Goal: Task Accomplishment & Management: Manage account settings

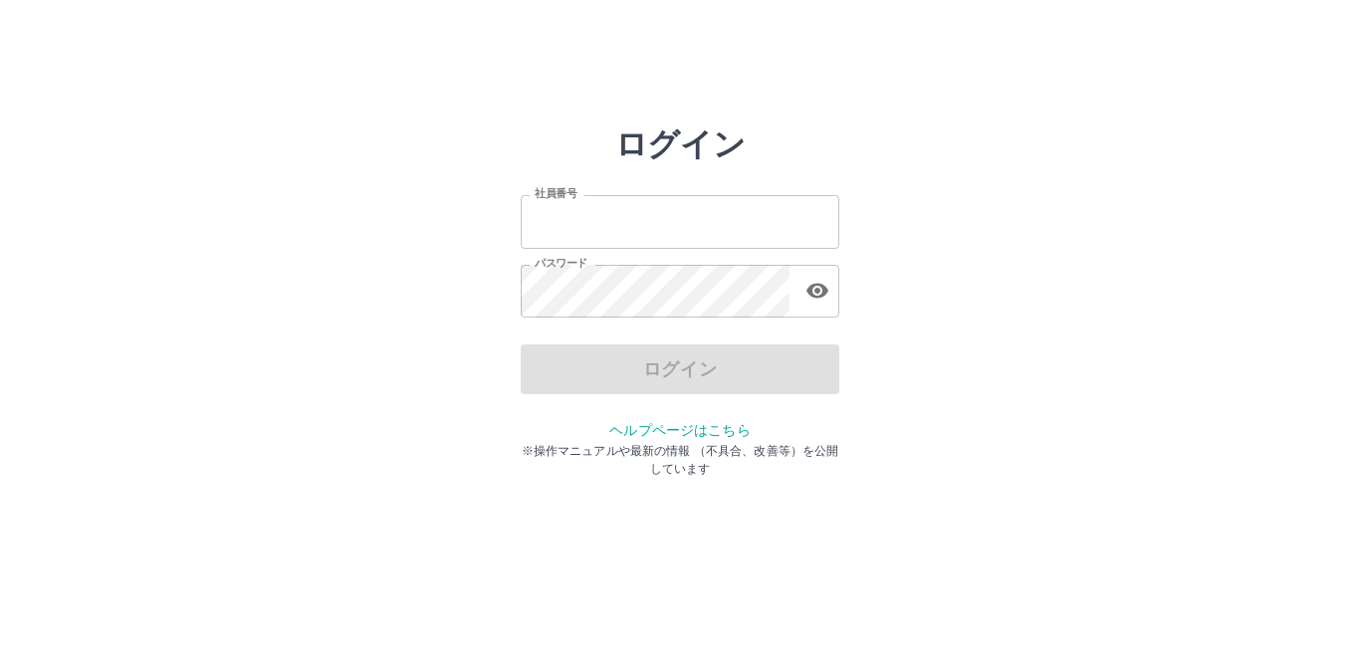
type input "*******"
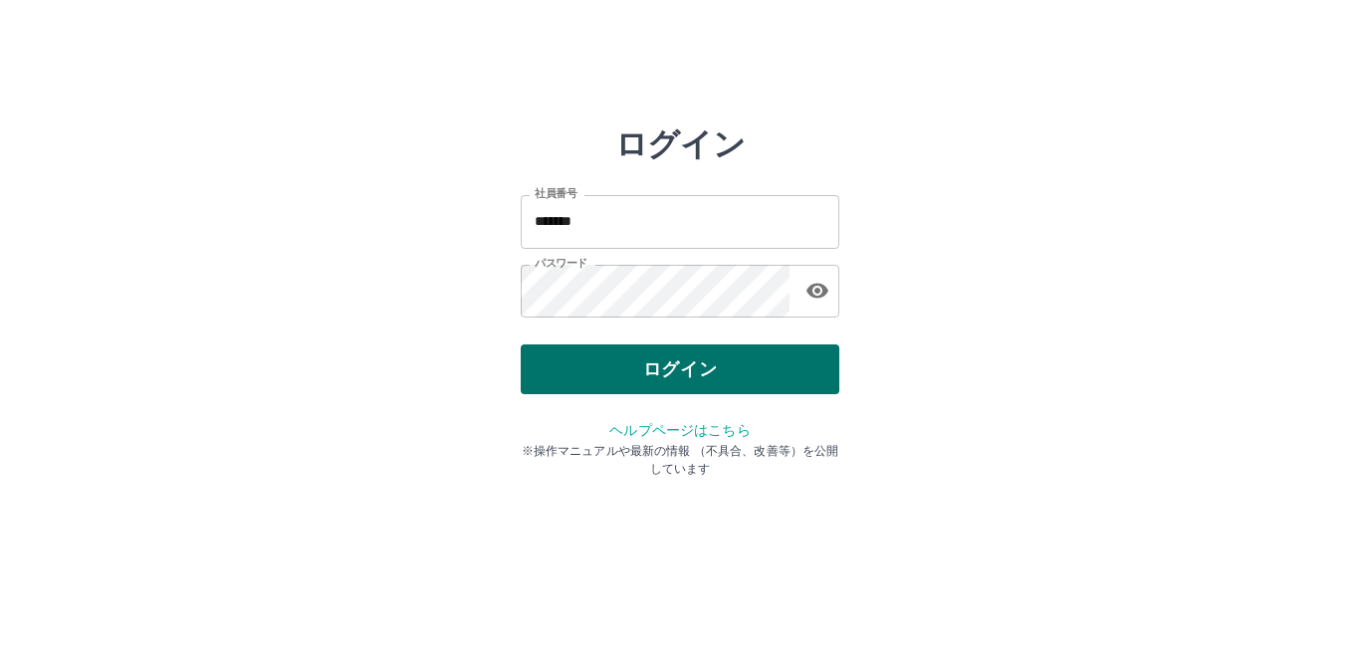
click at [715, 379] on div "ログイン" at bounding box center [680, 370] width 319 height 50
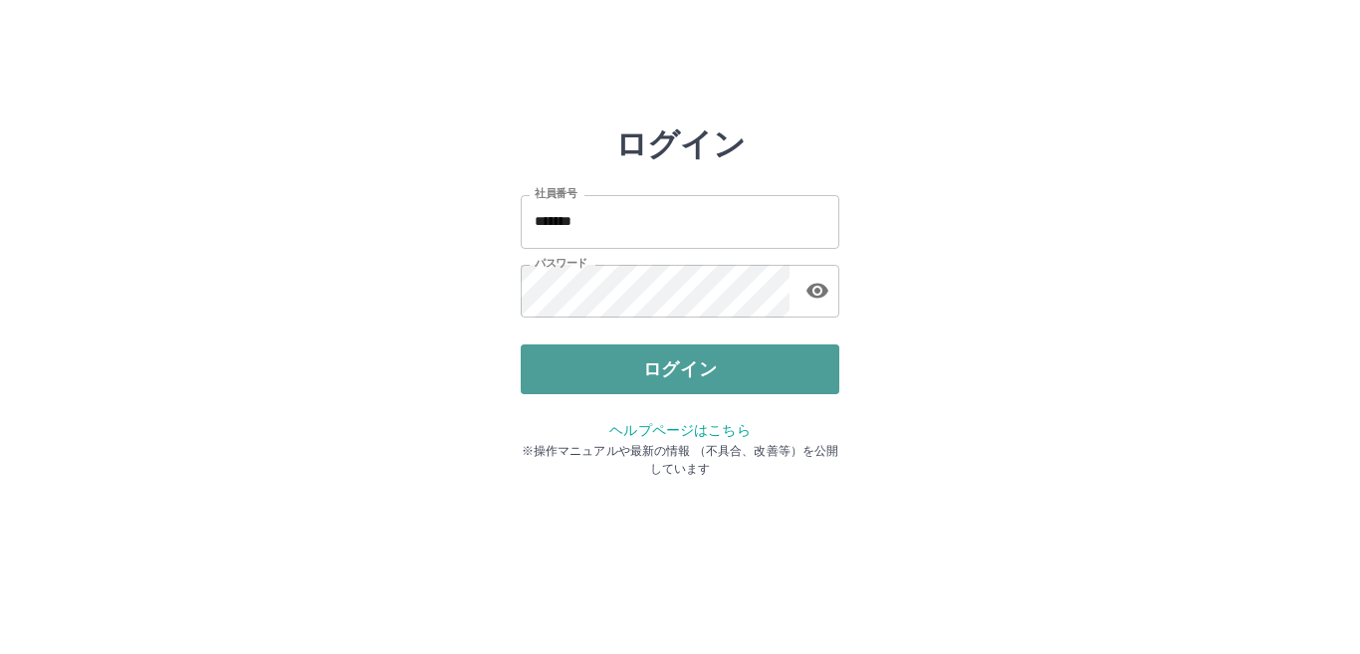
click at [709, 374] on button "ログイン" at bounding box center [680, 370] width 319 height 50
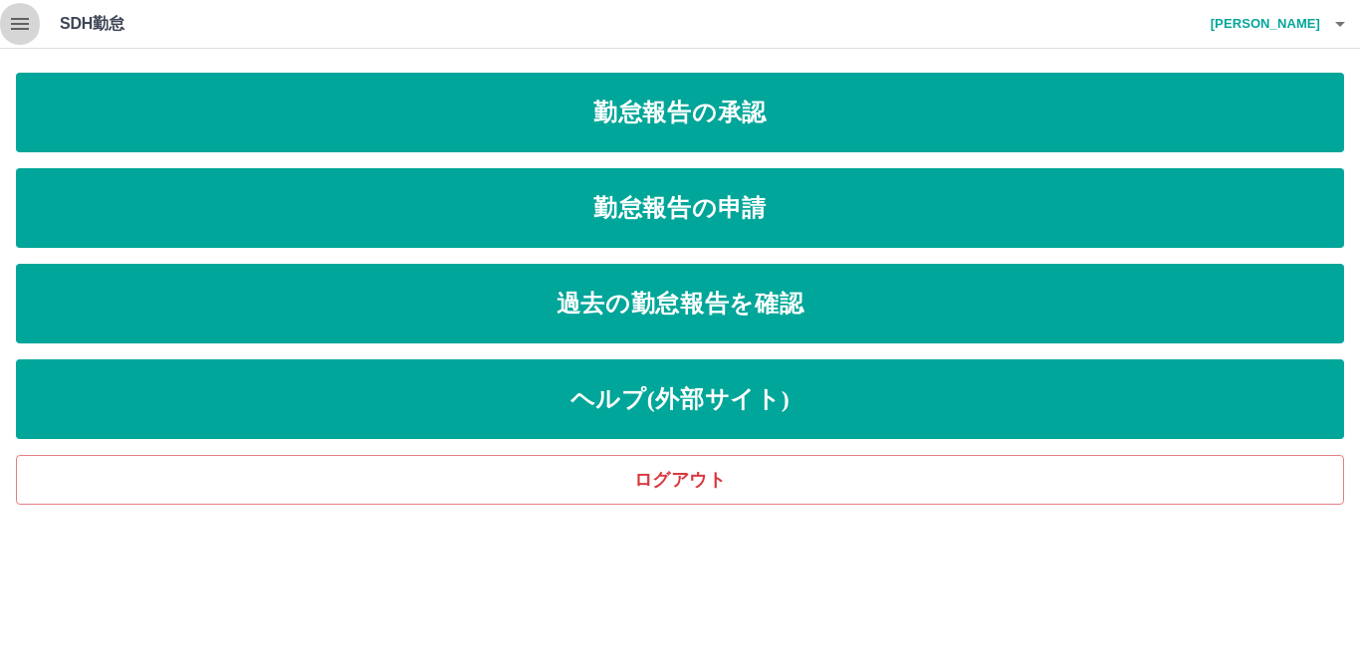
click at [16, 17] on icon "button" at bounding box center [20, 24] width 24 height 24
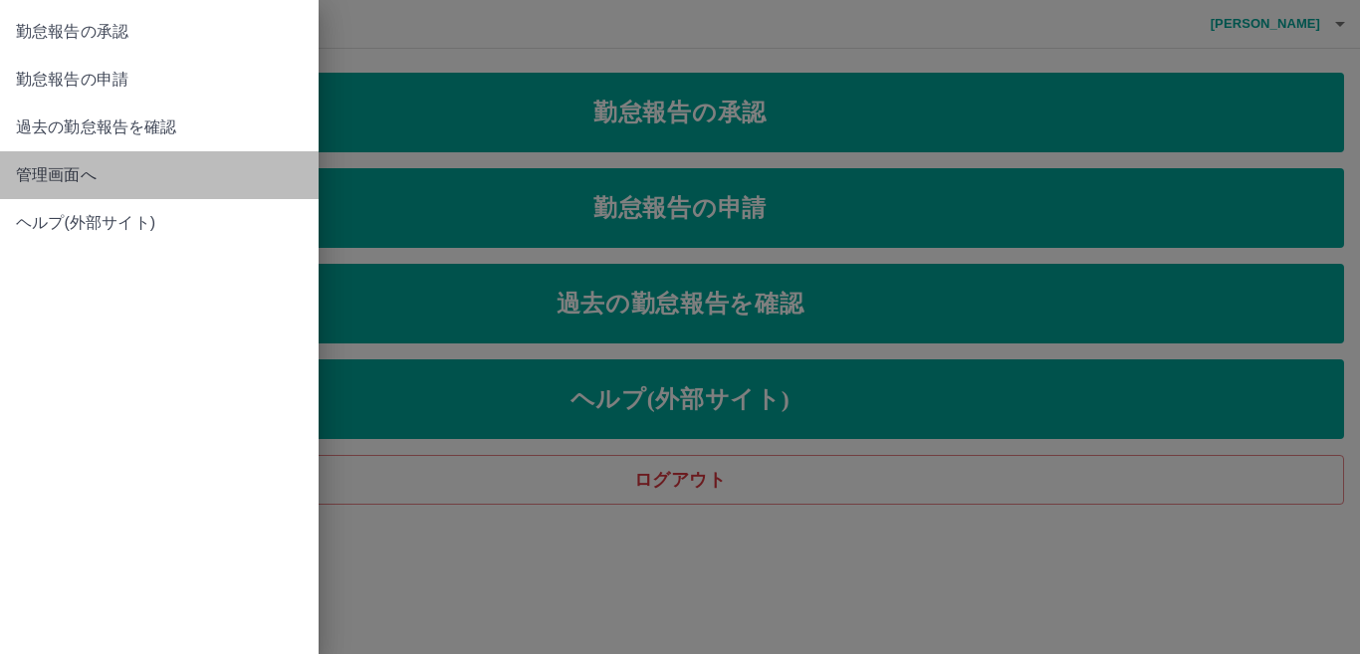
click at [83, 180] on span "管理画面へ" at bounding box center [159, 175] width 287 height 24
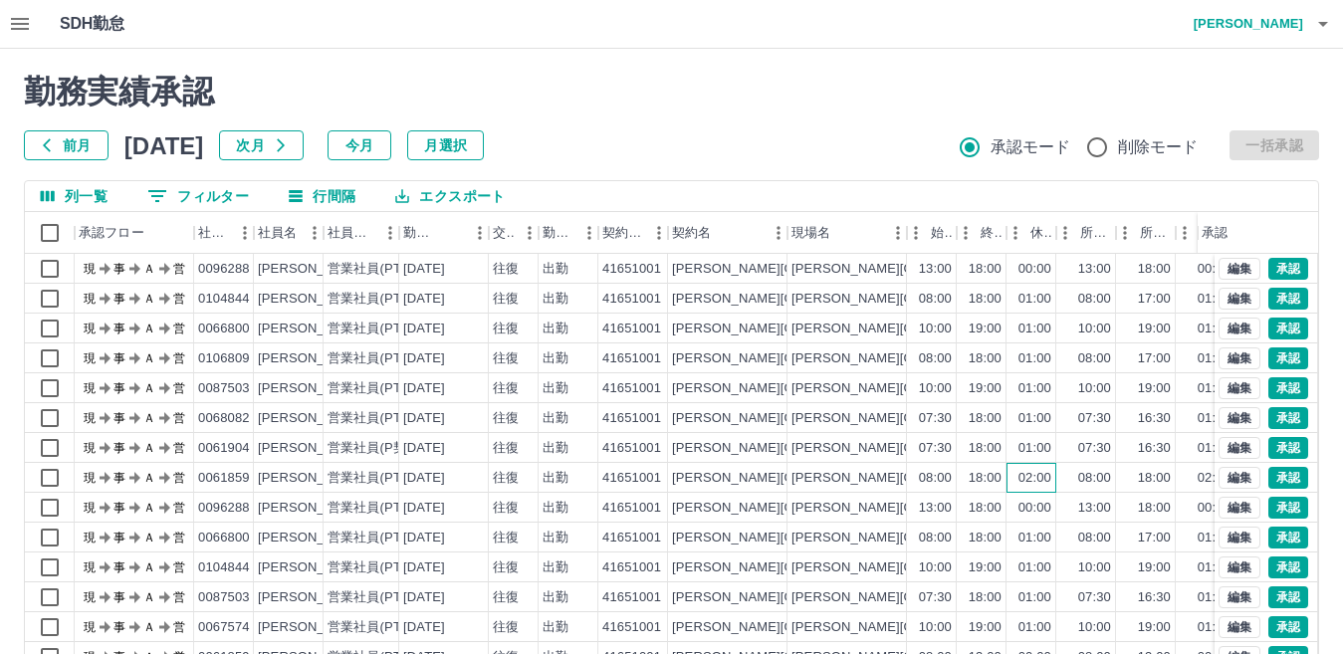
click at [1042, 476] on div "02:00" at bounding box center [1035, 478] width 33 height 19
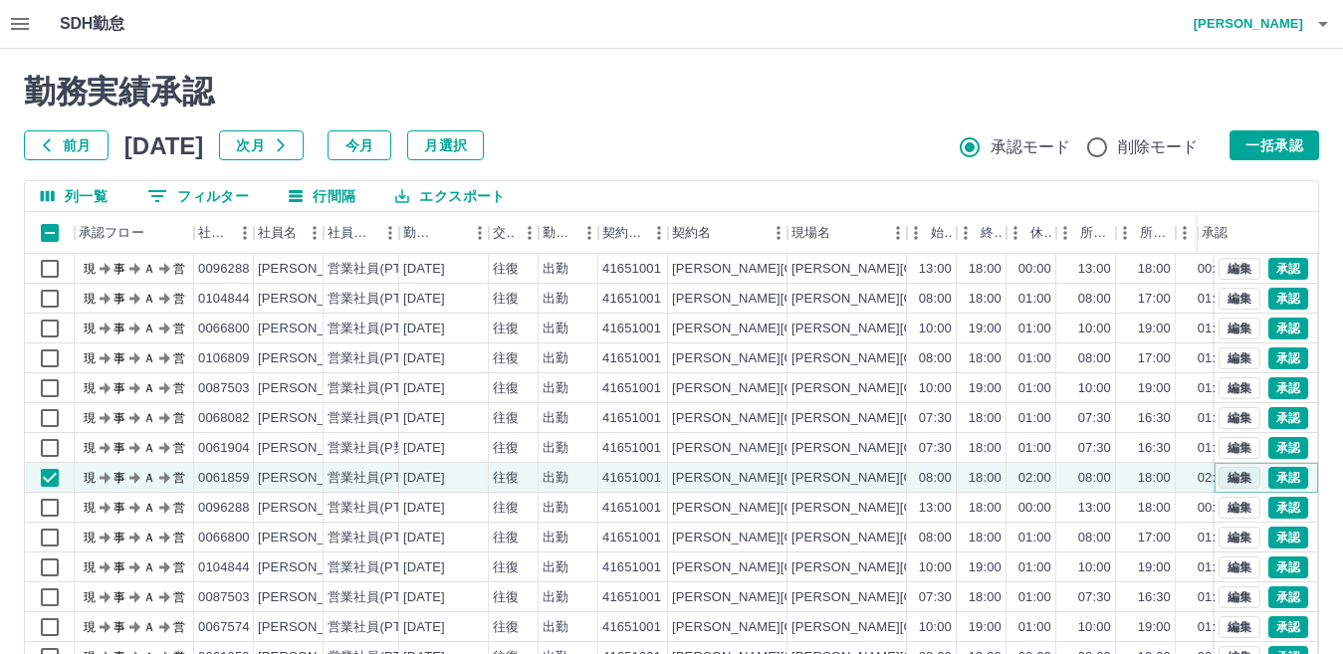
click at [1222, 475] on button "編集" at bounding box center [1240, 478] width 42 height 22
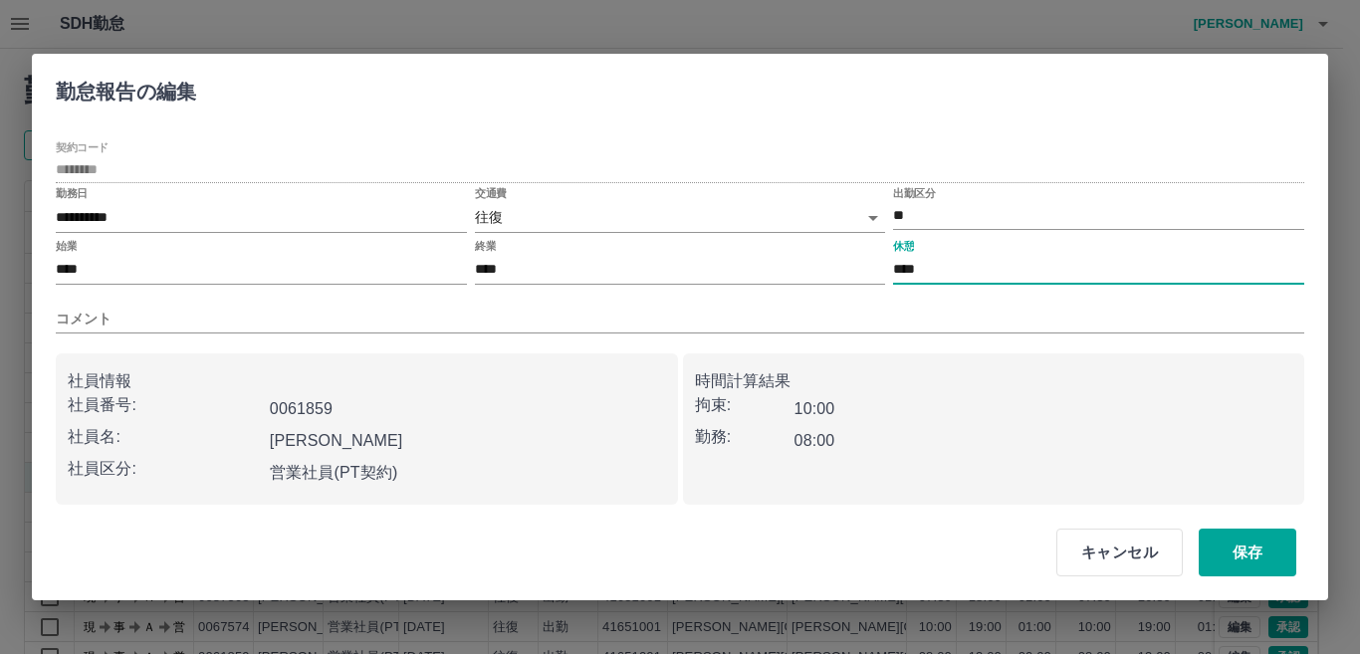
click at [953, 277] on input "****" at bounding box center [1098, 270] width 411 height 29
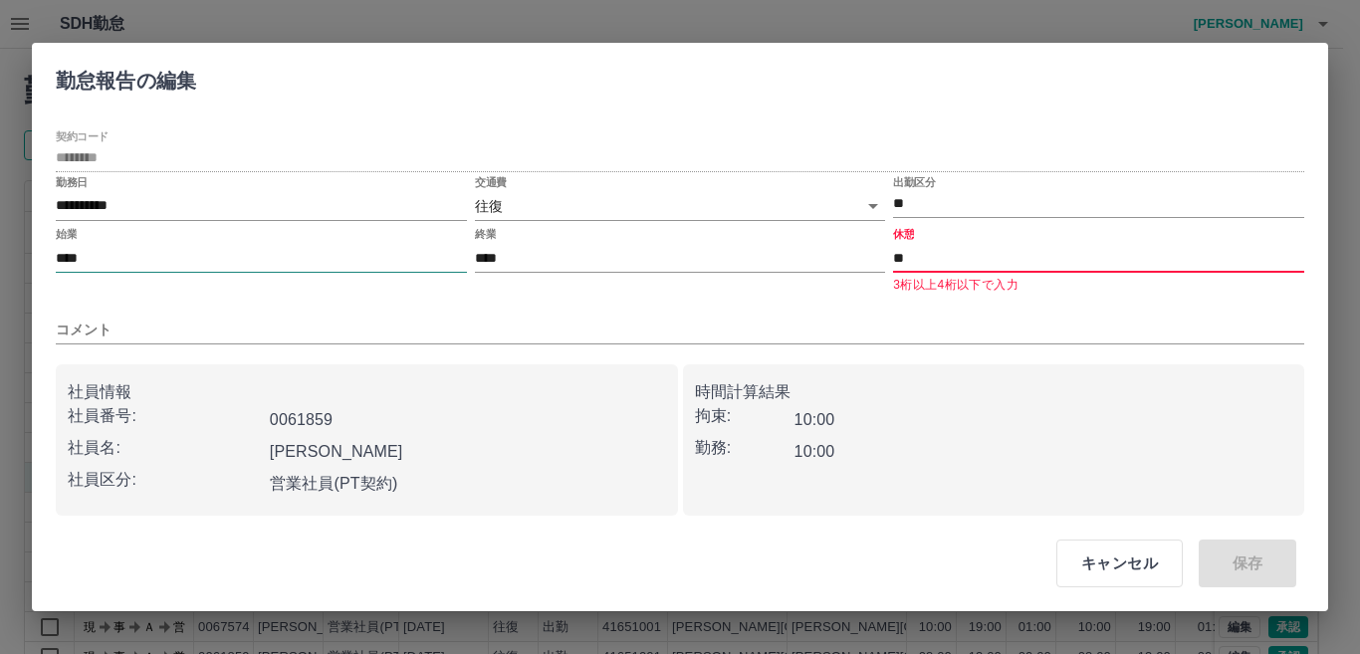
type input "*"
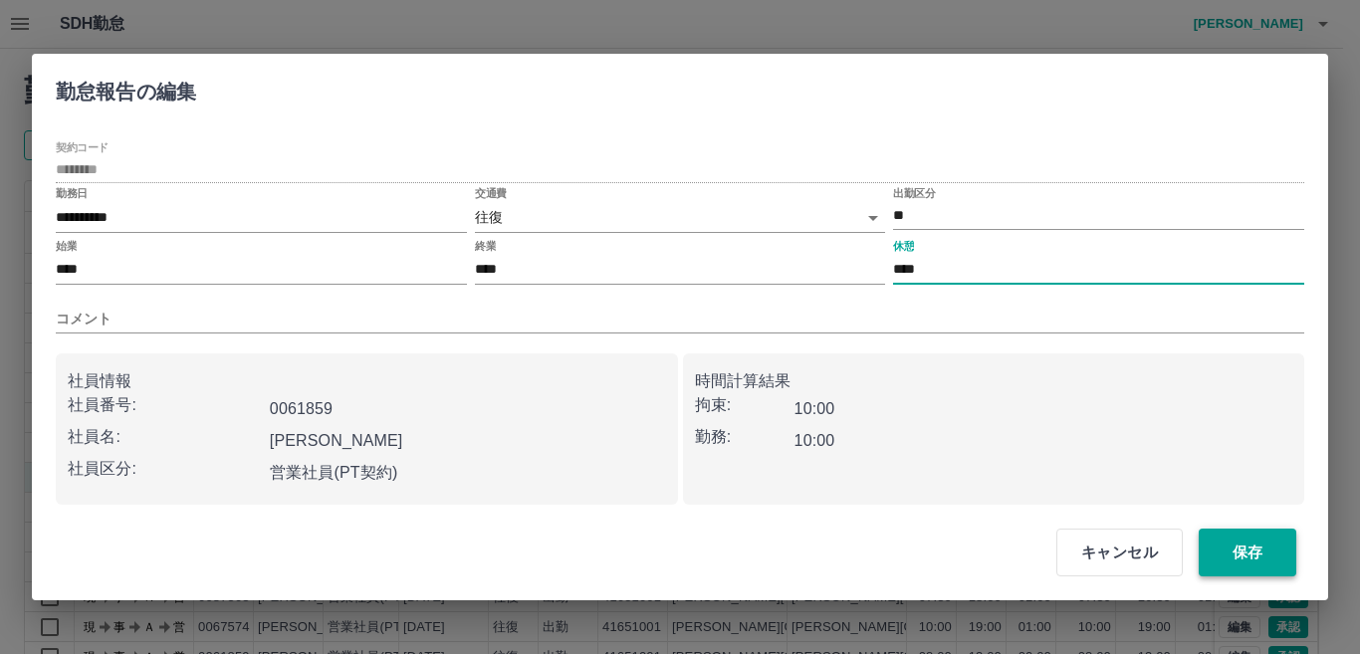
type input "****"
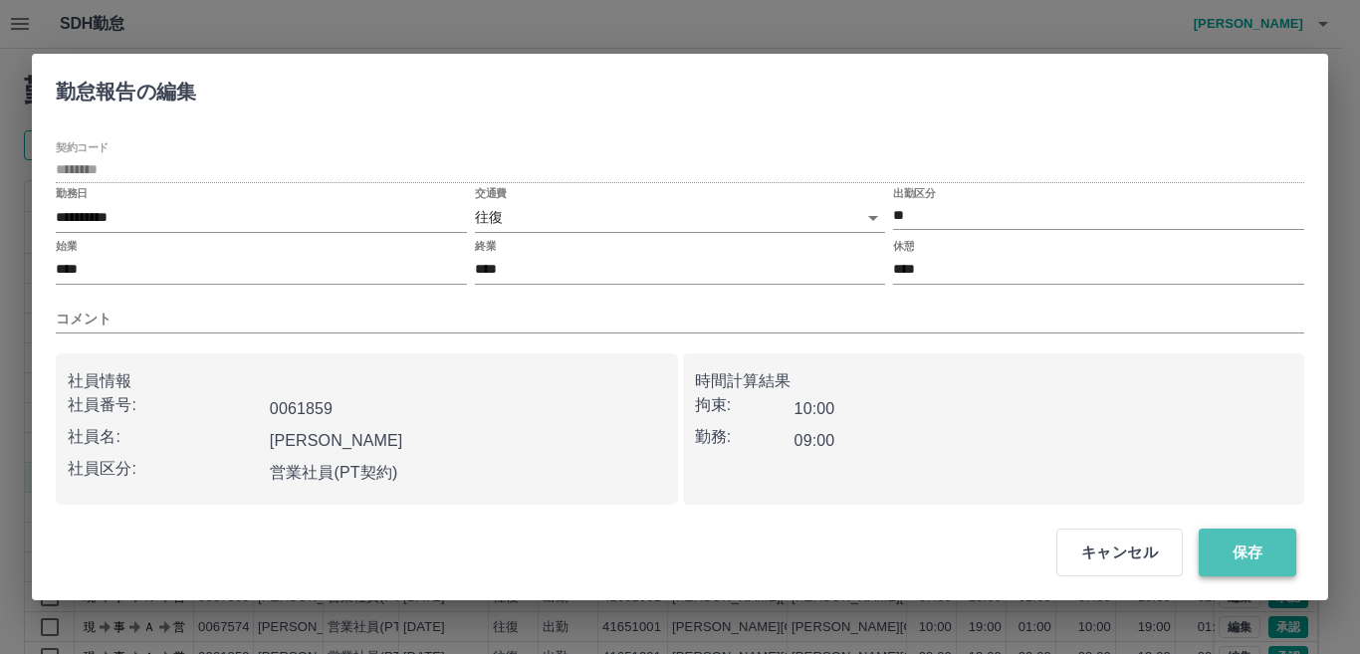
click at [1240, 552] on button "保存" at bounding box center [1248, 553] width 98 height 48
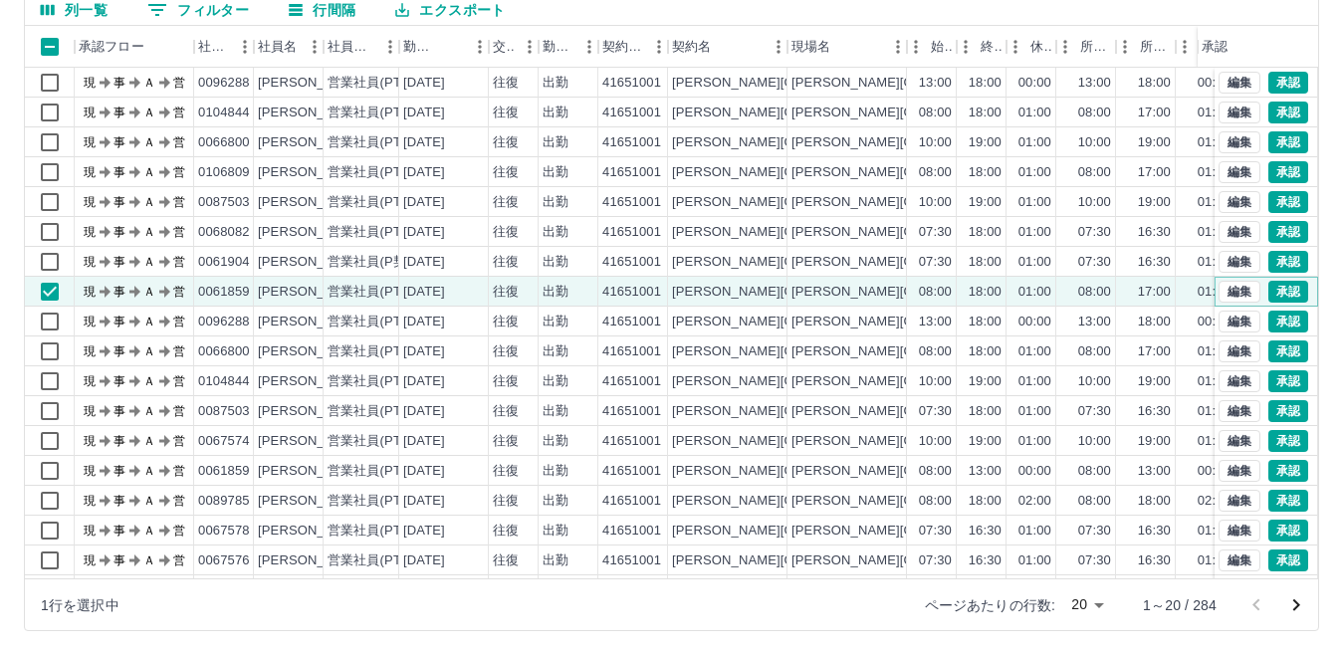
scroll to position [187, 0]
click at [1293, 604] on icon "次のページへ" at bounding box center [1297, 605] width 24 height 24
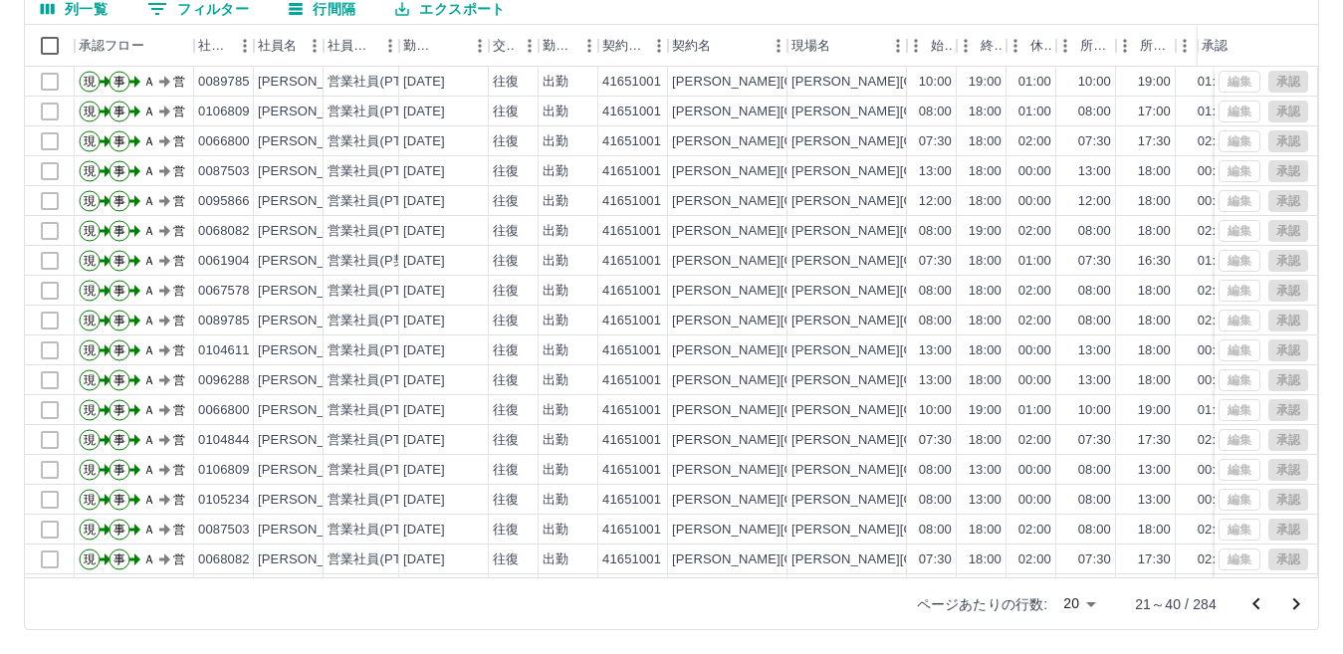
click at [1255, 601] on icon "前のページへ" at bounding box center [1257, 605] width 24 height 24
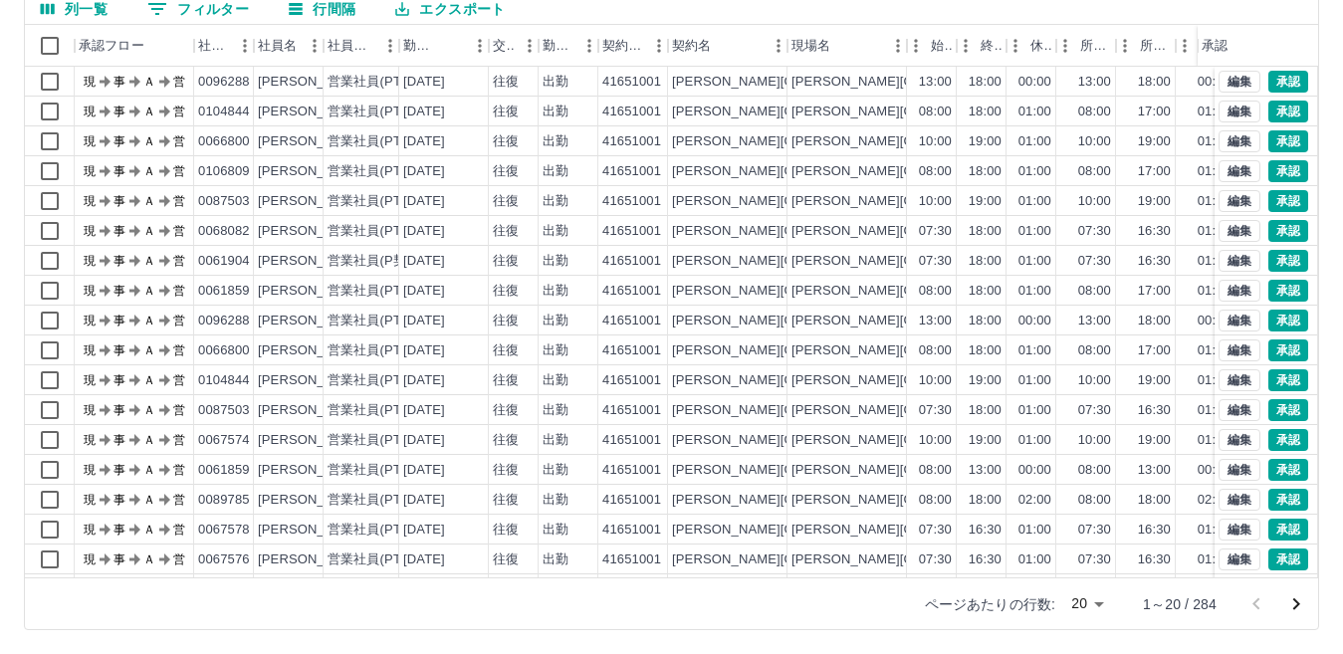
scroll to position [104, 0]
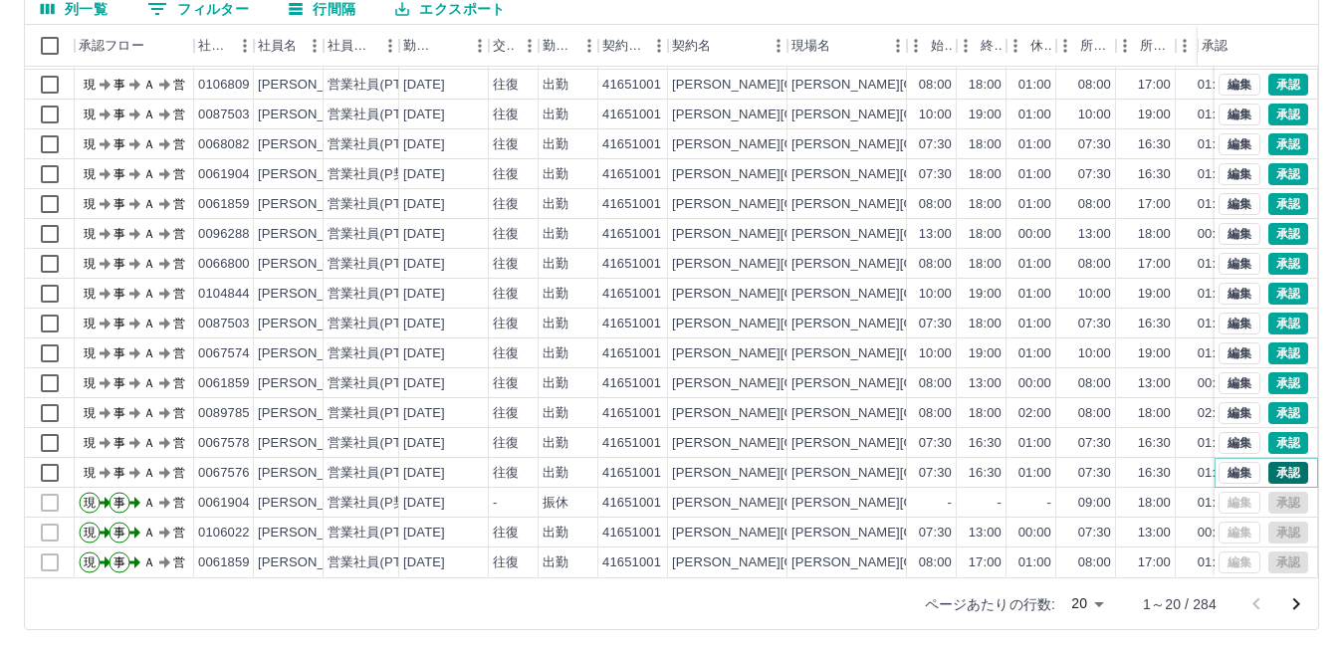
click at [1269, 462] on button "承認" at bounding box center [1289, 473] width 40 height 22
click at [1269, 432] on button "承認" at bounding box center [1289, 443] width 40 height 22
click at [1269, 402] on button "承認" at bounding box center [1289, 413] width 40 height 22
click at [1276, 372] on button "承認" at bounding box center [1289, 383] width 40 height 22
click at [1269, 343] on button "承認" at bounding box center [1289, 354] width 40 height 22
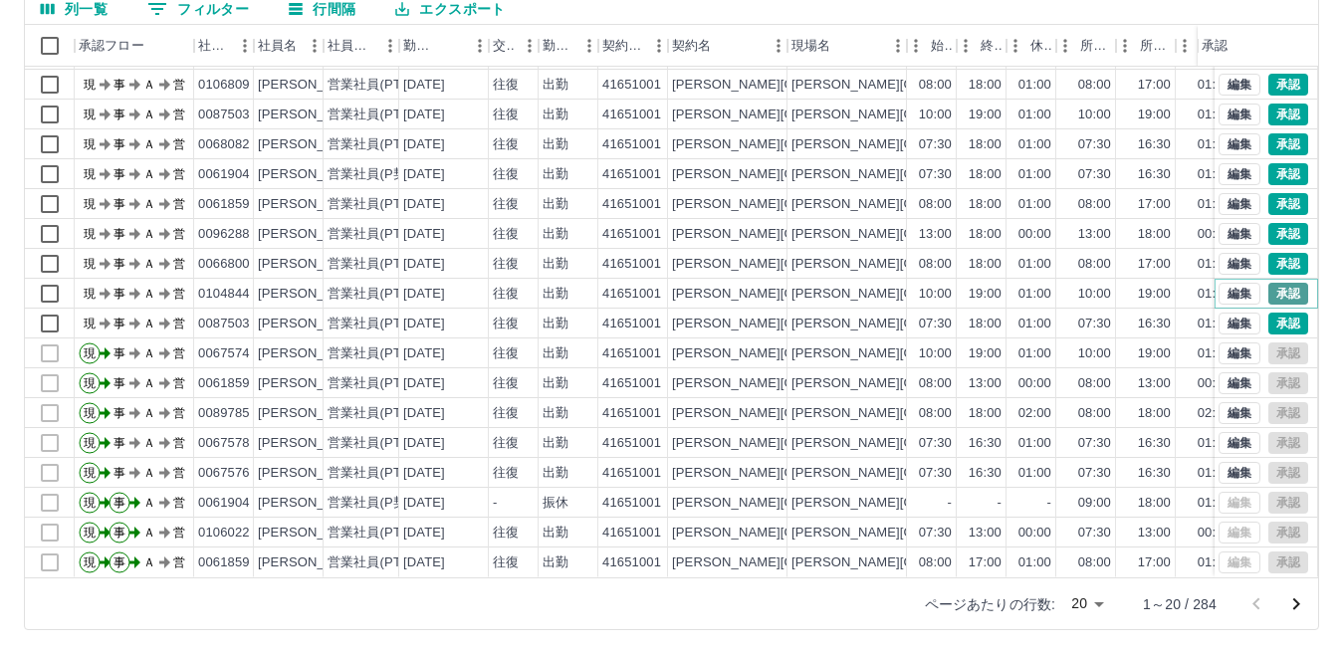
click at [1277, 283] on button "承認" at bounding box center [1289, 294] width 40 height 22
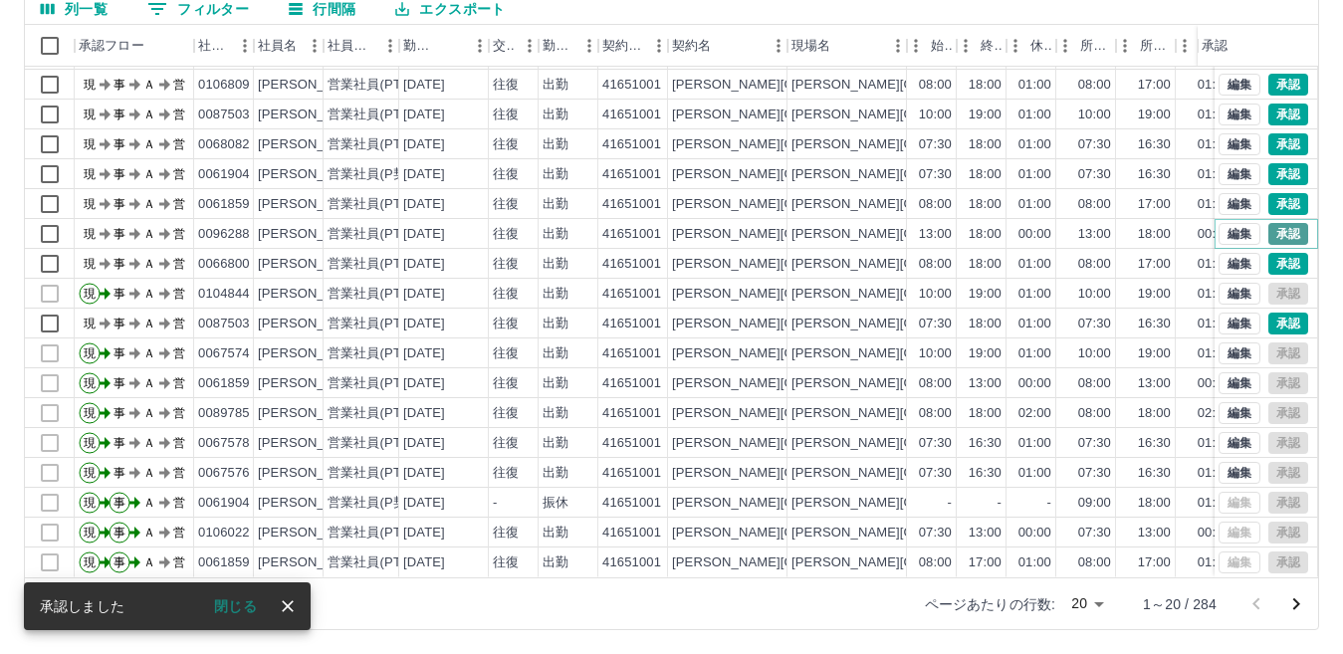
click at [1282, 223] on button "承認" at bounding box center [1289, 234] width 40 height 22
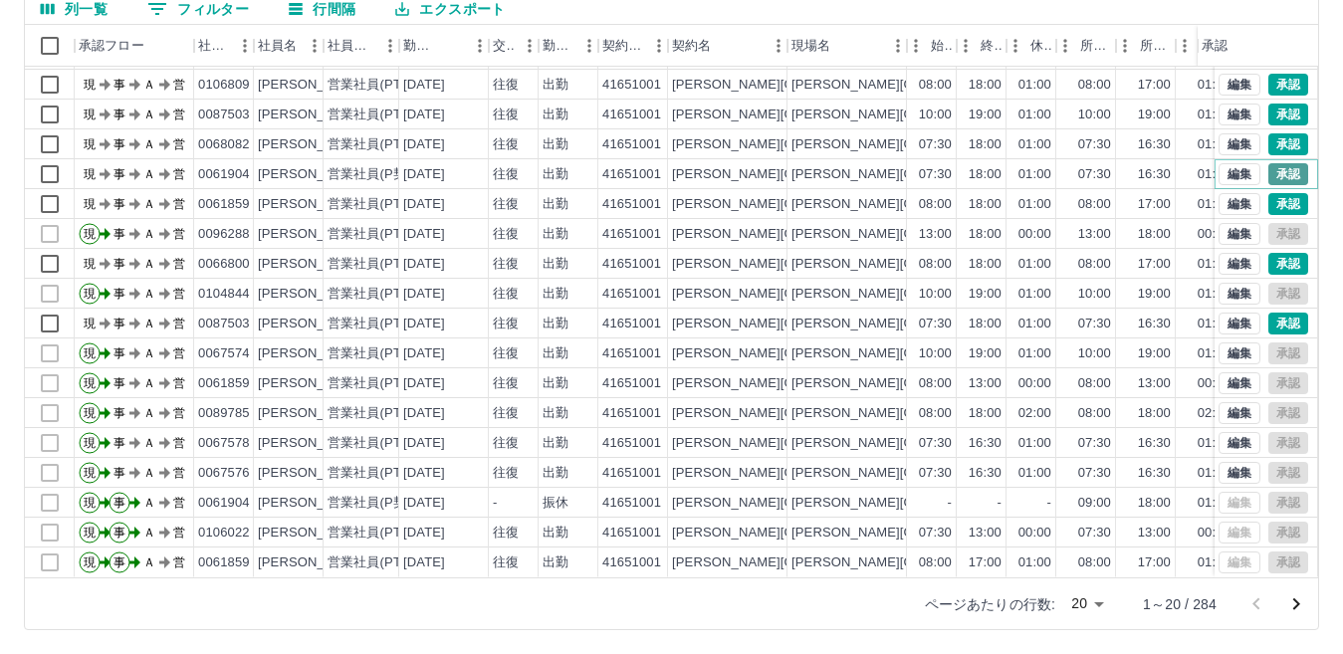
click at [1281, 163] on button "承認" at bounding box center [1289, 174] width 40 height 22
click at [1279, 133] on button "承認" at bounding box center [1289, 144] width 40 height 22
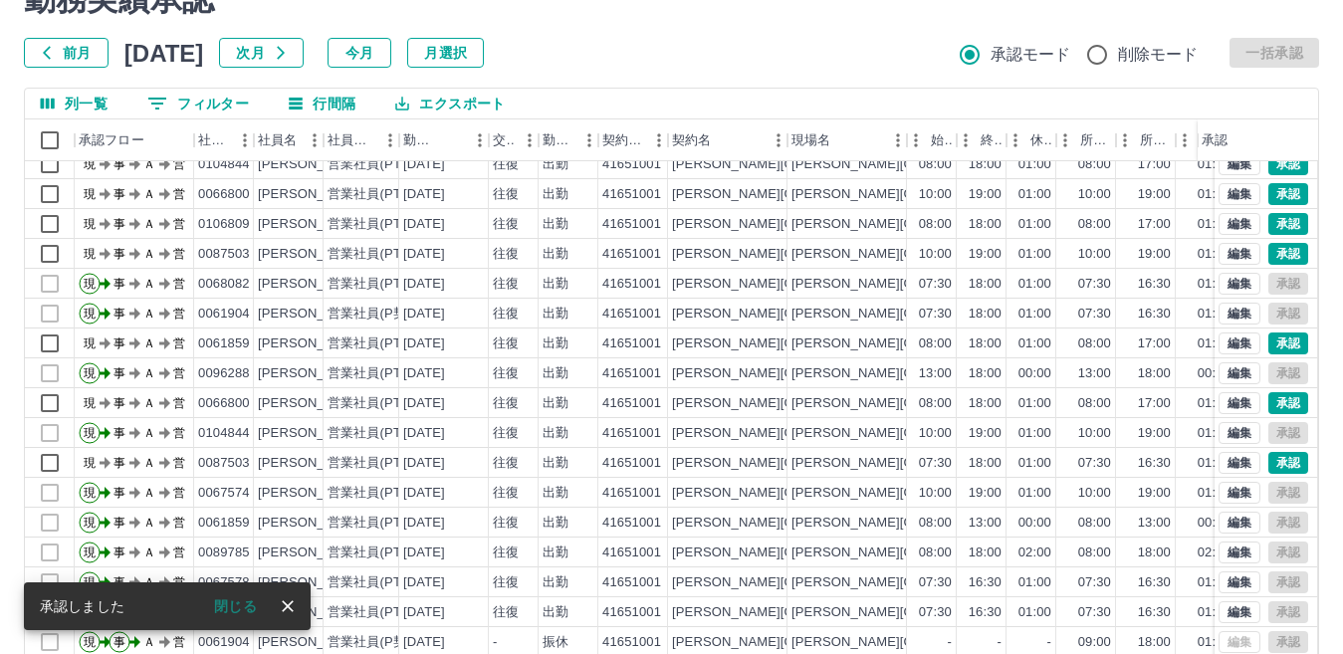
scroll to position [0, 0]
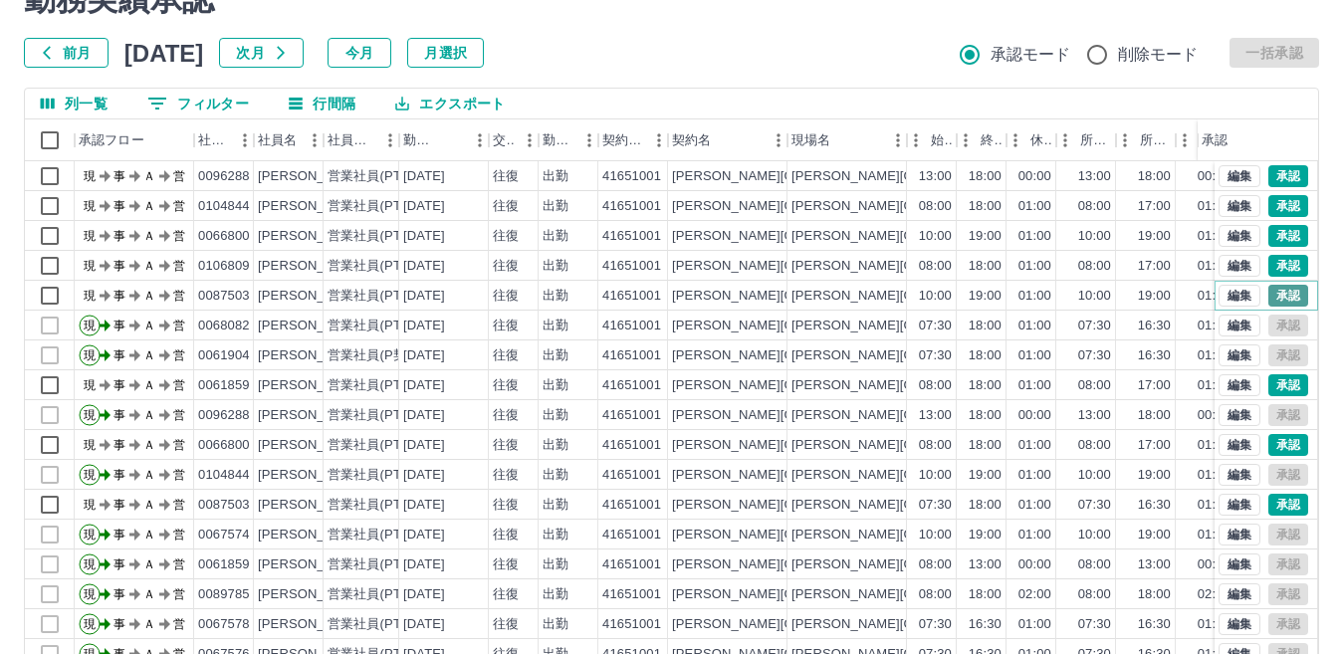
click at [1274, 286] on button "承認" at bounding box center [1289, 296] width 40 height 22
click at [1272, 233] on button "承認" at bounding box center [1289, 236] width 40 height 22
click at [1269, 175] on button "承認" at bounding box center [1289, 176] width 40 height 22
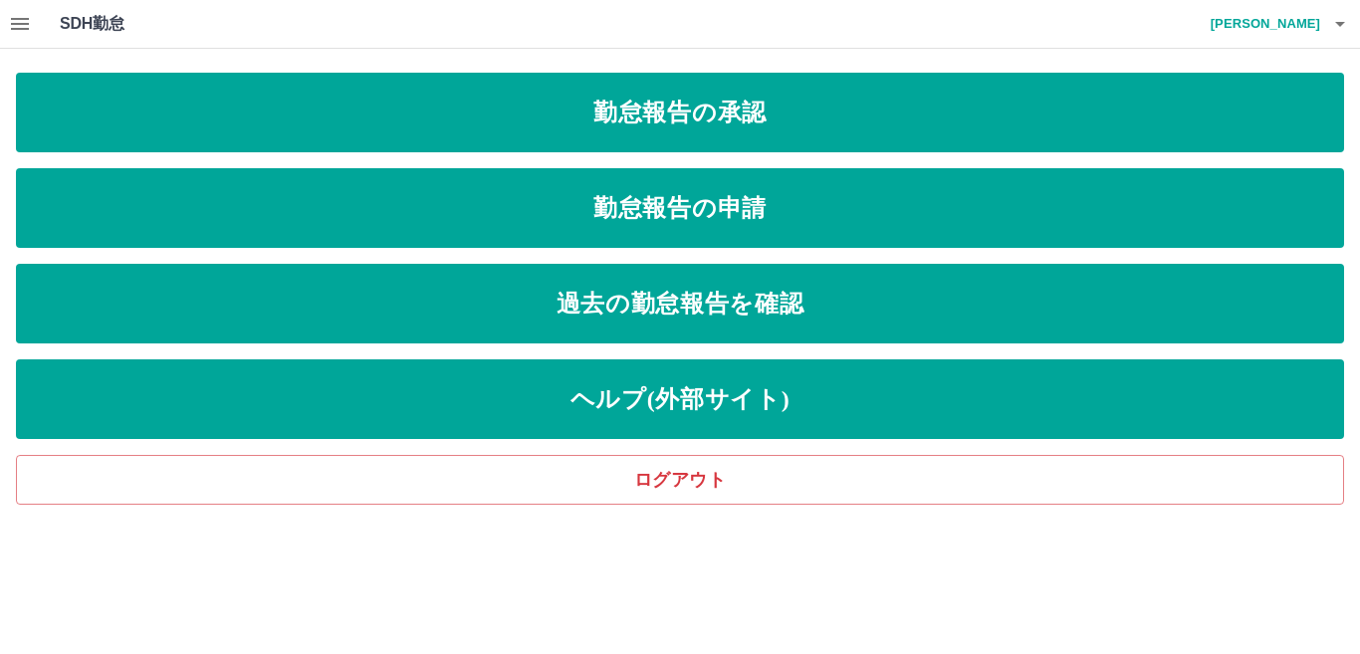
click at [18, 16] on icon "button" at bounding box center [20, 24] width 24 height 24
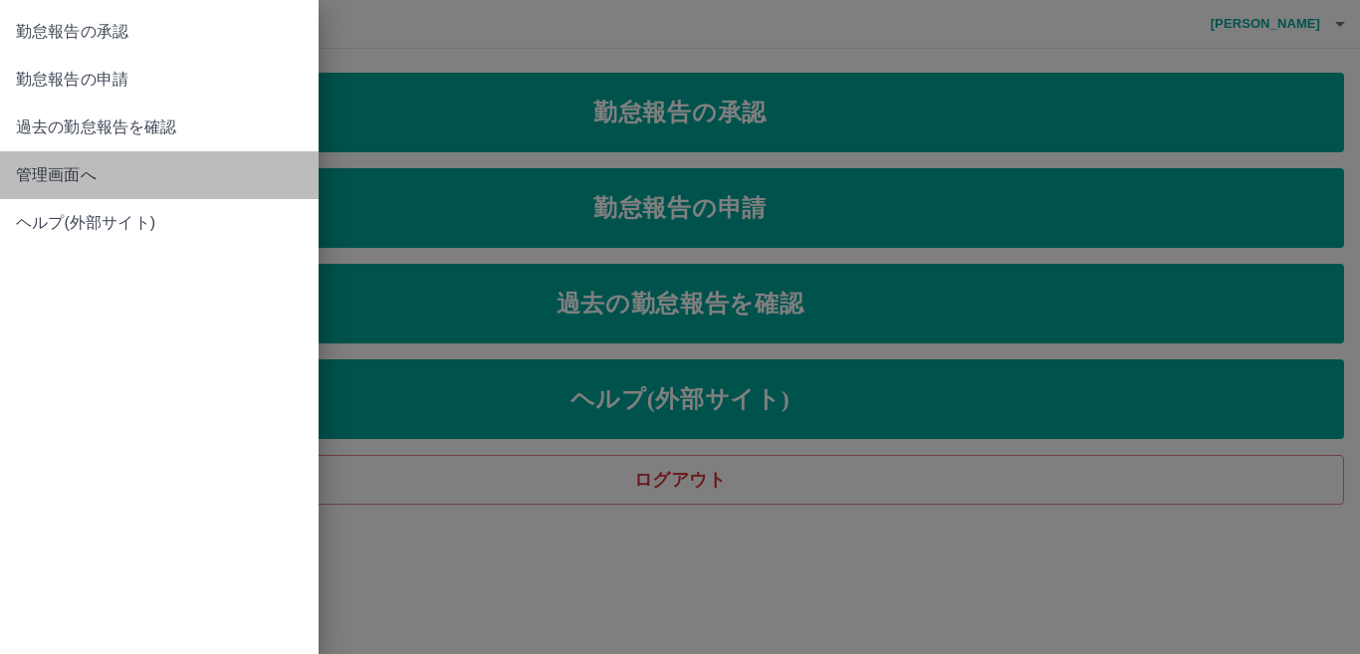
click at [81, 167] on span "管理画面へ" at bounding box center [159, 175] width 287 height 24
click at [81, 167] on div "勤怠報告の承認 勤怠報告の申請 過去の勤怠報告を確認 管理画面へ ヘルプ(外部サイト)" at bounding box center [680, 327] width 1360 height 654
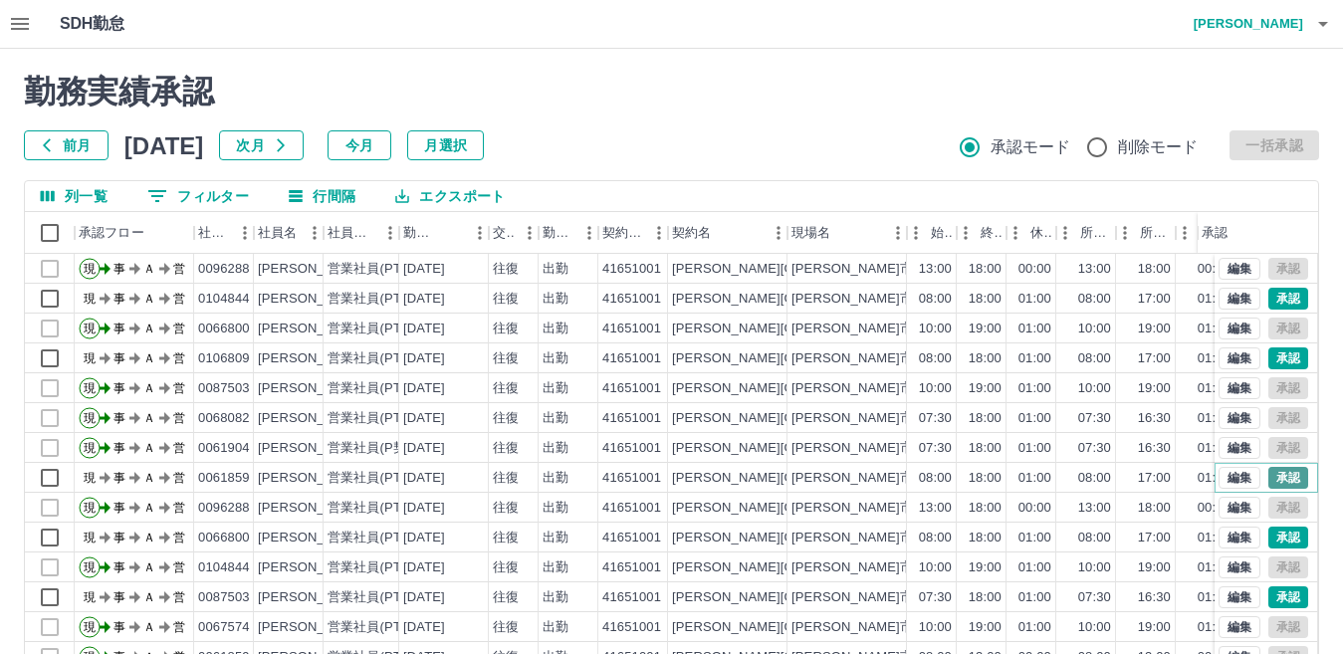
click at [1269, 481] on button "承認" at bounding box center [1289, 478] width 40 height 22
click at [1274, 532] on button "承認" at bounding box center [1289, 538] width 40 height 22
click at [1219, 595] on button "編集" at bounding box center [1240, 598] width 42 height 22
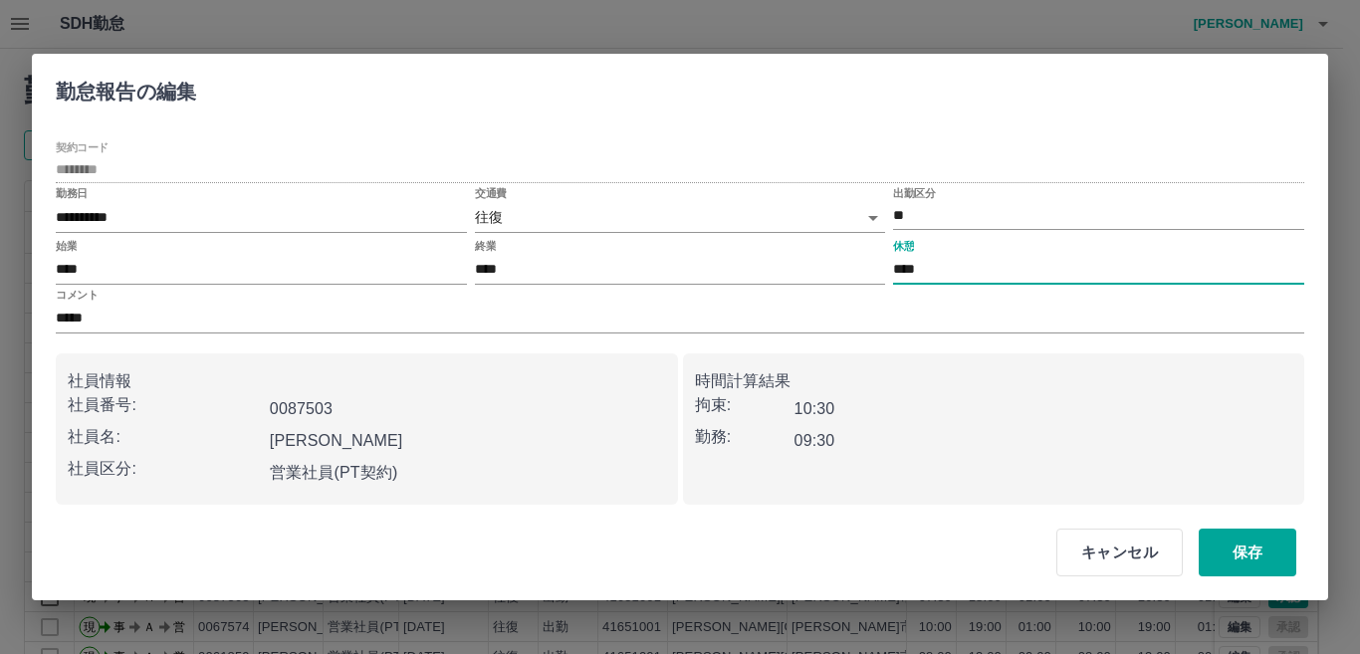
click at [957, 274] on input "****" at bounding box center [1098, 270] width 411 height 29
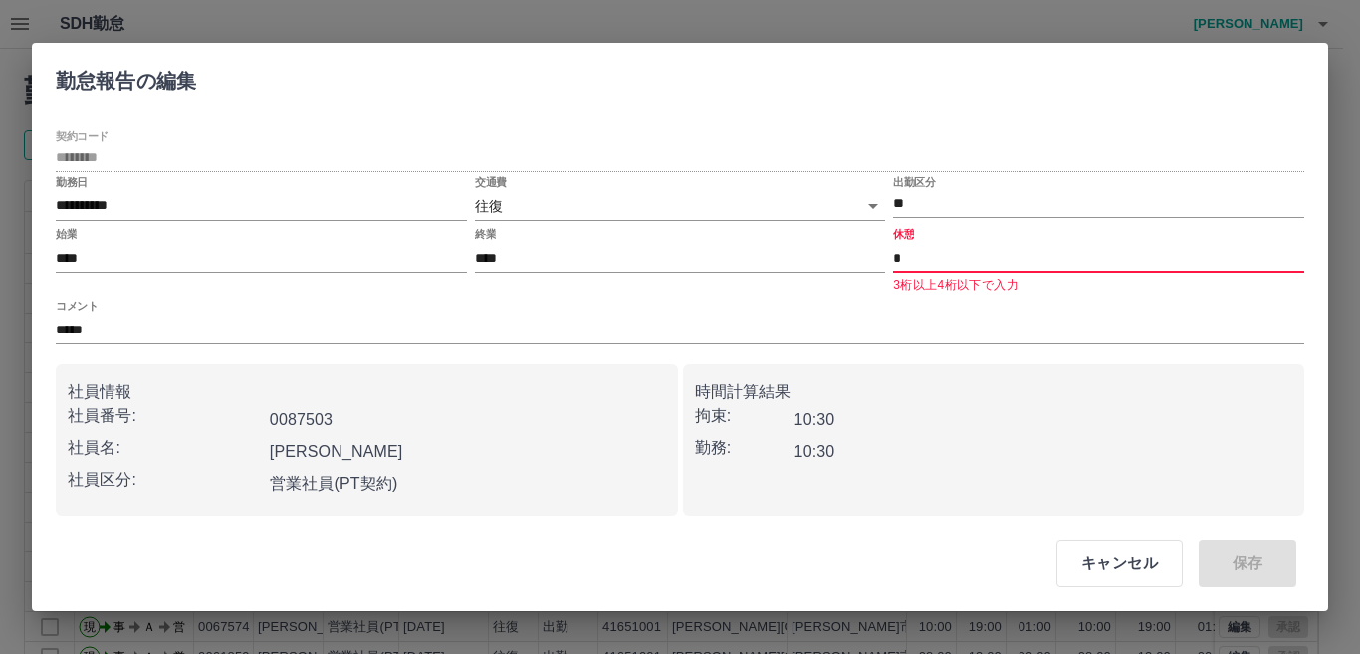
type input "****"
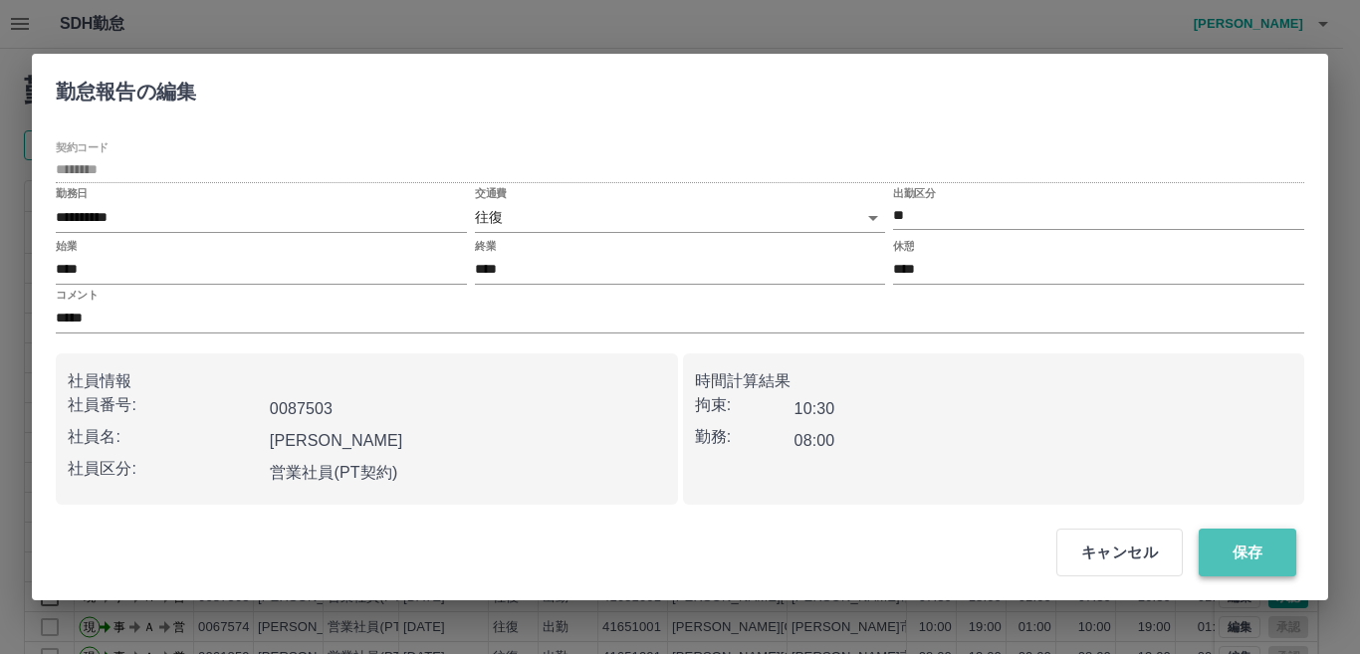
click at [1244, 543] on button "保存" at bounding box center [1248, 553] width 98 height 48
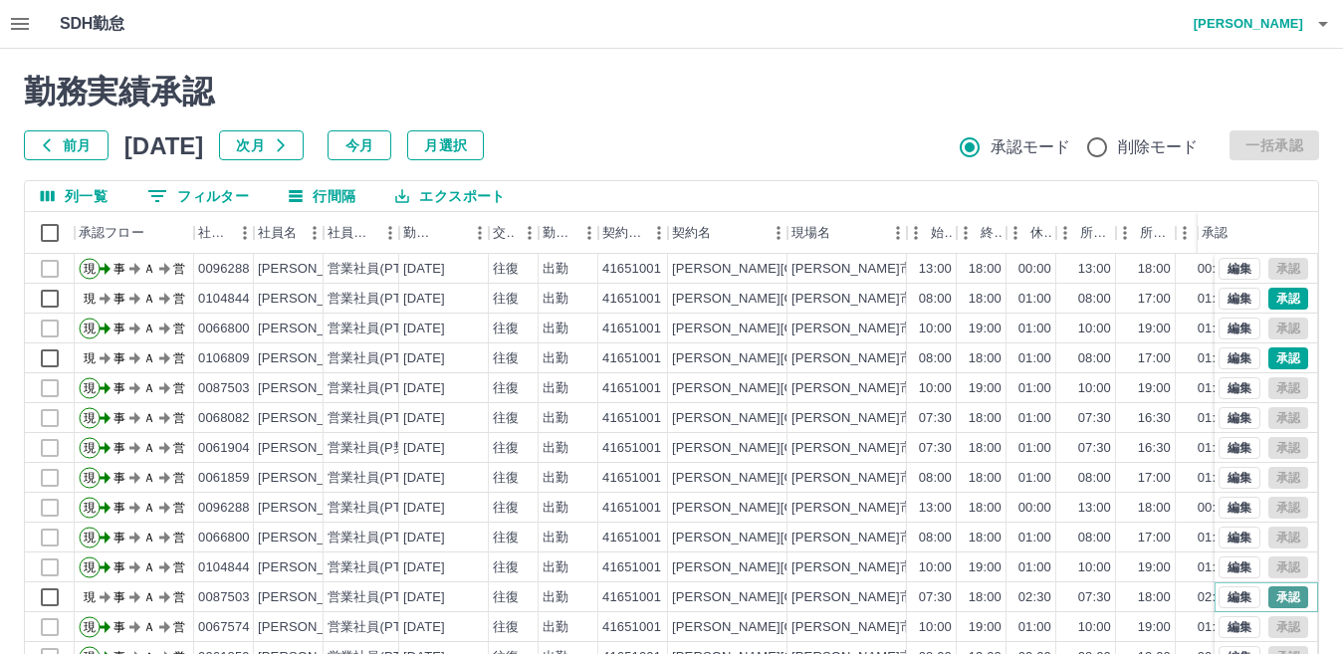
click at [1274, 595] on button "承認" at bounding box center [1289, 598] width 40 height 22
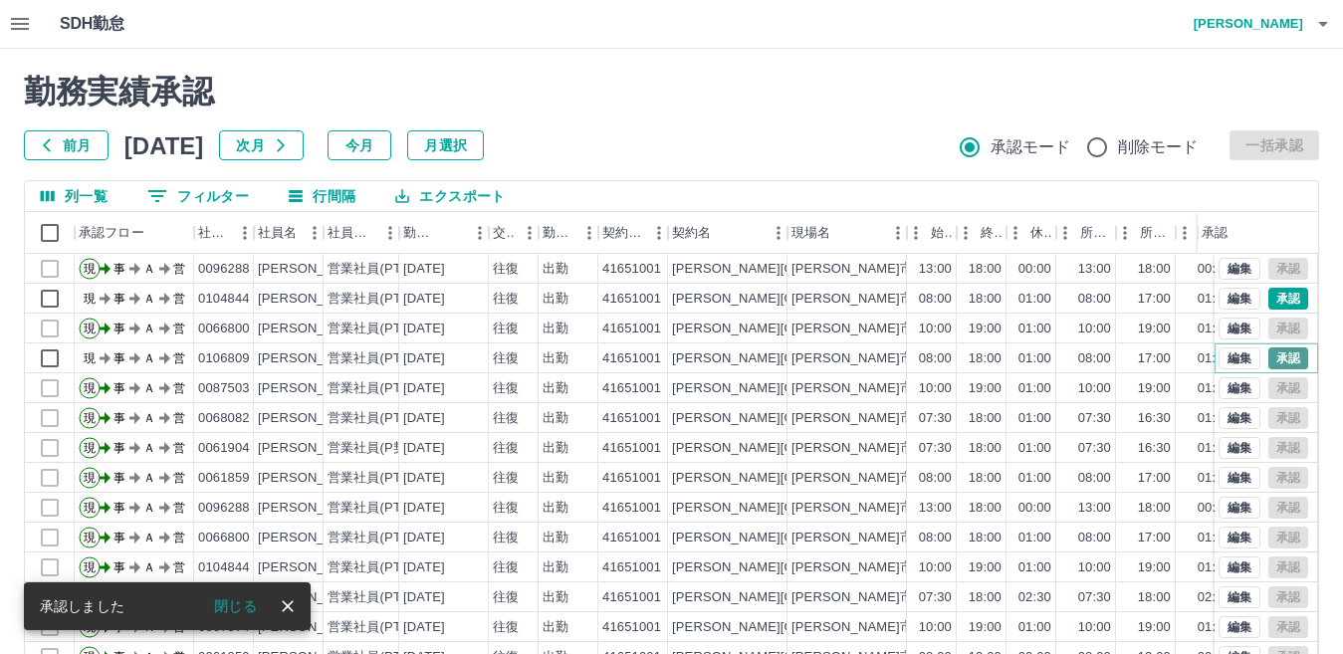
click at [1276, 358] on button "承認" at bounding box center [1289, 359] width 40 height 22
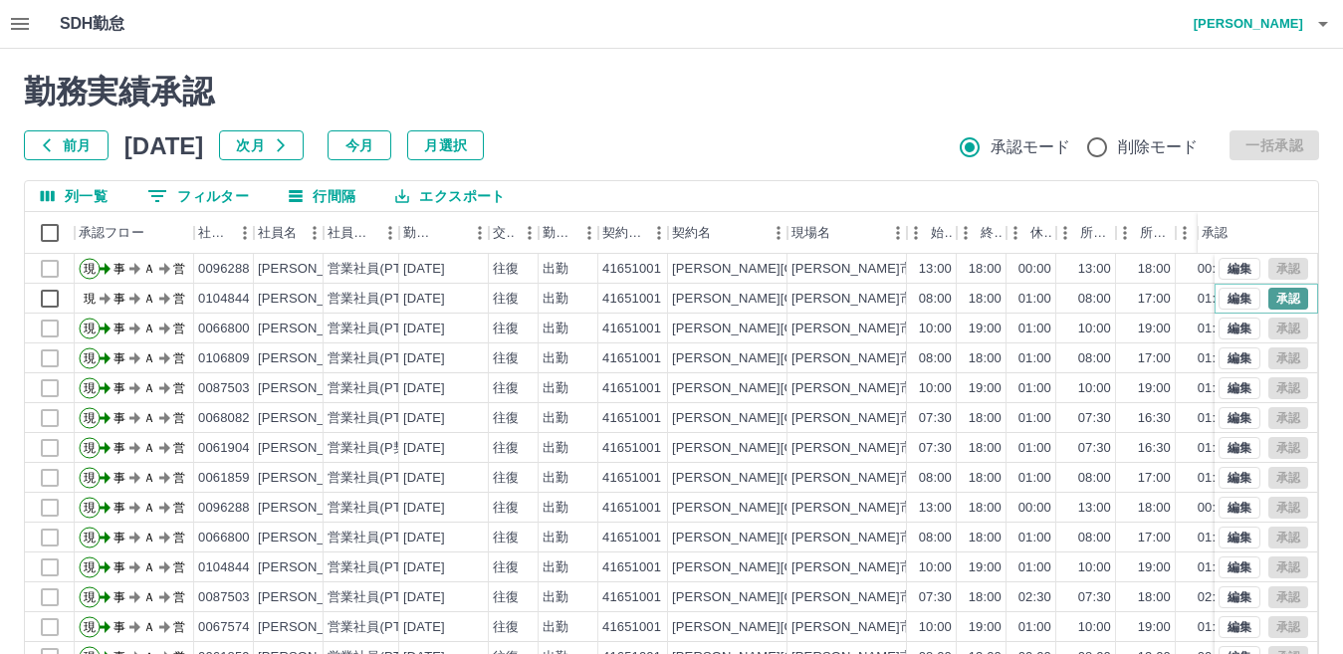
click at [1270, 296] on button "承認" at bounding box center [1289, 299] width 40 height 22
click at [1320, 27] on icon "button" at bounding box center [1324, 24] width 24 height 24
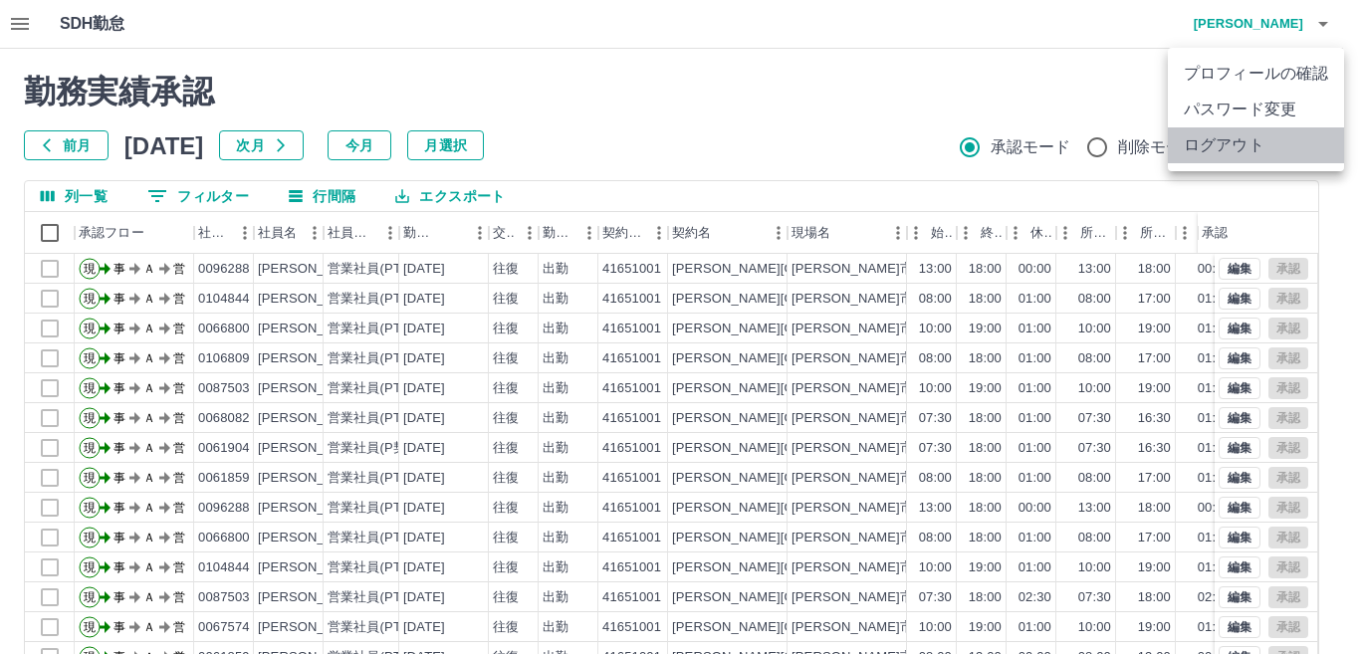
click at [1236, 144] on li "ログアウト" at bounding box center [1256, 145] width 176 height 36
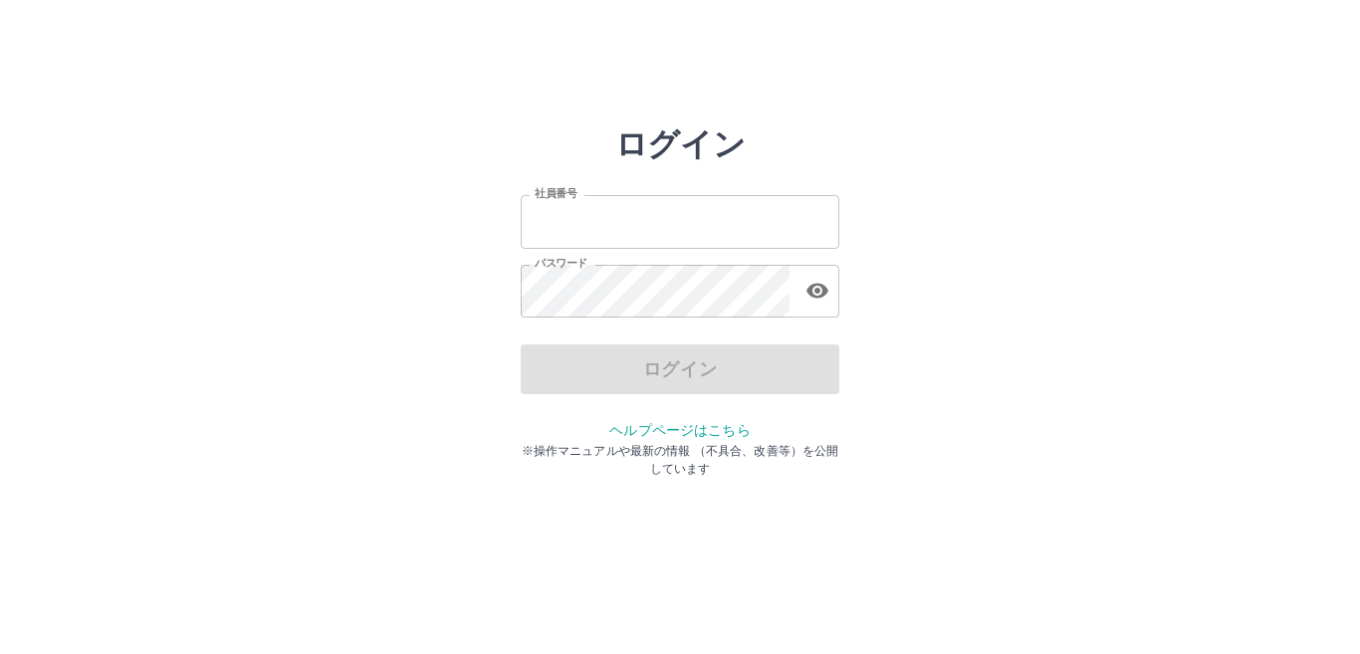
type input "*******"
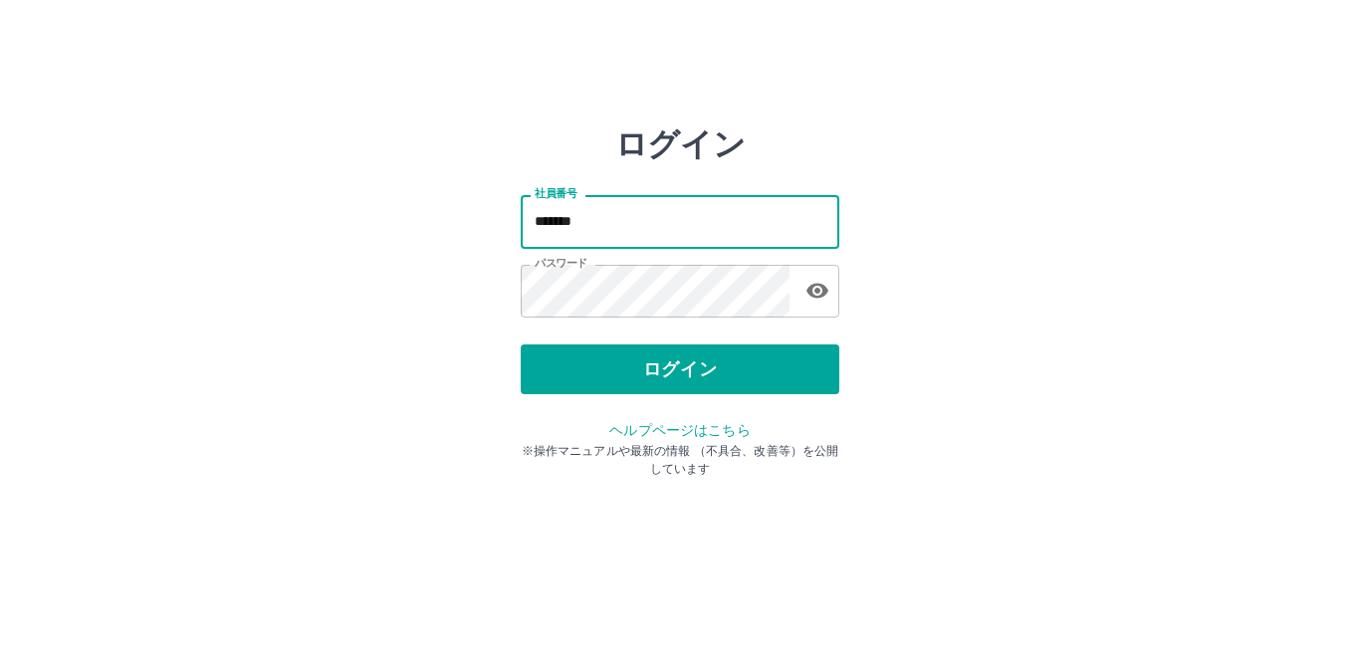
click at [641, 231] on input "*******" at bounding box center [680, 221] width 319 height 53
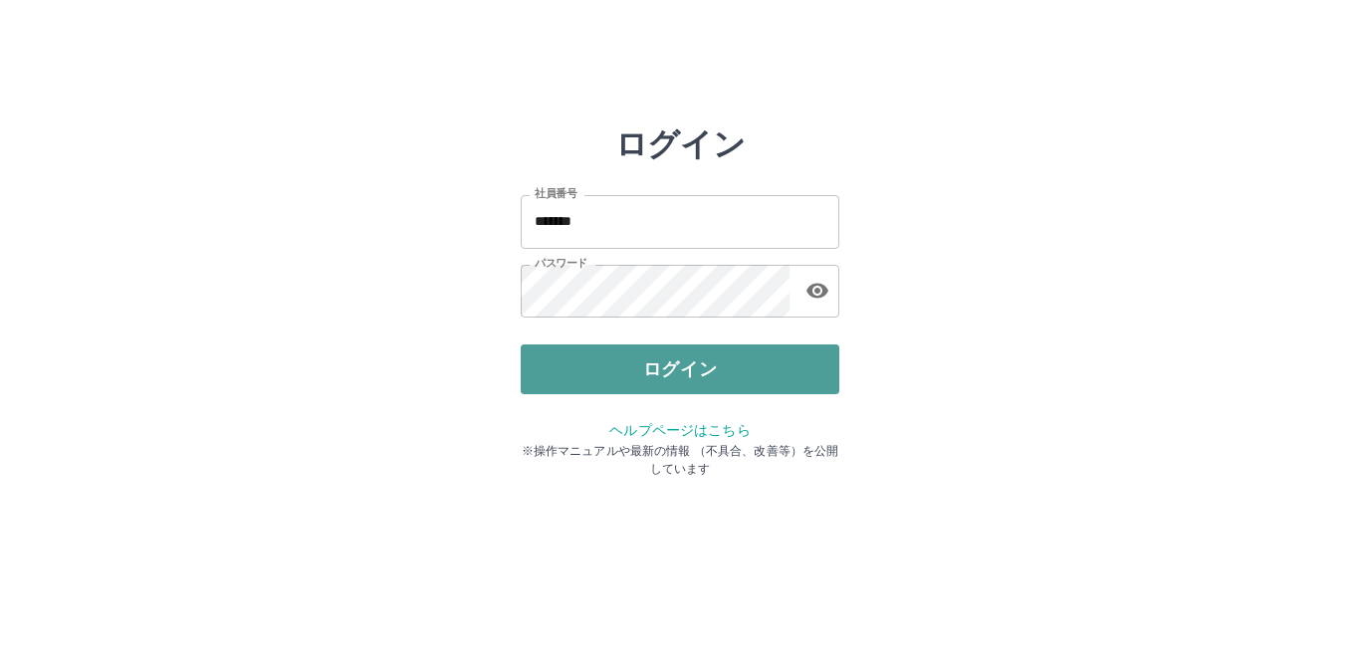
click at [663, 378] on button "ログイン" at bounding box center [680, 370] width 319 height 50
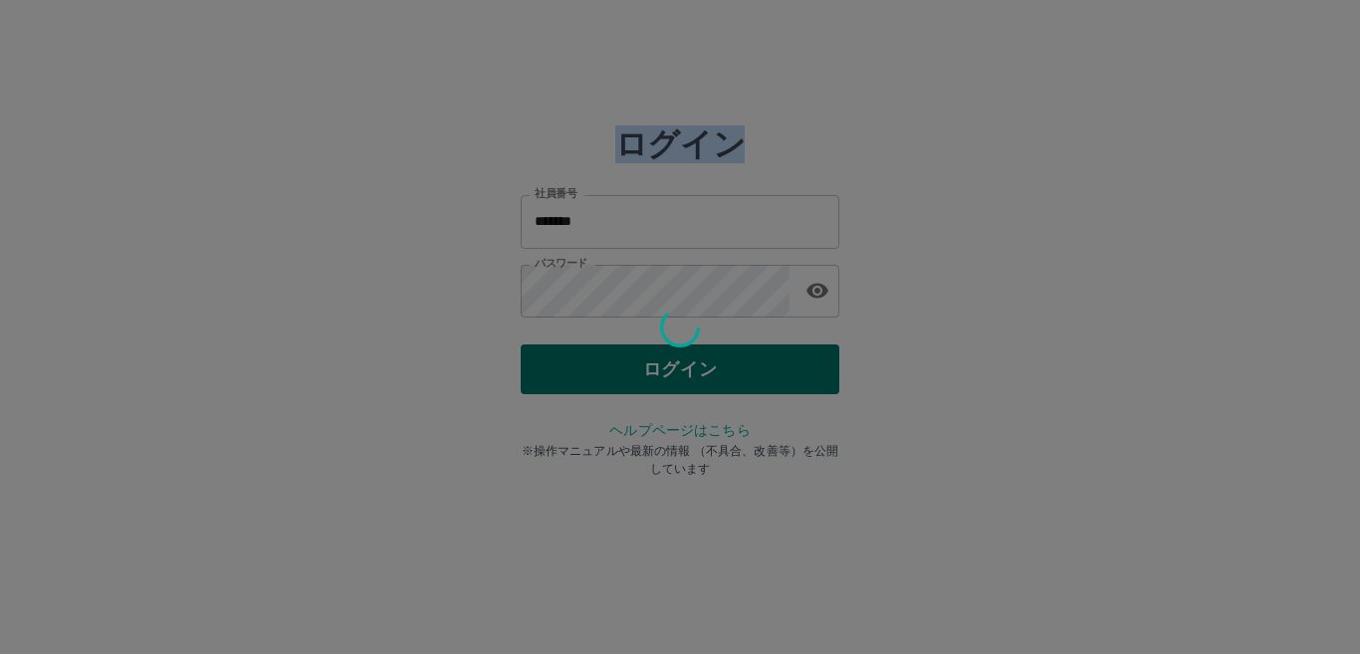
click at [663, 378] on div at bounding box center [680, 327] width 1360 height 654
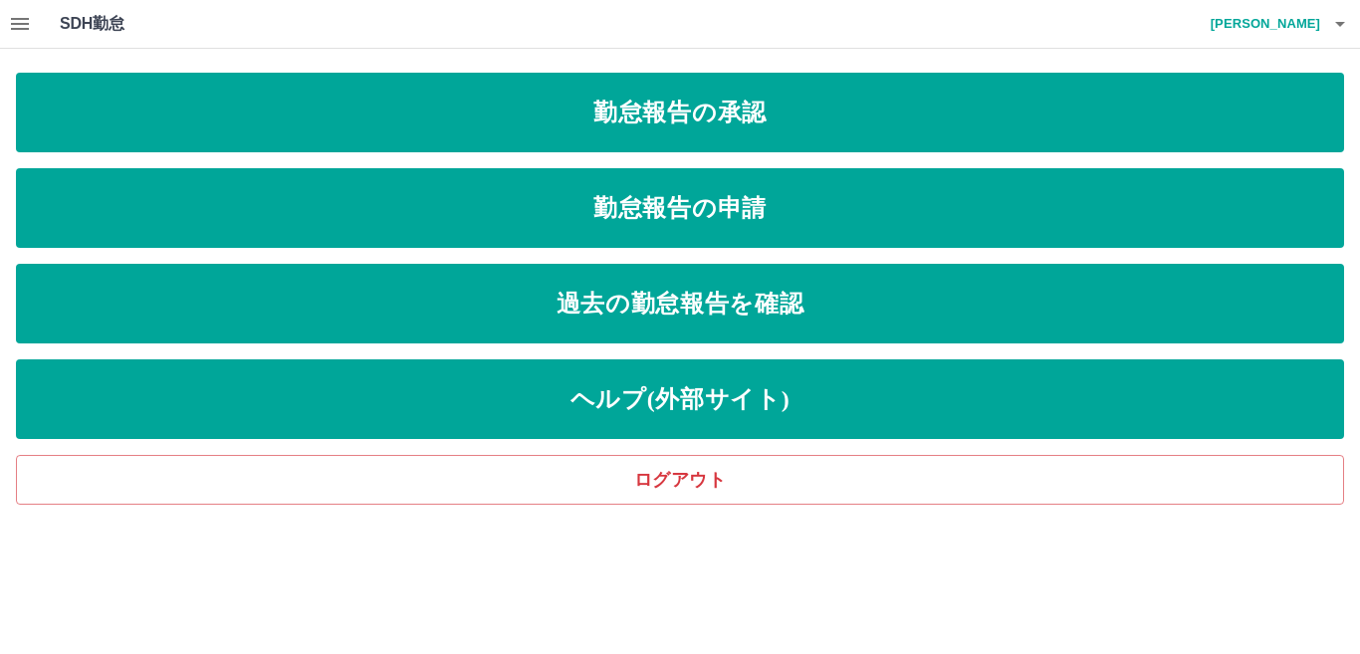
click at [1342, 21] on icon "button" at bounding box center [1341, 24] width 24 height 24
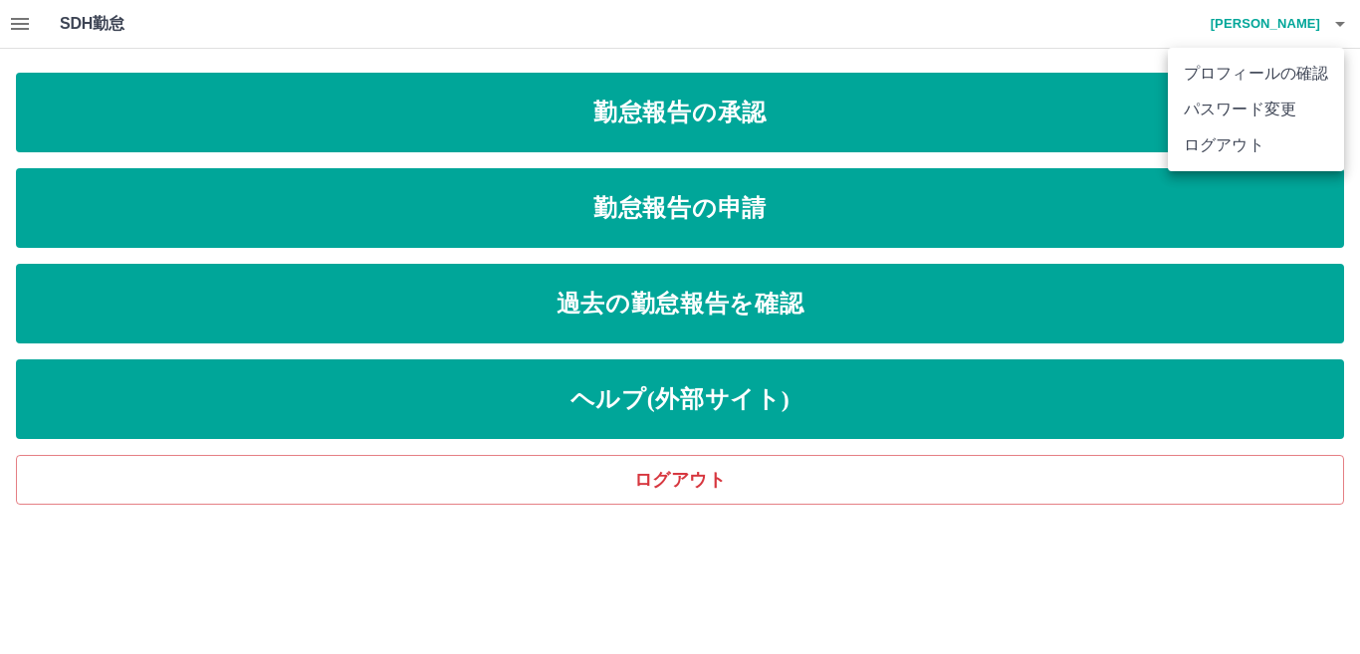
click at [1252, 144] on li "ログアウト" at bounding box center [1256, 145] width 176 height 36
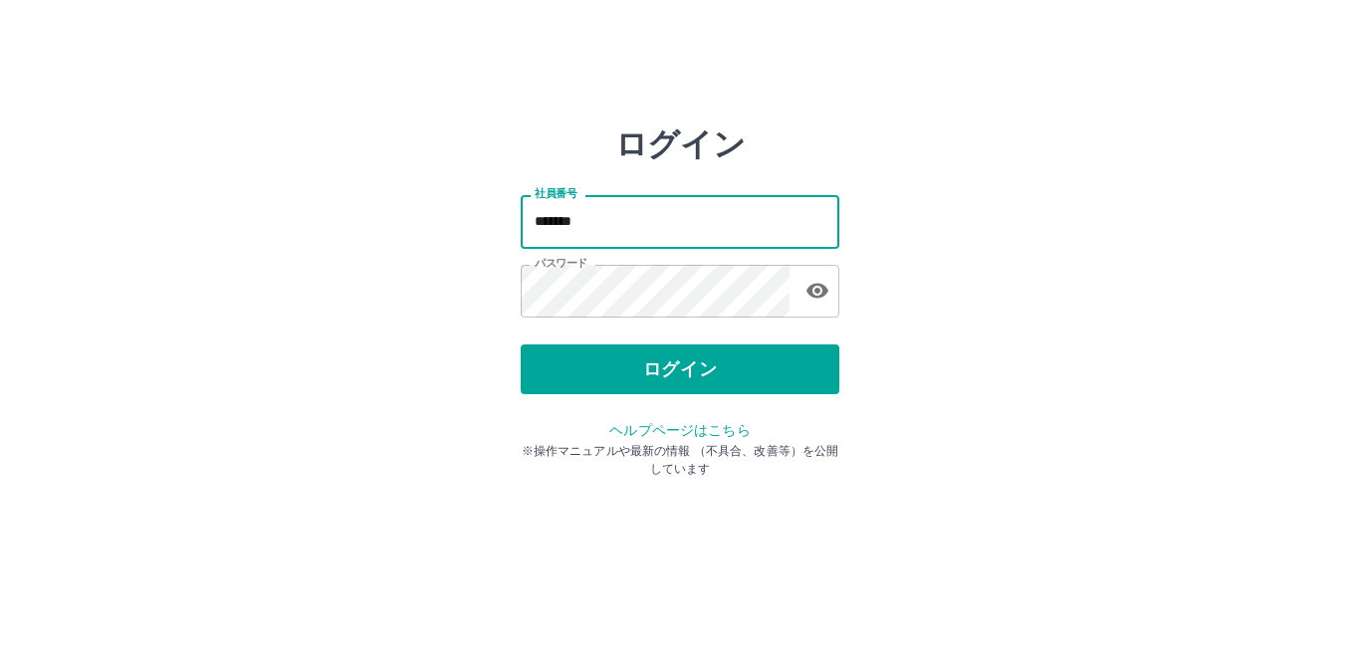
click at [599, 221] on input "*******" at bounding box center [680, 221] width 319 height 53
type input "*******"
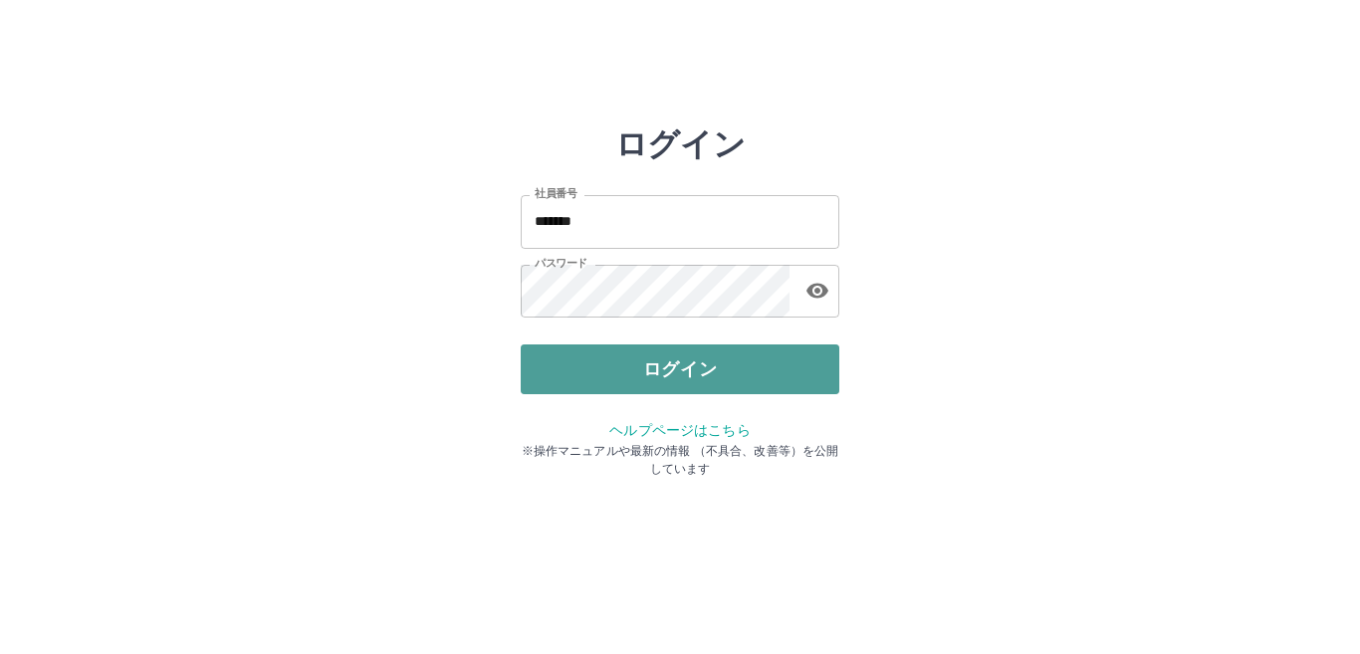
click at [666, 363] on button "ログイン" at bounding box center [680, 370] width 319 height 50
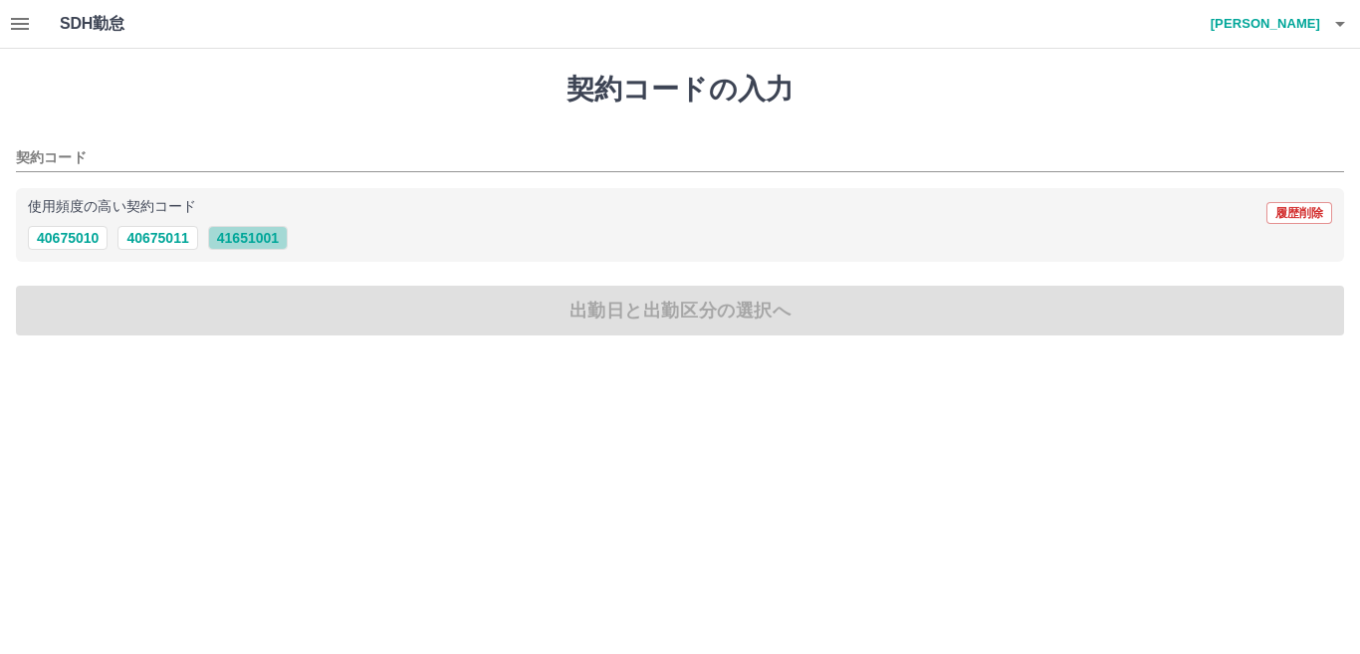
click at [254, 239] on button "41651001" at bounding box center [248, 238] width 80 height 24
type input "********"
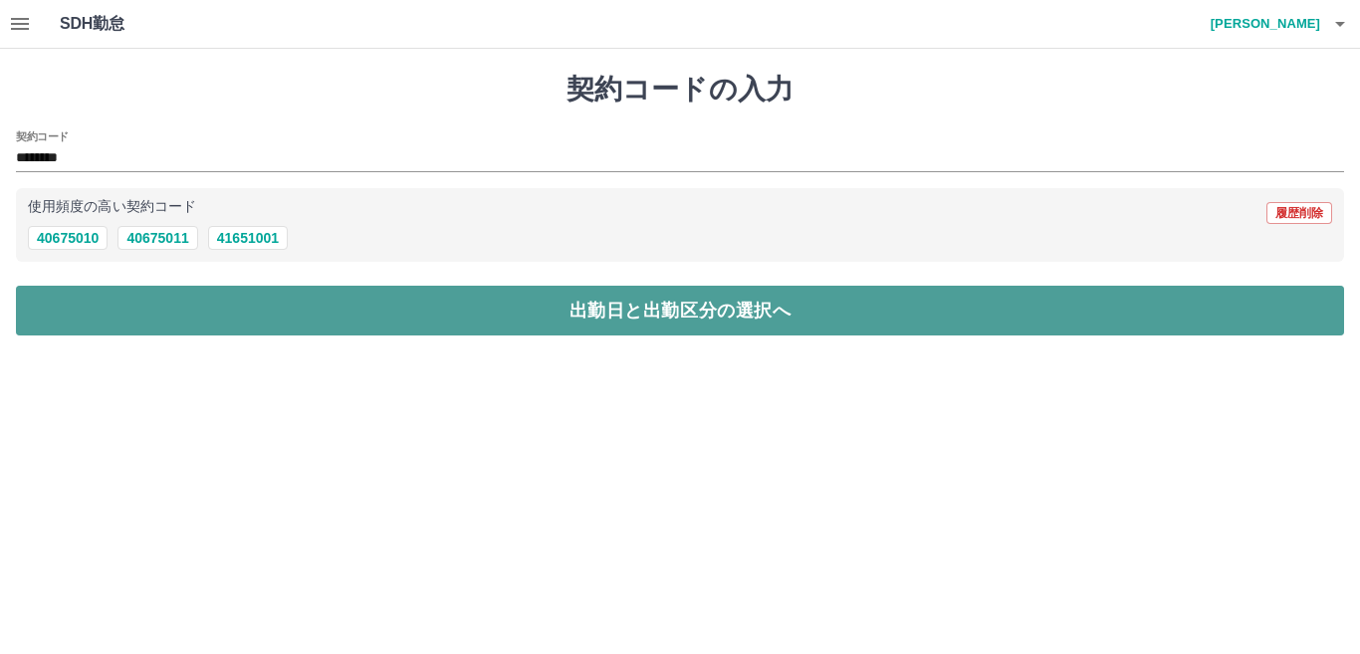
click at [169, 305] on button "出勤日と出勤区分の選択へ" at bounding box center [680, 311] width 1329 height 50
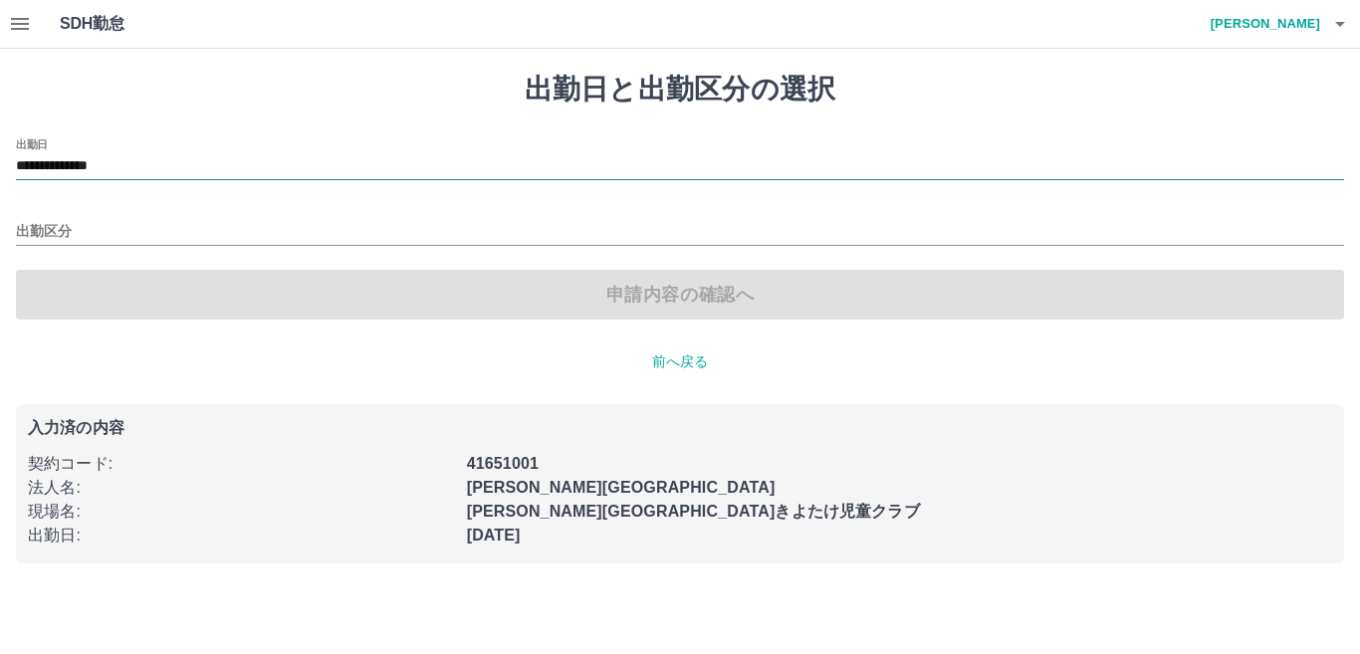
click at [155, 159] on input "**********" at bounding box center [680, 166] width 1329 height 25
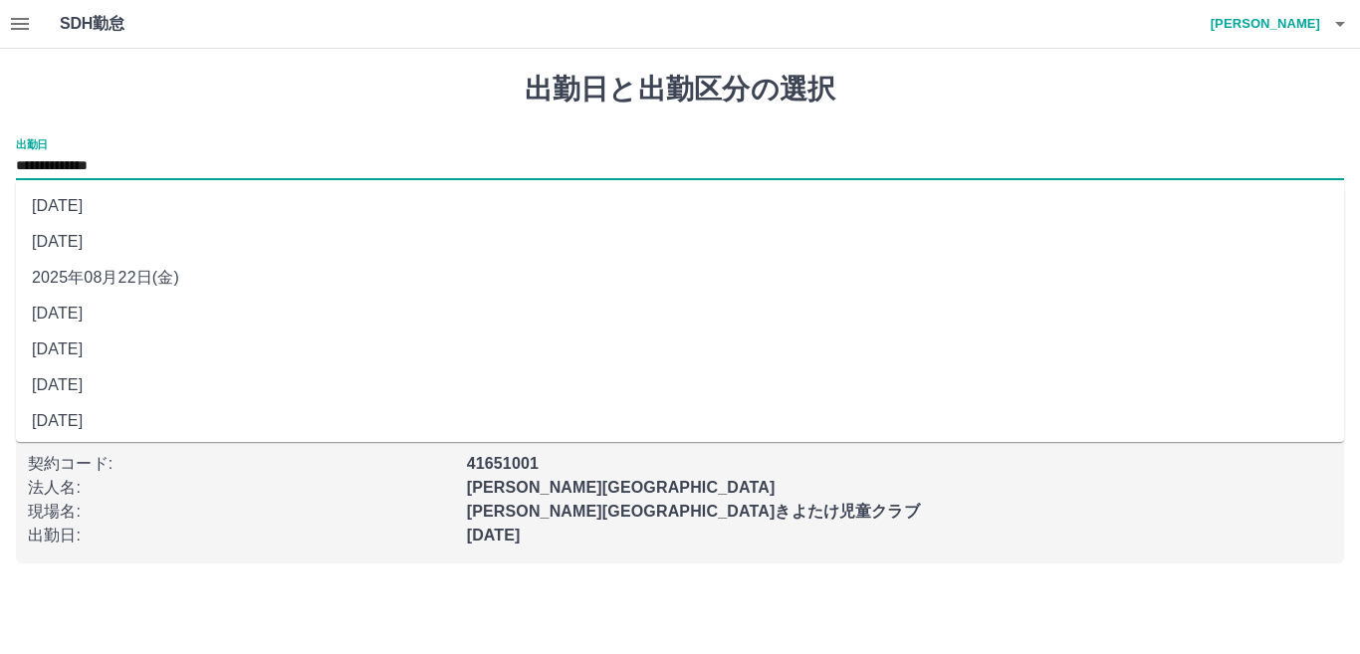
click at [145, 273] on li "2025年08月22日(金)" at bounding box center [680, 278] width 1329 height 36
type input "**********"
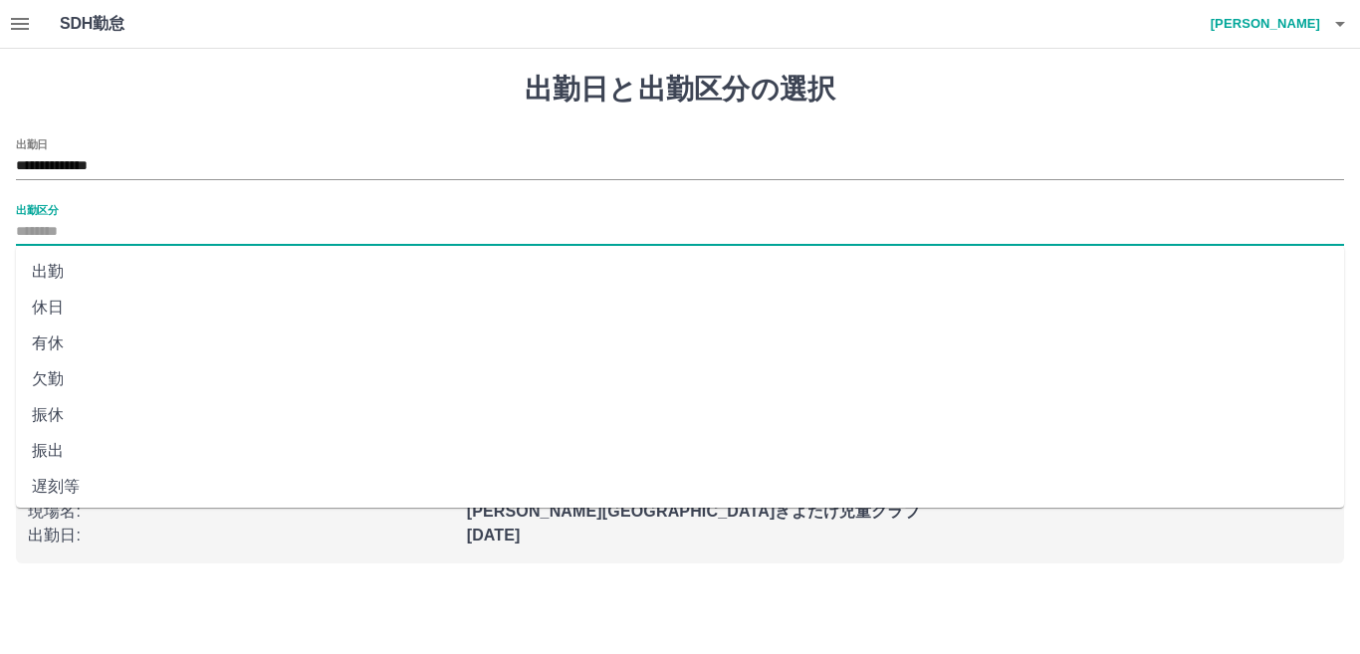
click at [133, 235] on input "出勤区分" at bounding box center [680, 232] width 1329 height 25
click at [55, 267] on li "出勤" at bounding box center [680, 272] width 1329 height 36
type input "**"
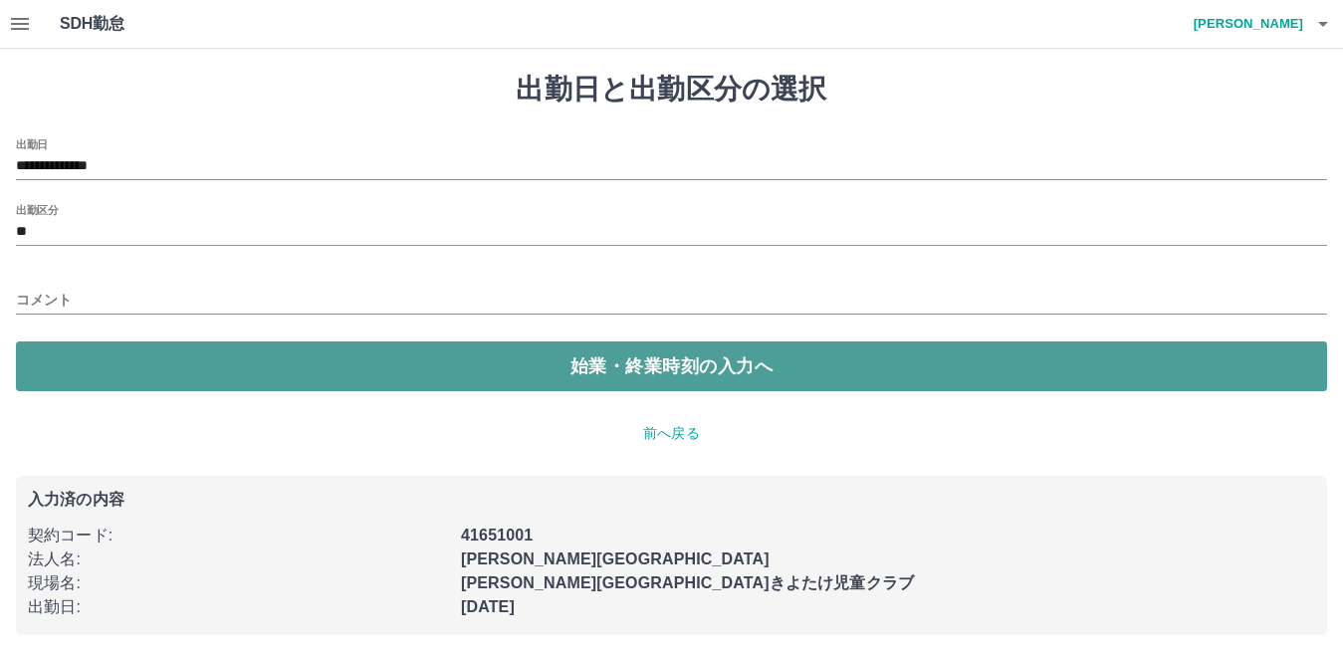
click at [213, 366] on button "始業・終業時刻の入力へ" at bounding box center [672, 367] width 1312 height 50
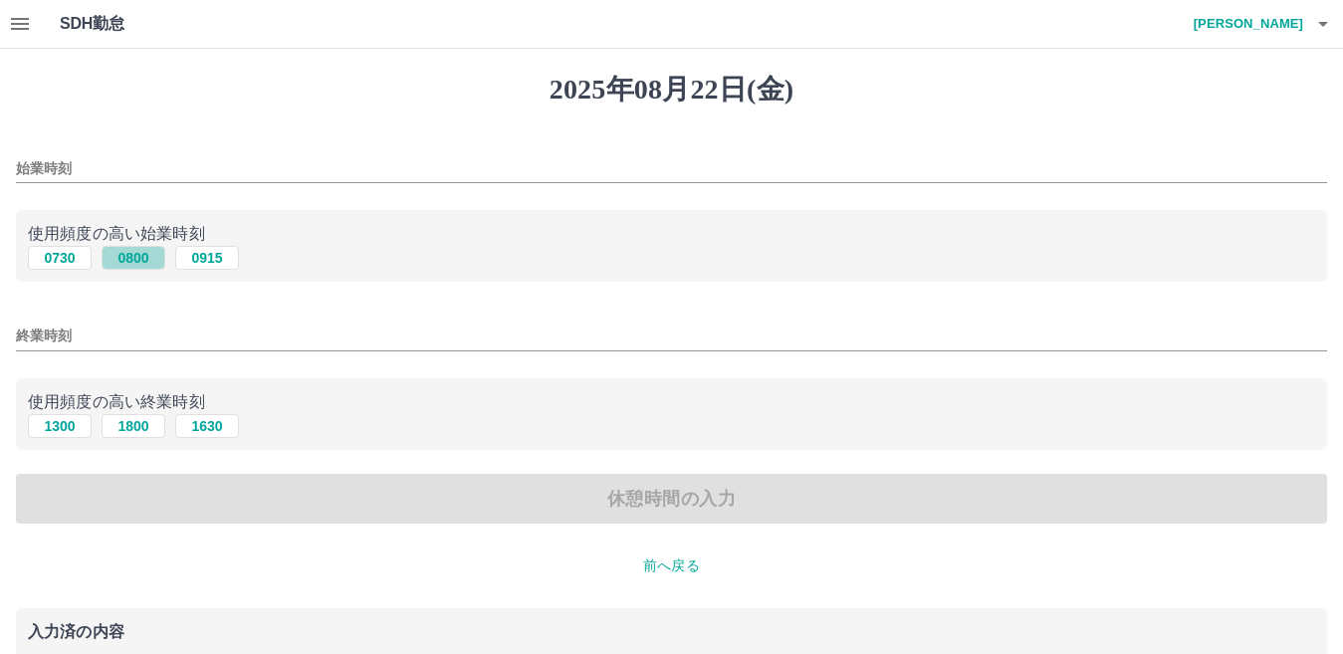
click at [140, 256] on button "0800" at bounding box center [134, 258] width 64 height 24
click at [52, 258] on button "0730" at bounding box center [60, 258] width 64 height 24
type input "****"
click at [209, 428] on button "1630" at bounding box center [207, 426] width 64 height 24
type input "****"
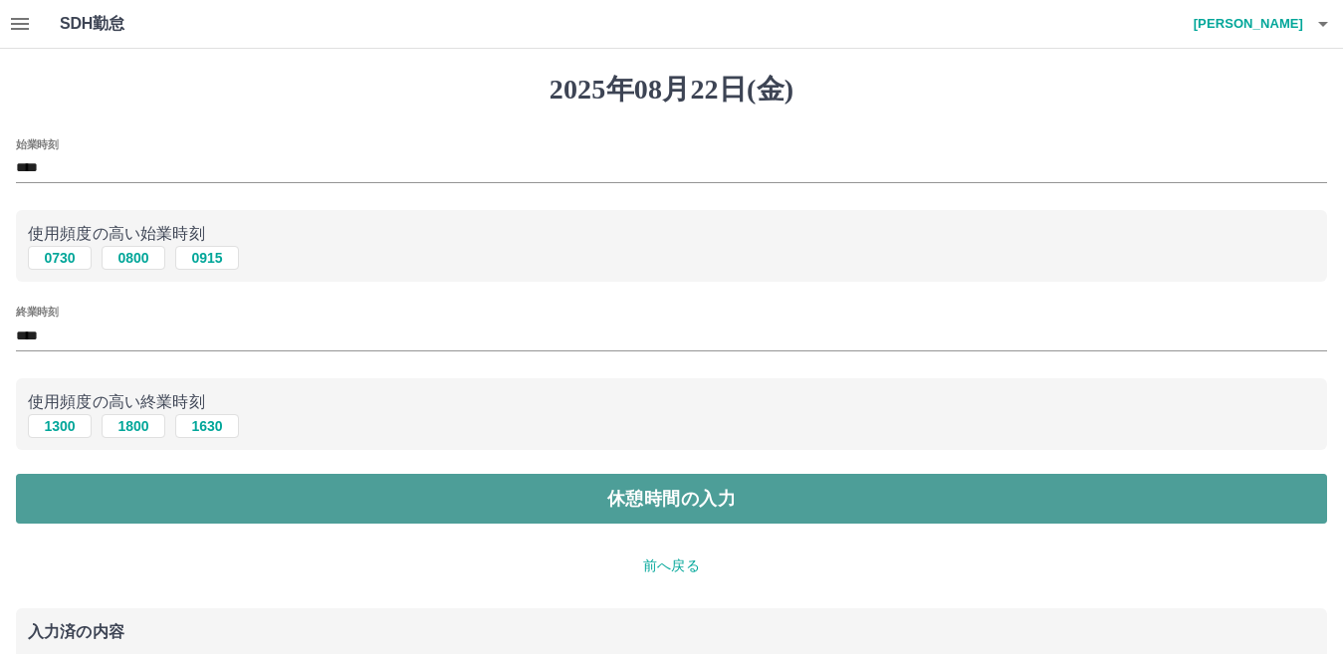
click at [587, 501] on button "休憩時間の入力" at bounding box center [672, 499] width 1312 height 50
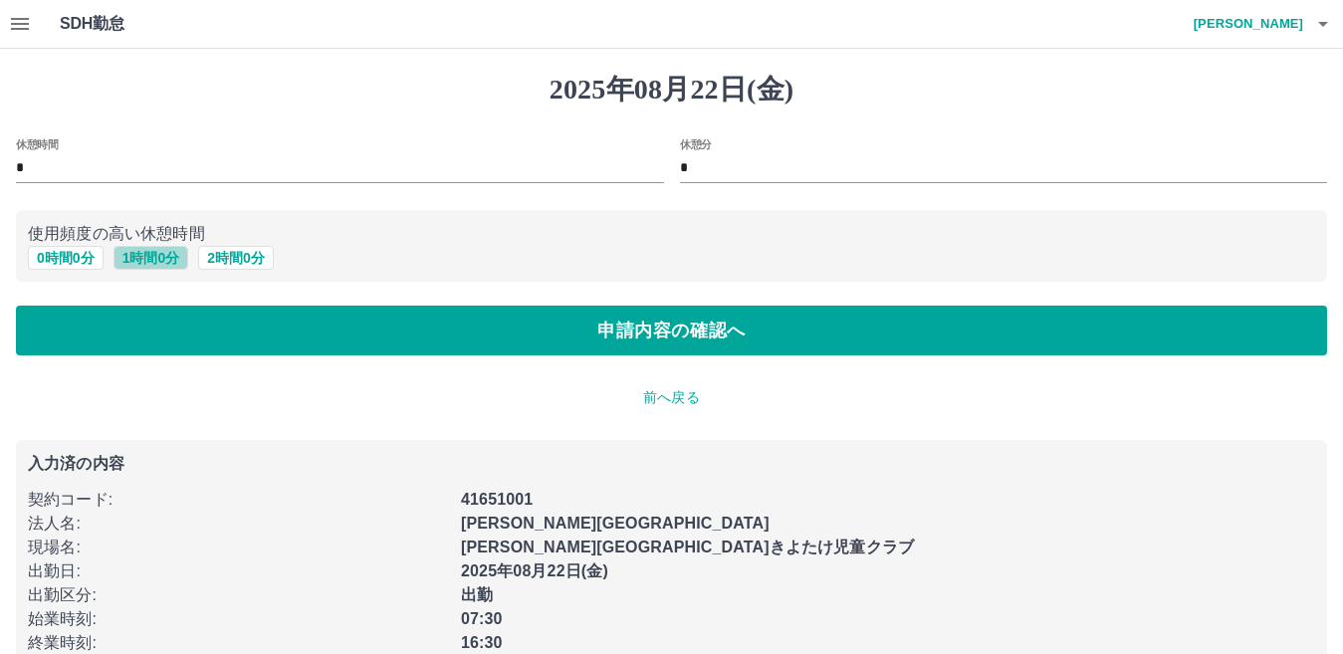
click at [145, 252] on button "1 時間 0 分" at bounding box center [152, 258] width 76 height 24
type input "*"
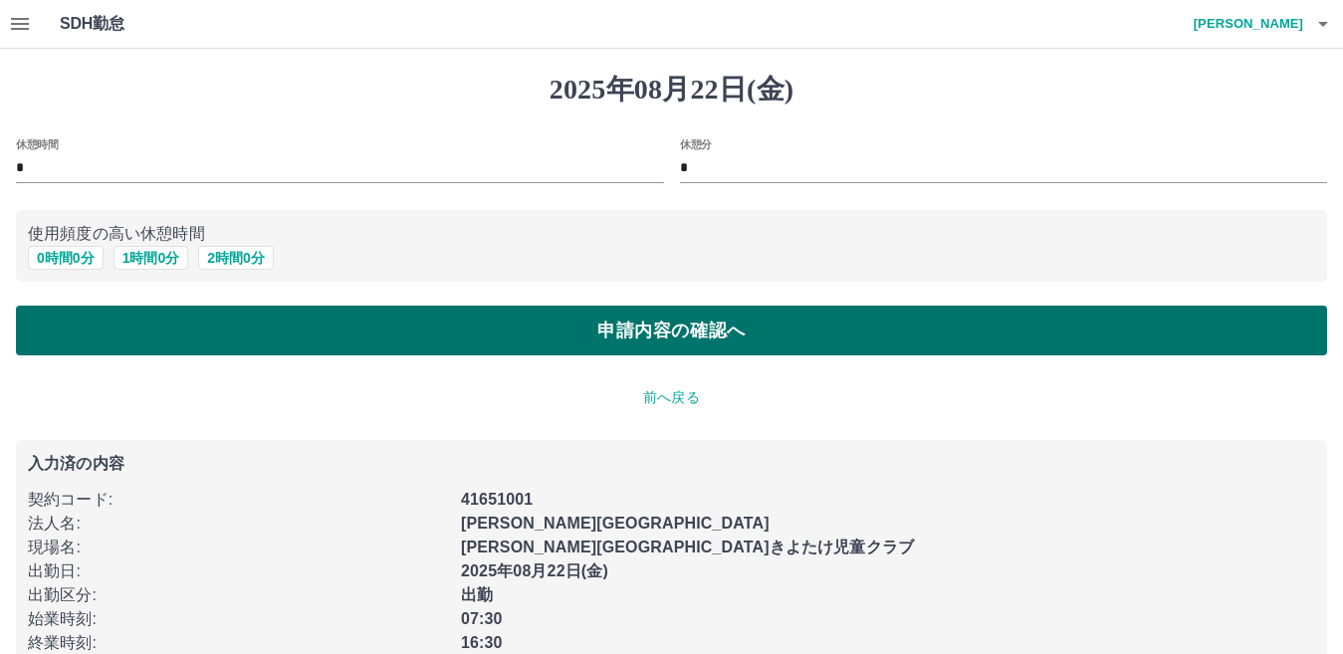
click at [734, 319] on button "申請内容の確認へ" at bounding box center [672, 331] width 1312 height 50
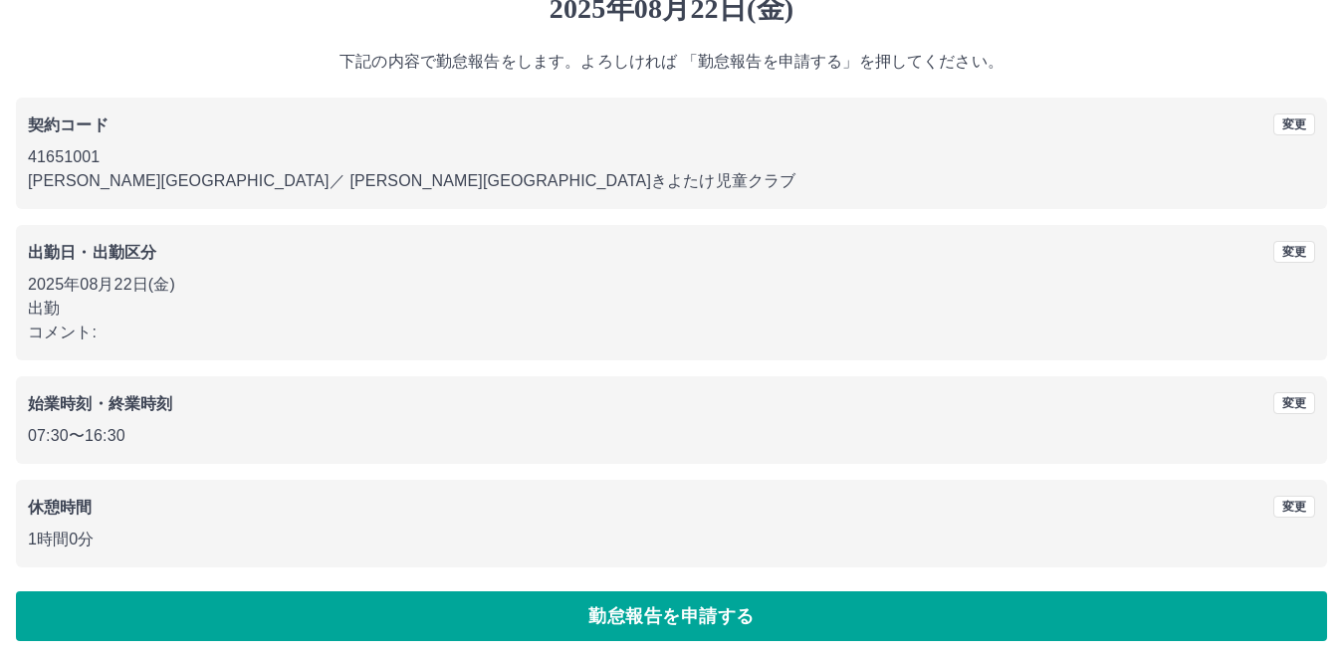
scroll to position [92, 0]
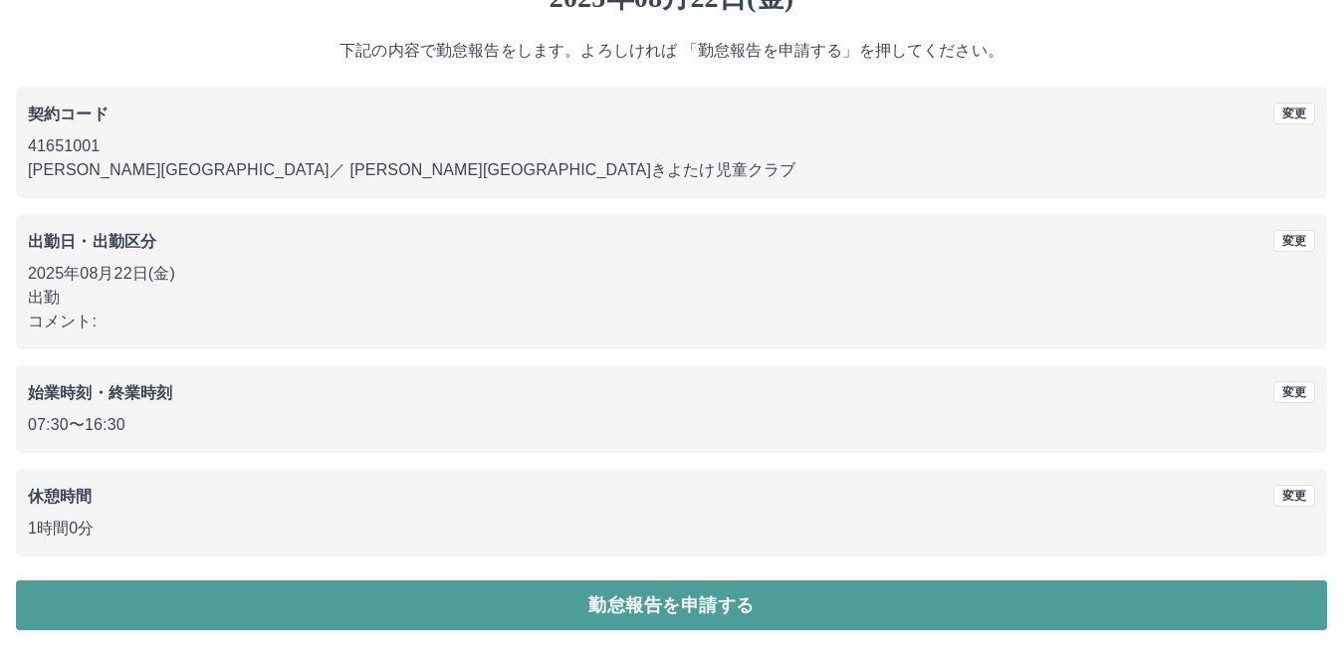
click at [1114, 602] on button "勤怠報告を申請する" at bounding box center [672, 606] width 1312 height 50
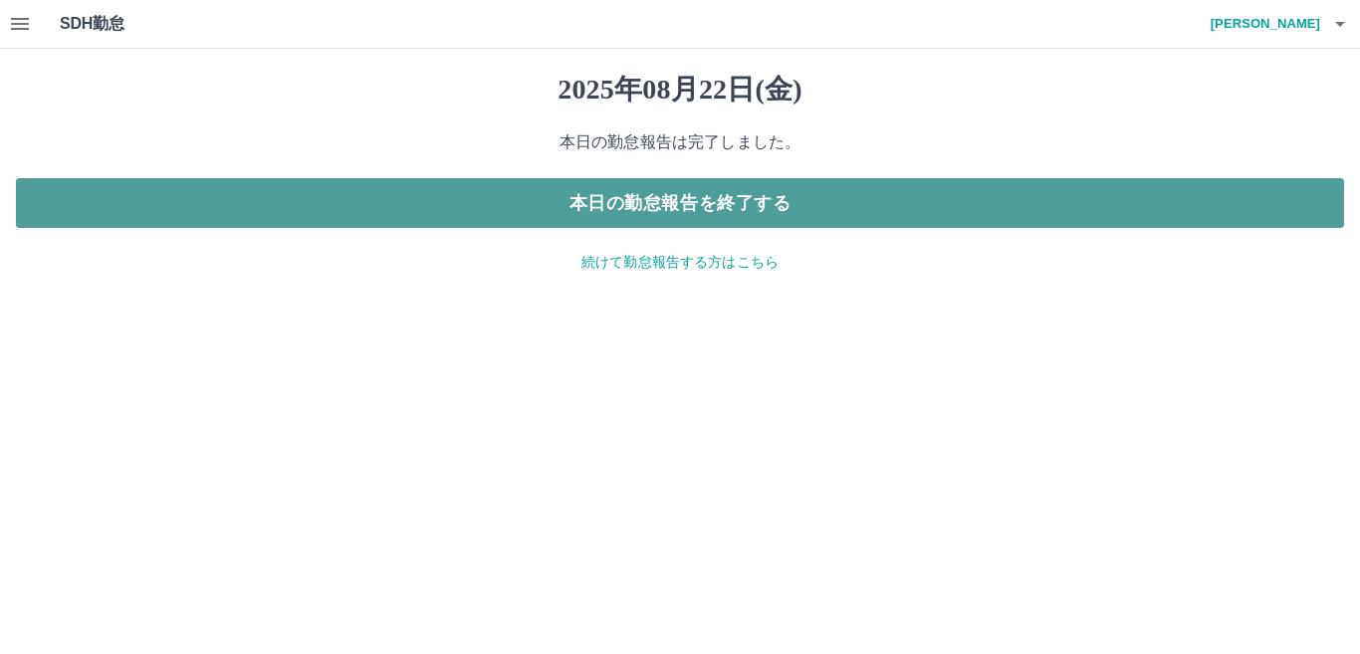
click at [893, 205] on button "本日の勤怠報告を終了する" at bounding box center [680, 203] width 1329 height 50
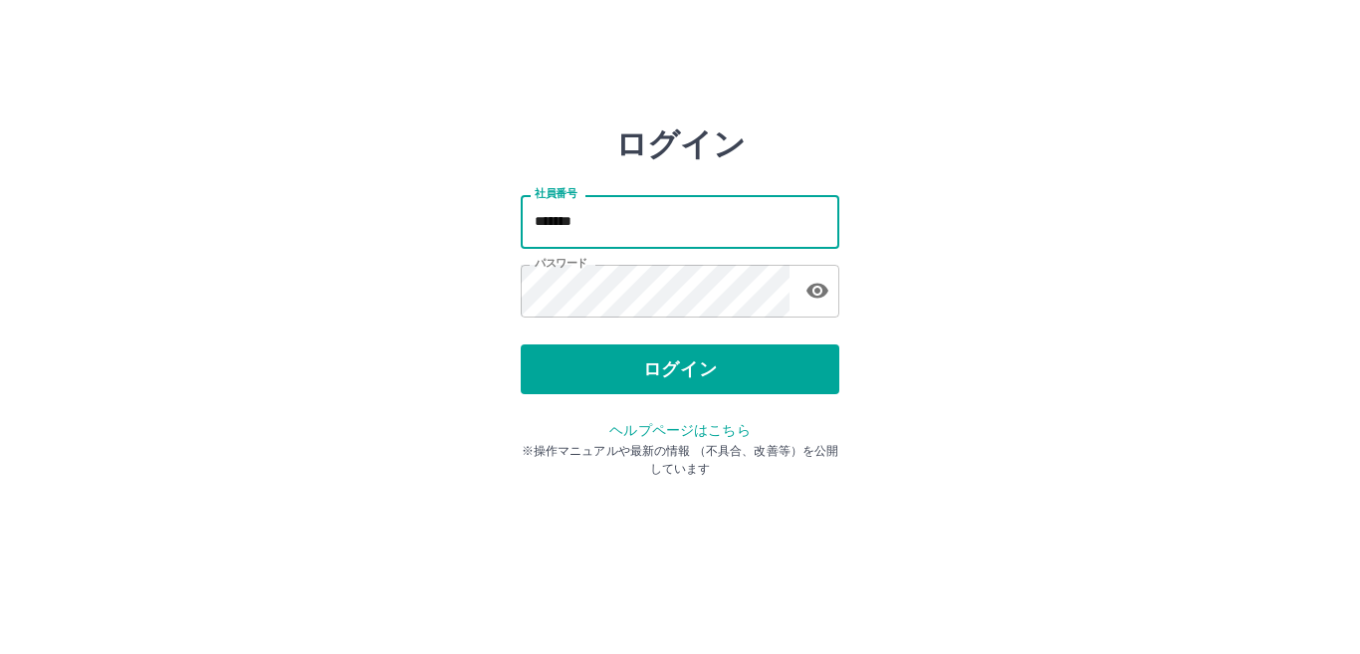
click at [737, 225] on input "*******" at bounding box center [680, 221] width 319 height 53
type input "*******"
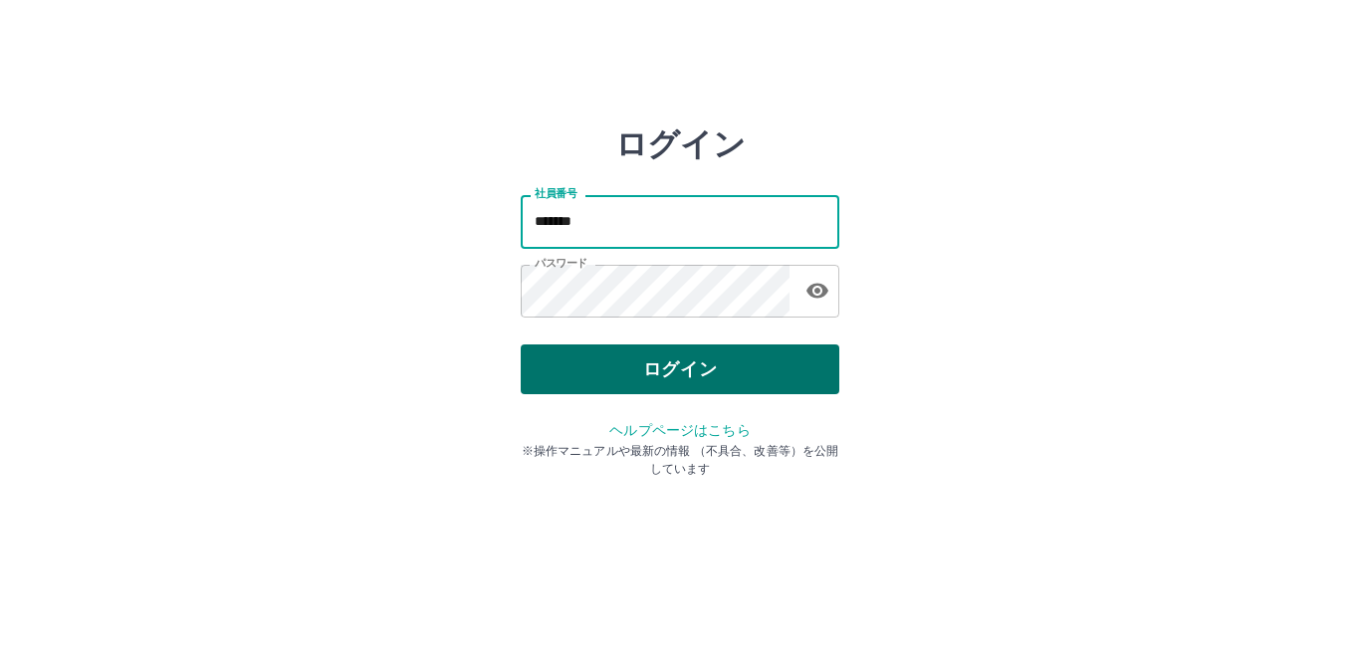
click at [751, 365] on button "ログイン" at bounding box center [680, 370] width 319 height 50
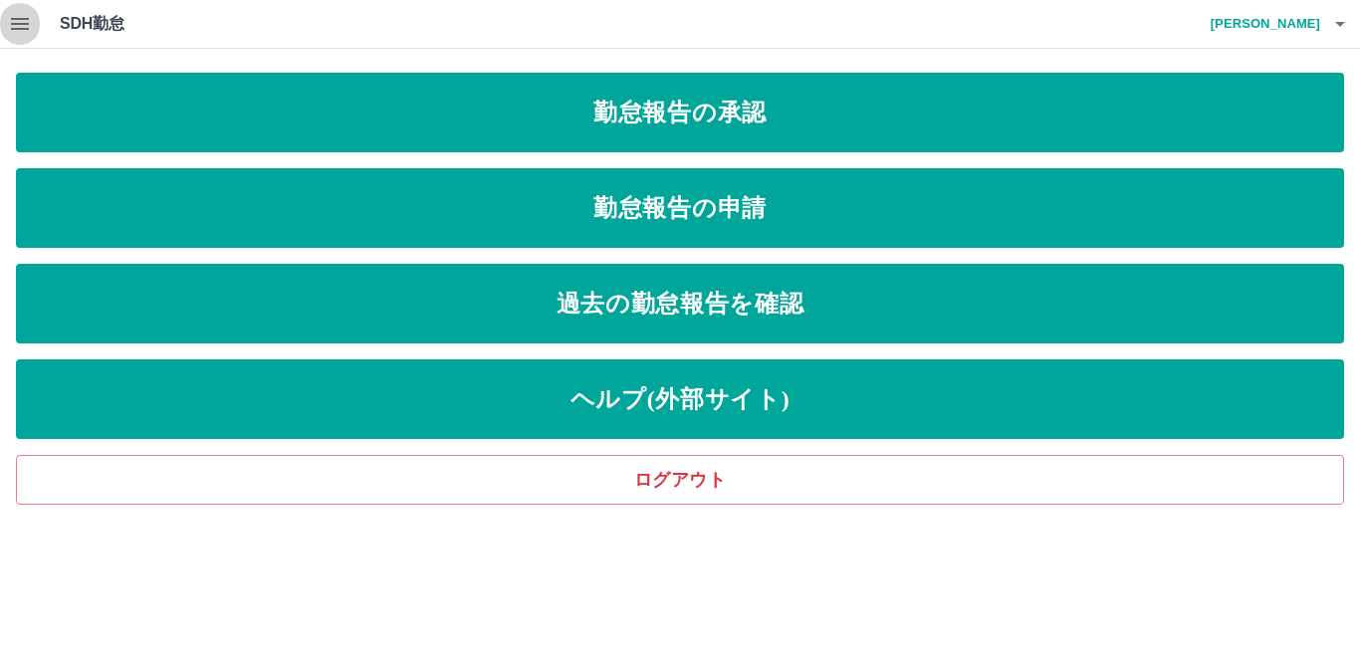
click at [18, 22] on icon "button" at bounding box center [20, 24] width 24 height 24
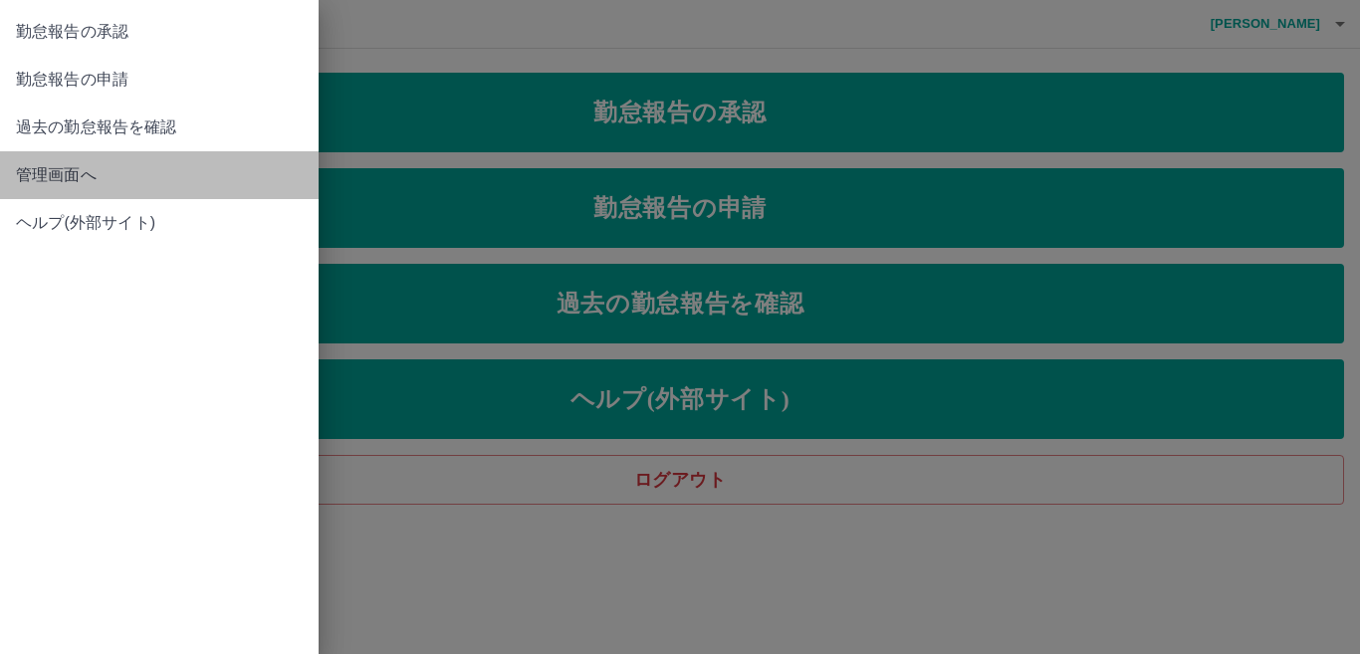
click at [126, 184] on span "管理画面へ" at bounding box center [159, 175] width 287 height 24
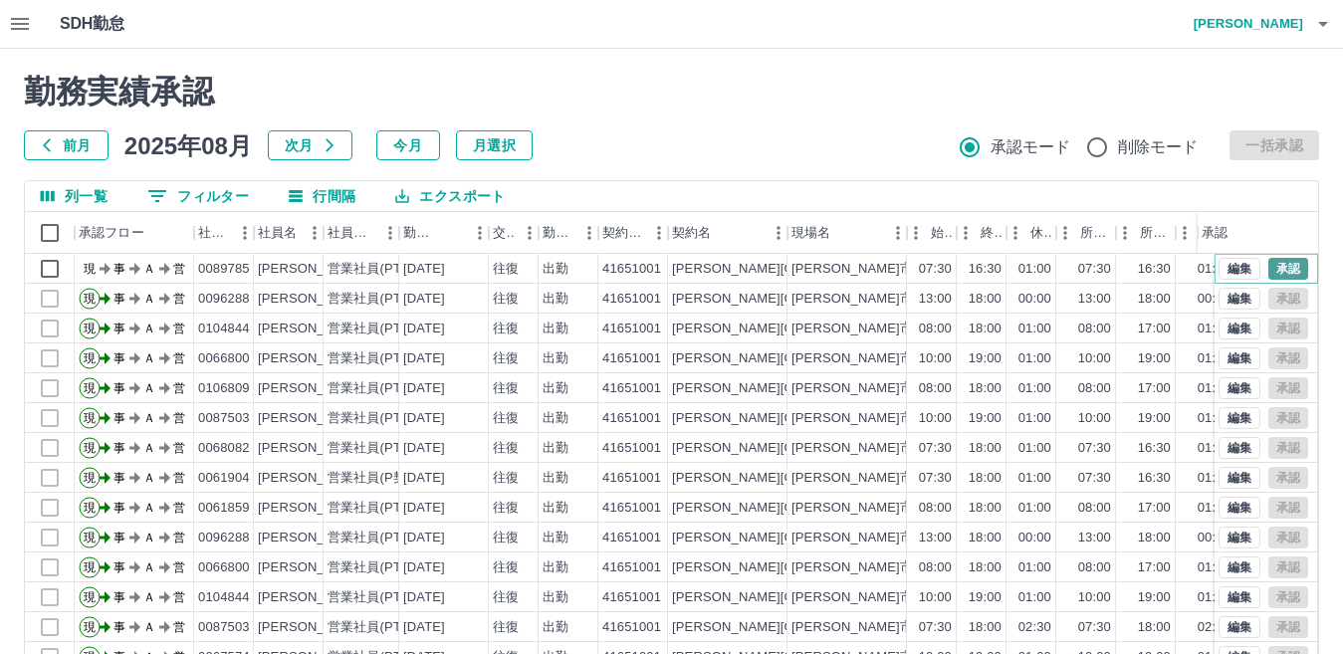
click at [1282, 263] on button "承認" at bounding box center [1289, 269] width 40 height 22
click at [1319, 27] on icon "button" at bounding box center [1324, 24] width 24 height 24
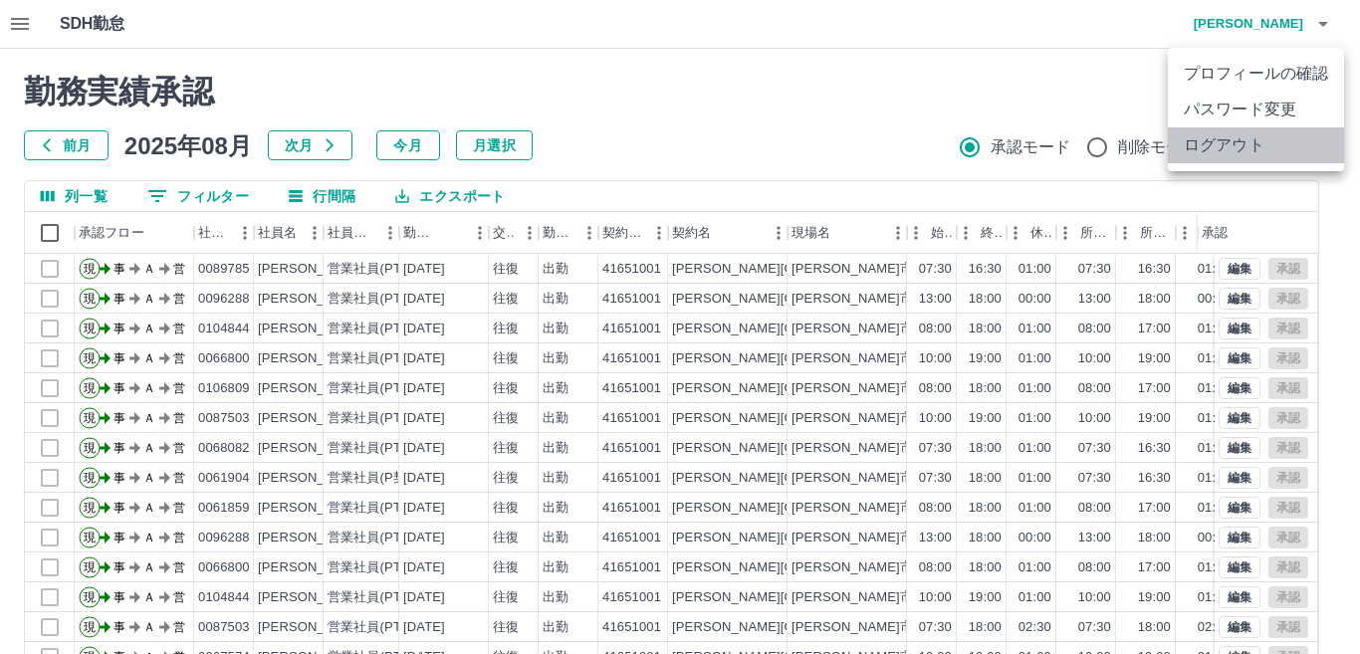
click at [1281, 143] on li "ログアウト" at bounding box center [1256, 145] width 176 height 36
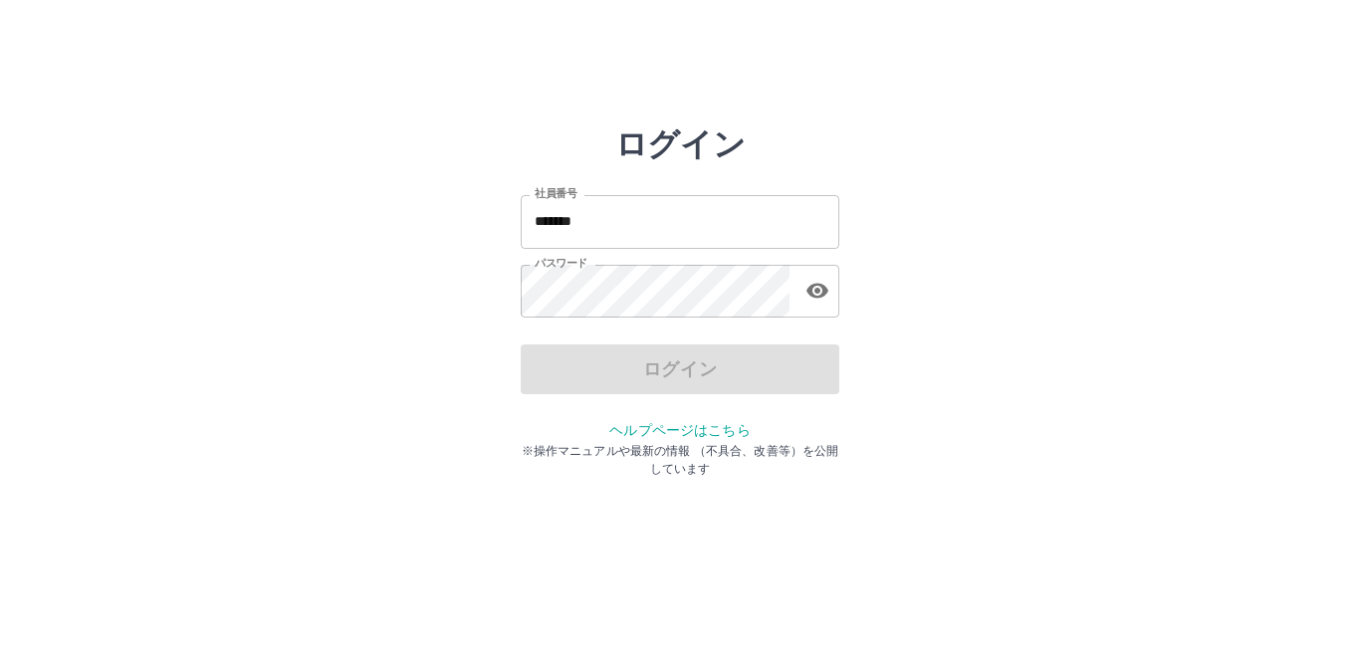
click at [709, 226] on input "*******" at bounding box center [680, 221] width 319 height 53
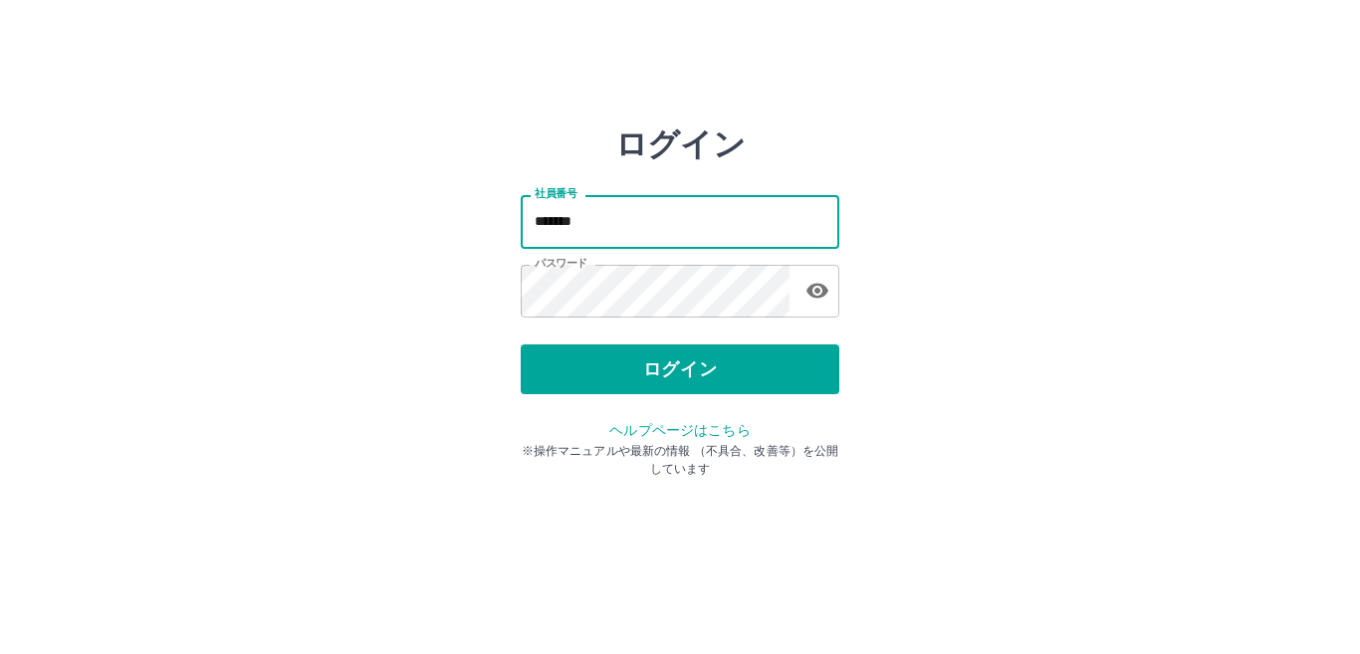
type input "*******"
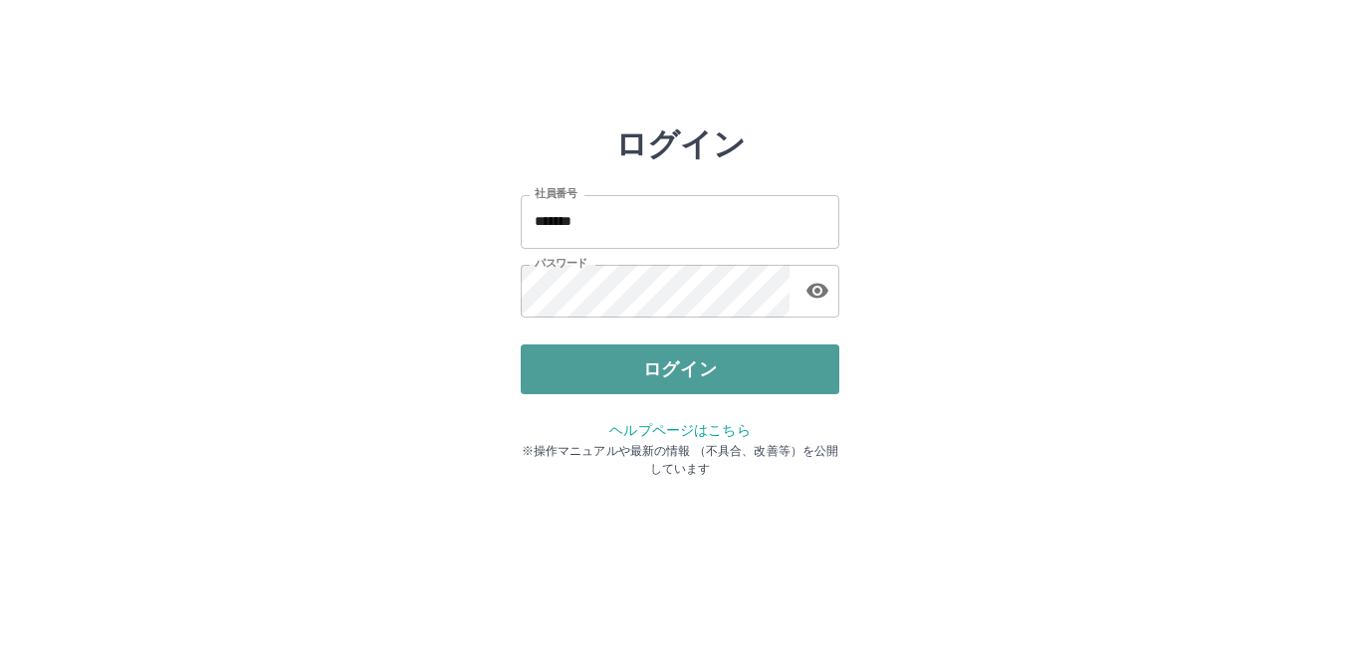
click at [726, 372] on button "ログイン" at bounding box center [680, 370] width 319 height 50
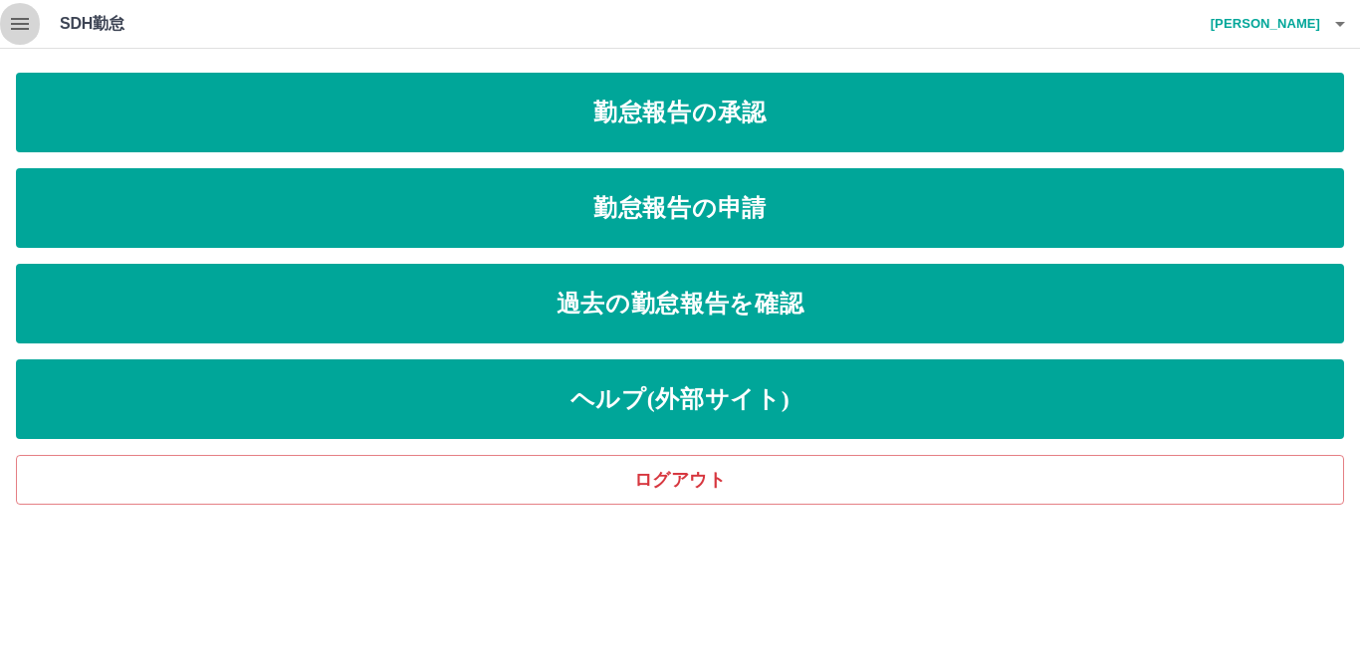
click at [23, 19] on icon "button" at bounding box center [20, 24] width 18 height 12
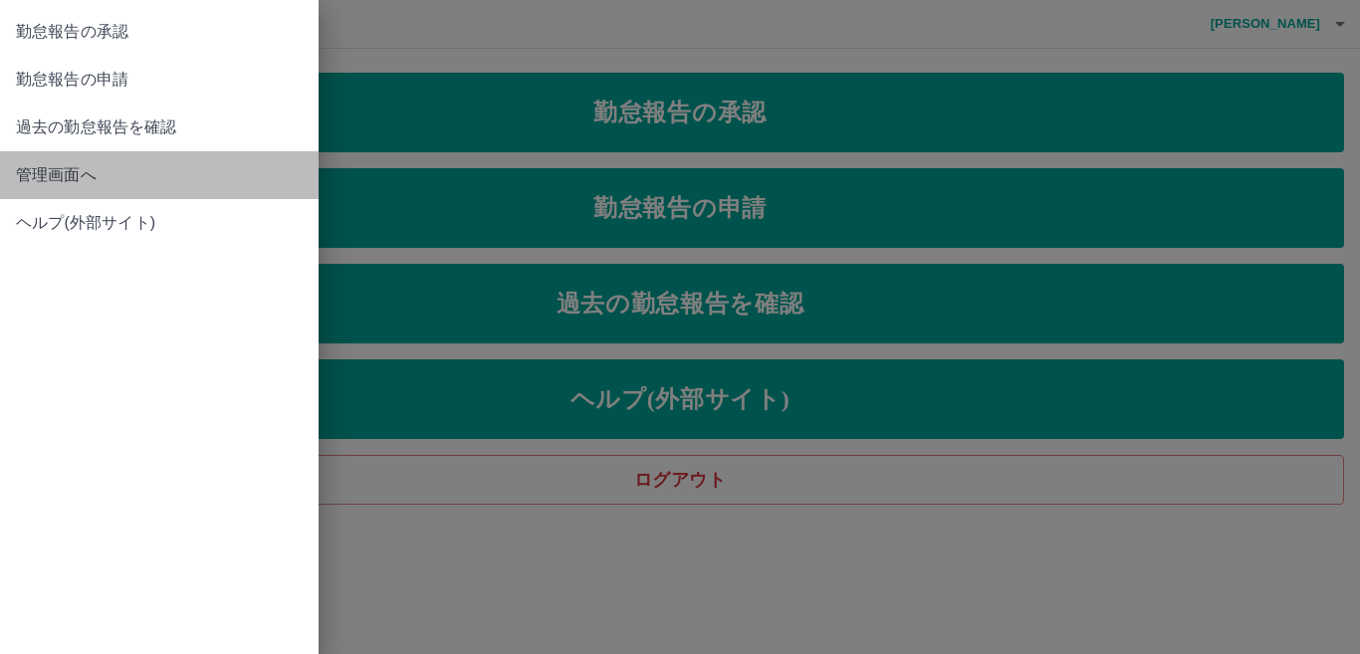
click at [49, 167] on span "管理画面へ" at bounding box center [159, 175] width 287 height 24
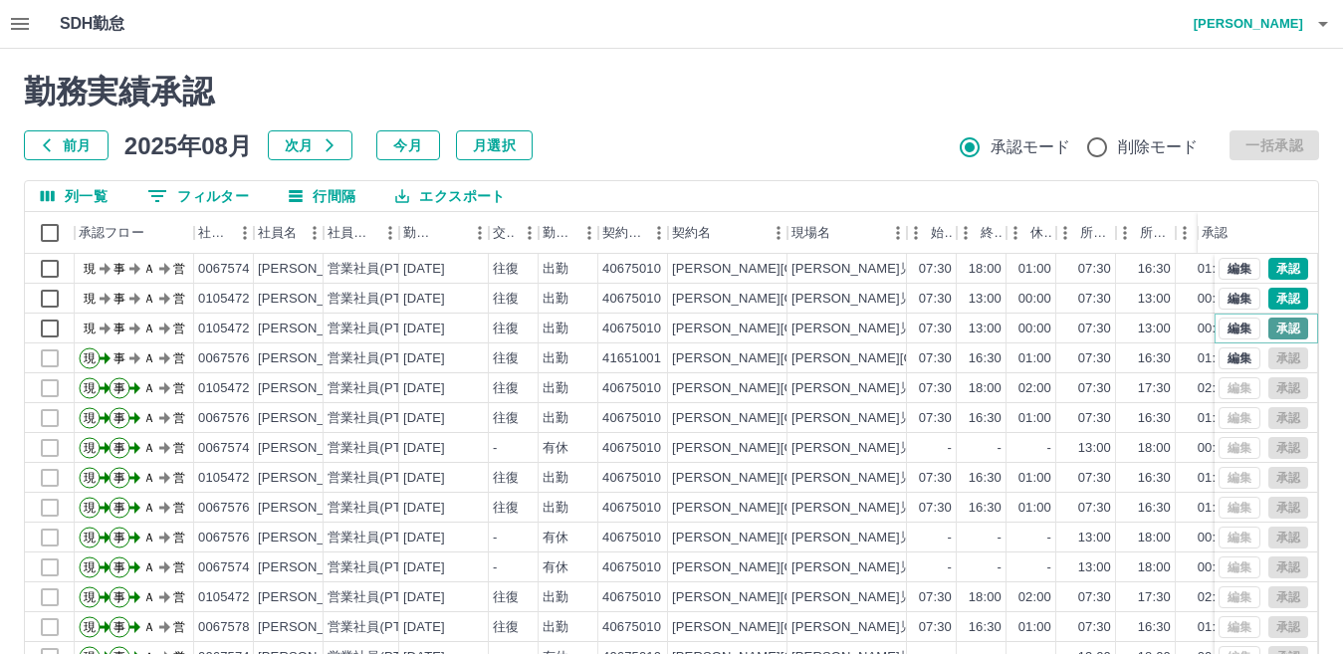
click at [1285, 328] on button "承認" at bounding box center [1289, 329] width 40 height 22
click at [1269, 305] on button "承認" at bounding box center [1289, 299] width 40 height 22
click at [1269, 259] on button "承認" at bounding box center [1289, 269] width 40 height 22
click at [1323, 20] on icon "button" at bounding box center [1324, 24] width 24 height 24
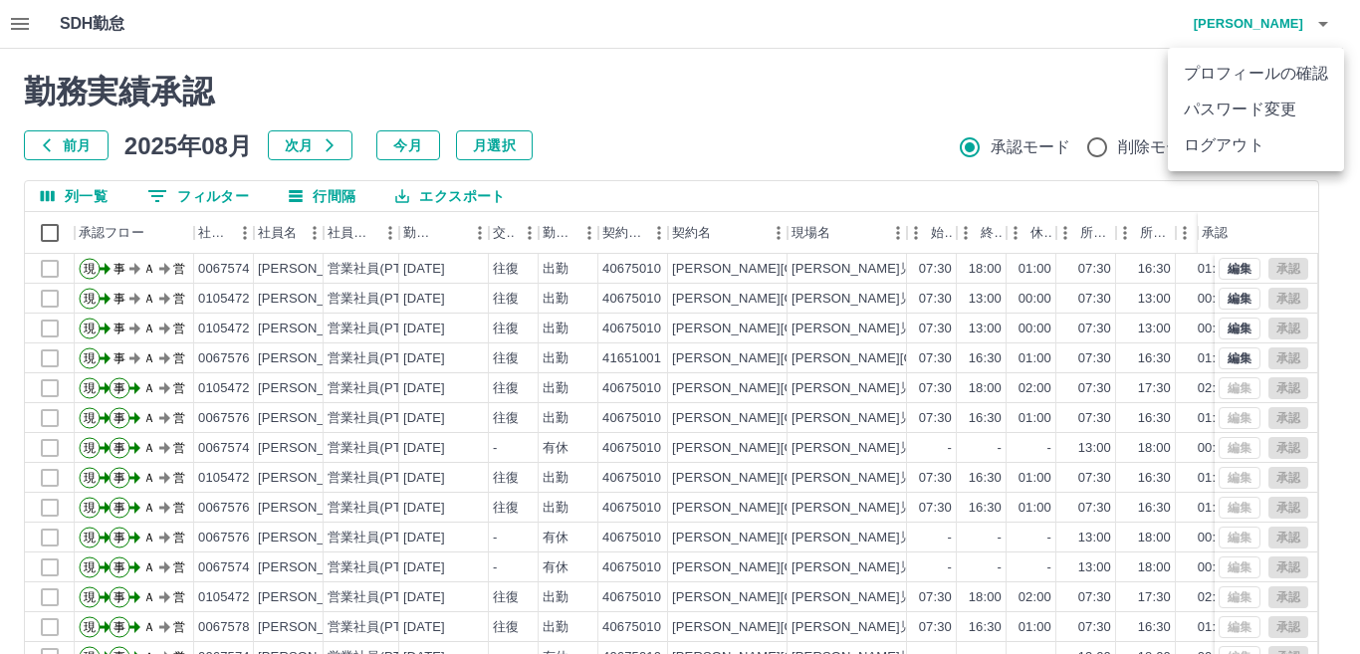
click at [1302, 146] on li "ログアウト" at bounding box center [1256, 145] width 176 height 36
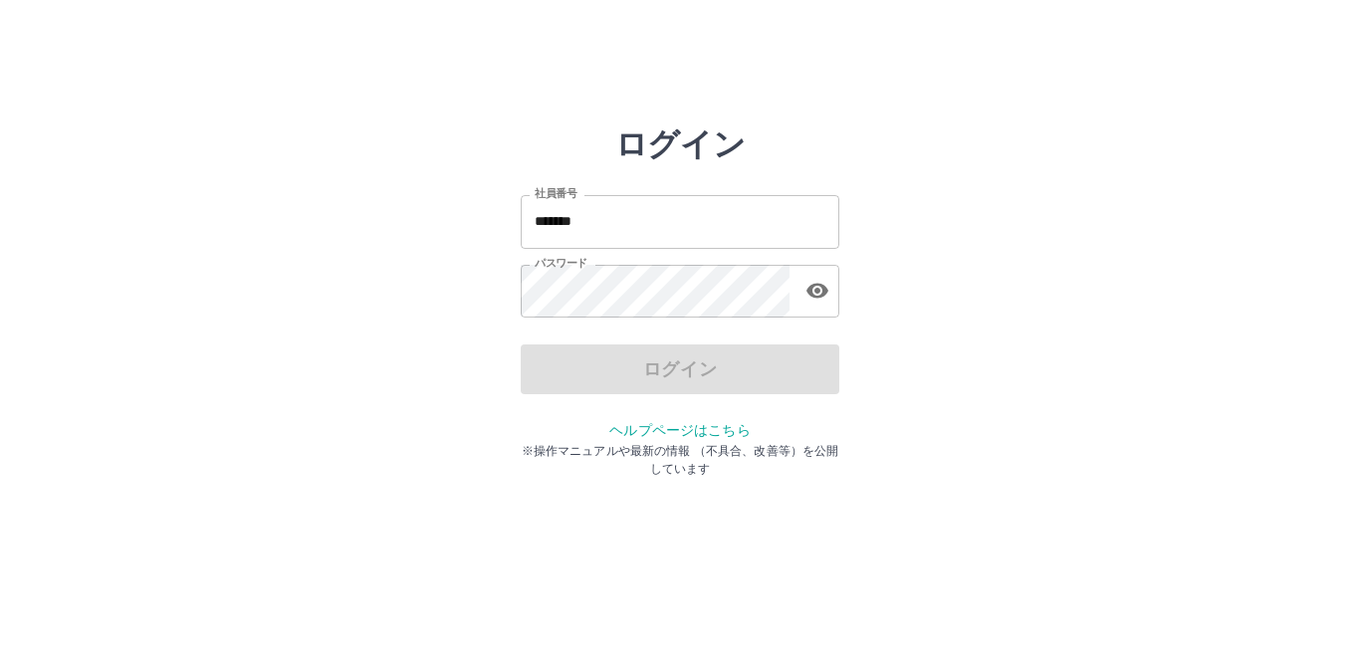
click at [622, 208] on input "*******" at bounding box center [680, 221] width 319 height 53
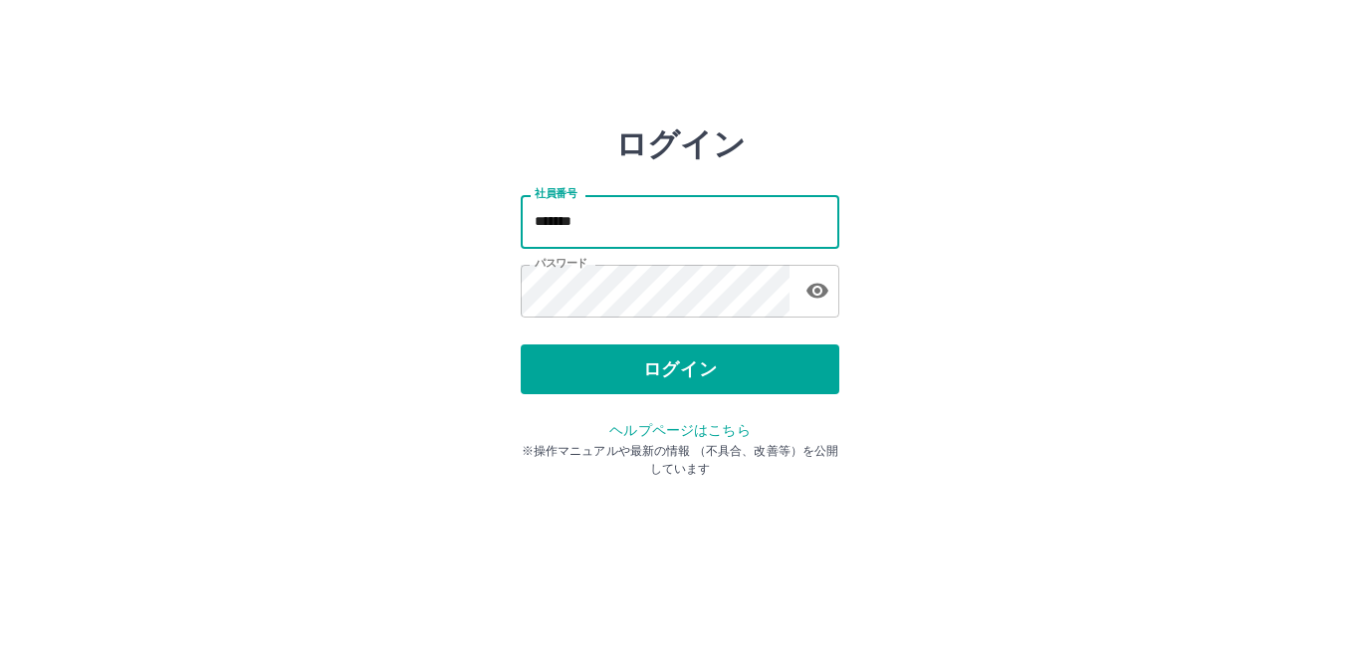
type input "*******"
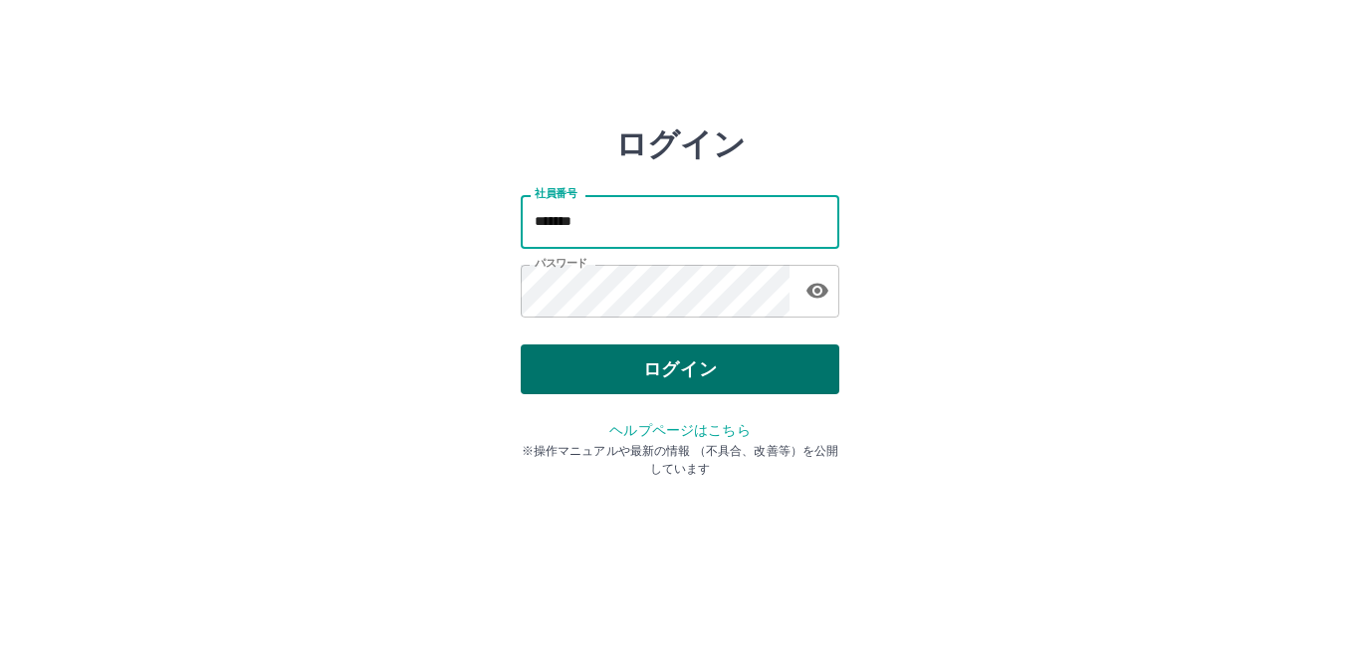
click at [774, 362] on button "ログイン" at bounding box center [680, 370] width 319 height 50
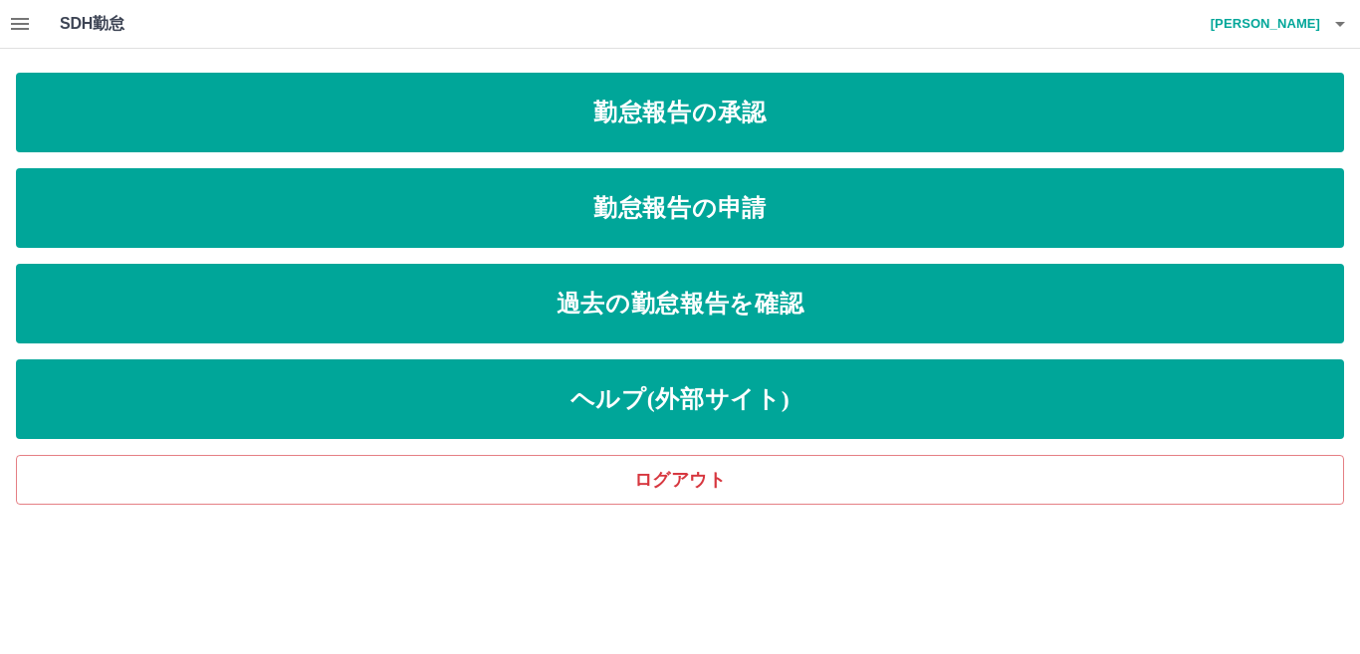
click at [21, 26] on icon "button" at bounding box center [20, 24] width 24 height 24
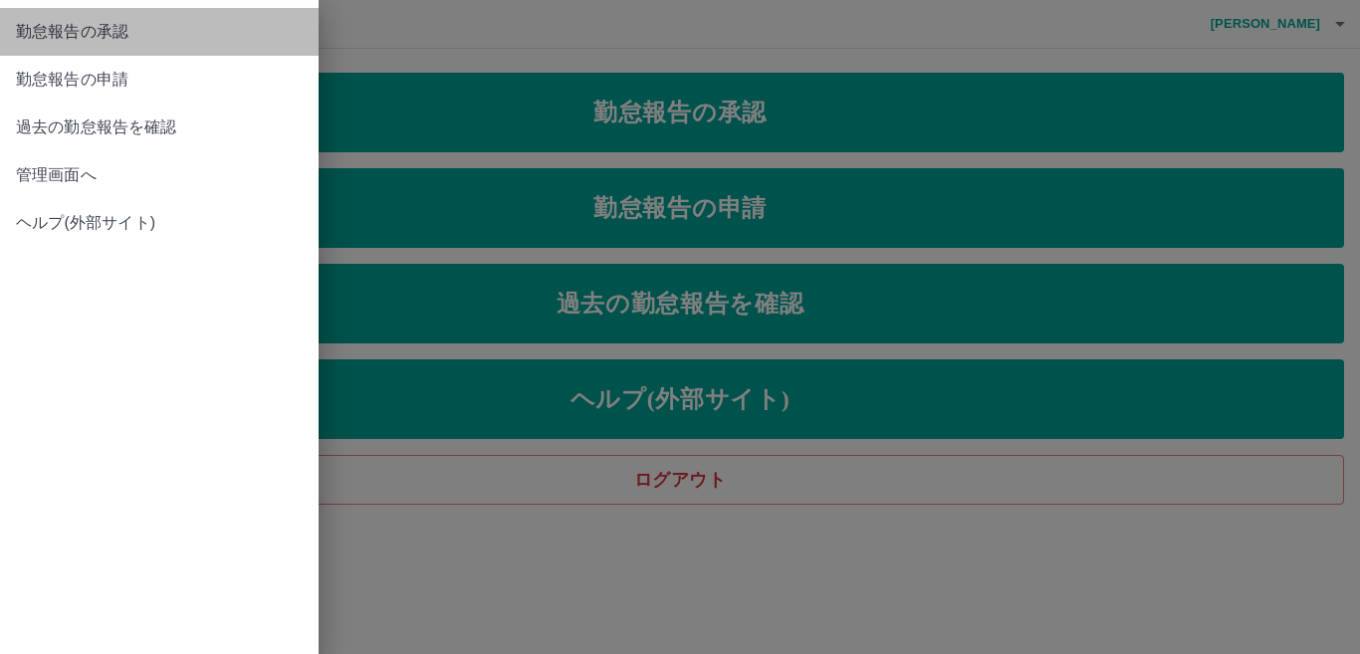
click at [21, 26] on span "勤怠報告の承認" at bounding box center [159, 32] width 287 height 24
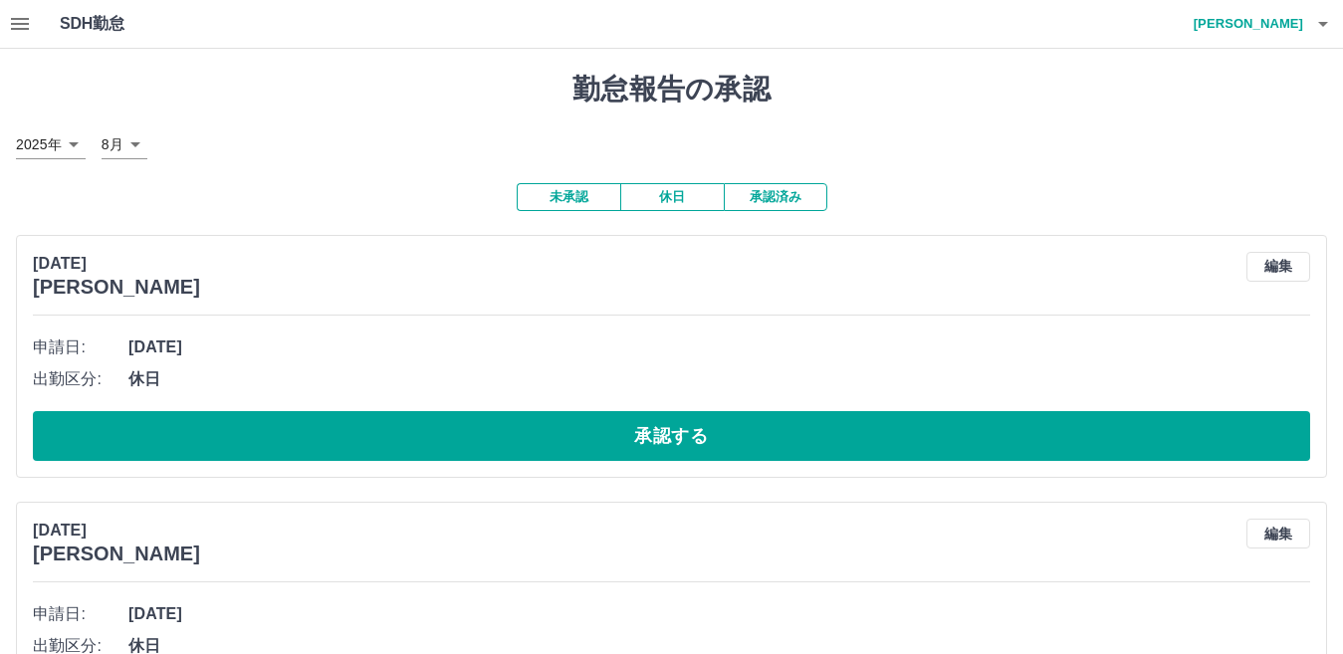
click at [15, 23] on icon "button" at bounding box center [20, 24] width 18 height 12
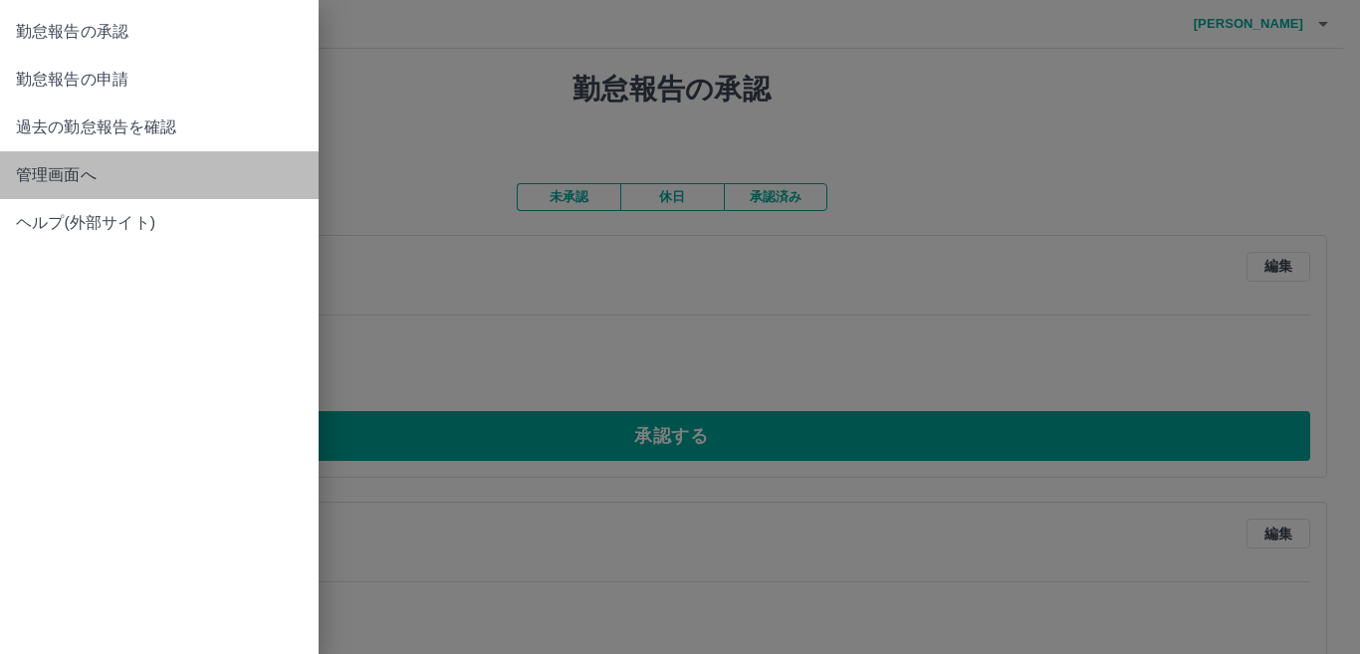
click at [61, 168] on span "管理画面へ" at bounding box center [159, 175] width 287 height 24
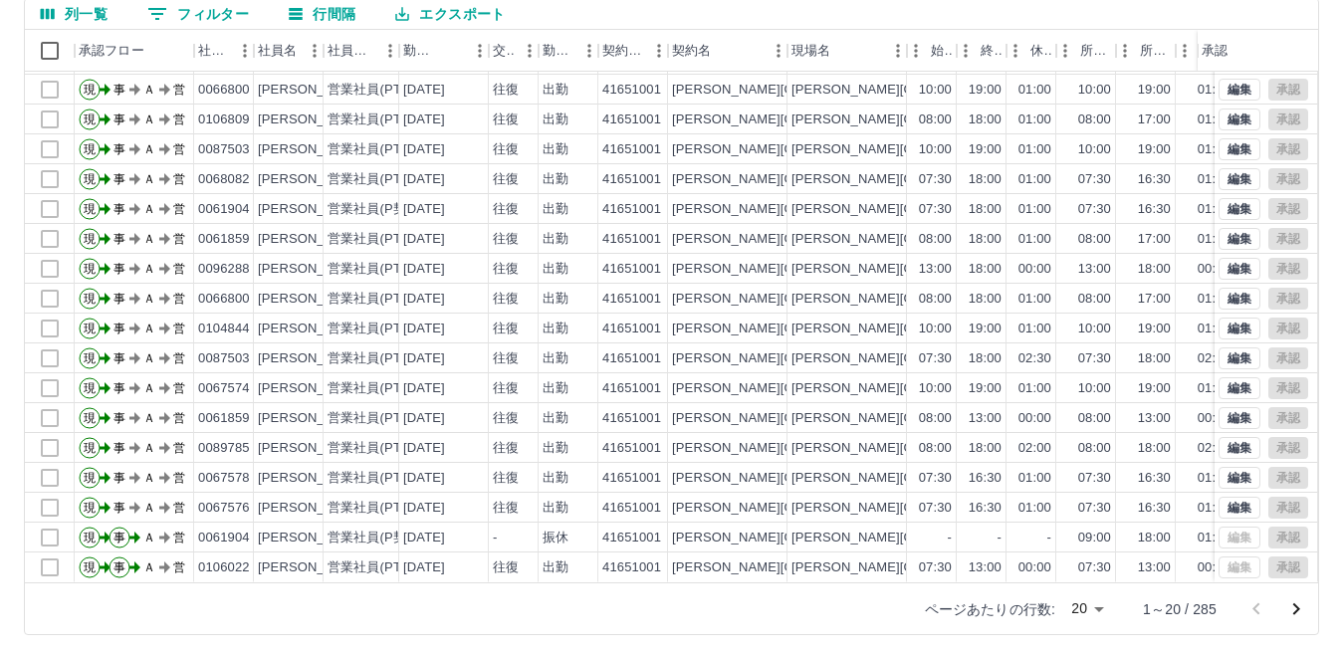
scroll to position [187, 0]
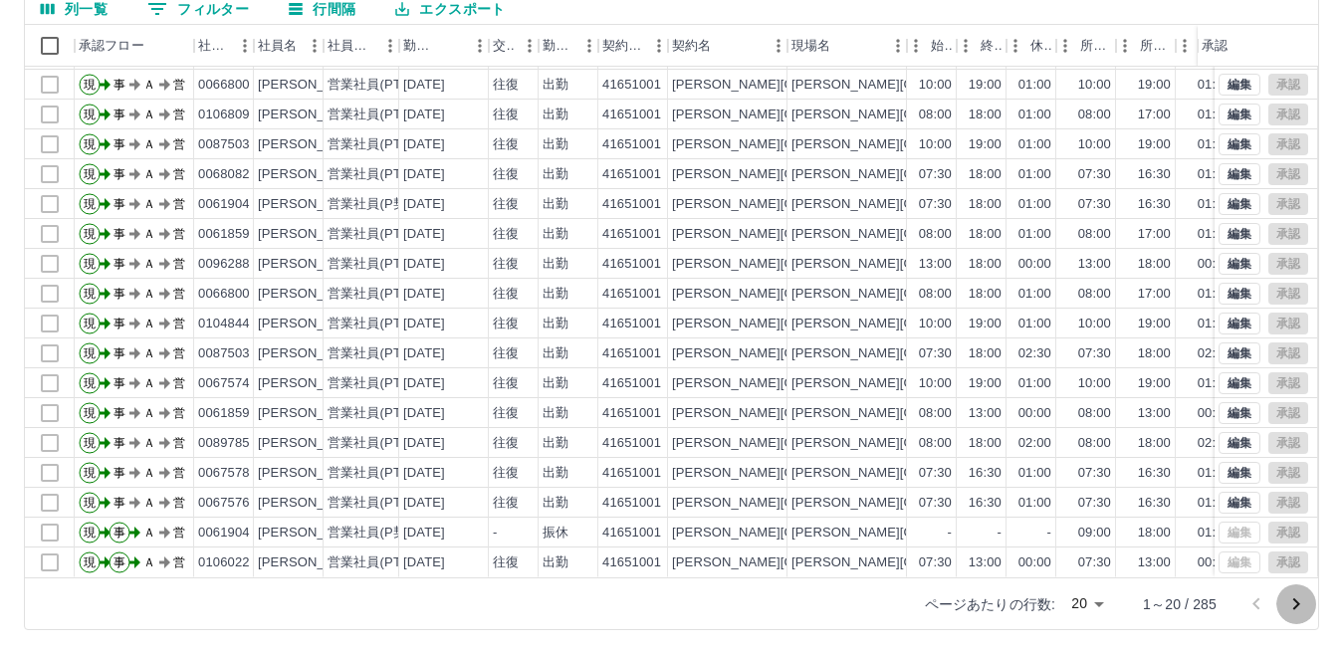
click at [1293, 604] on icon "次のページへ" at bounding box center [1297, 605] width 24 height 24
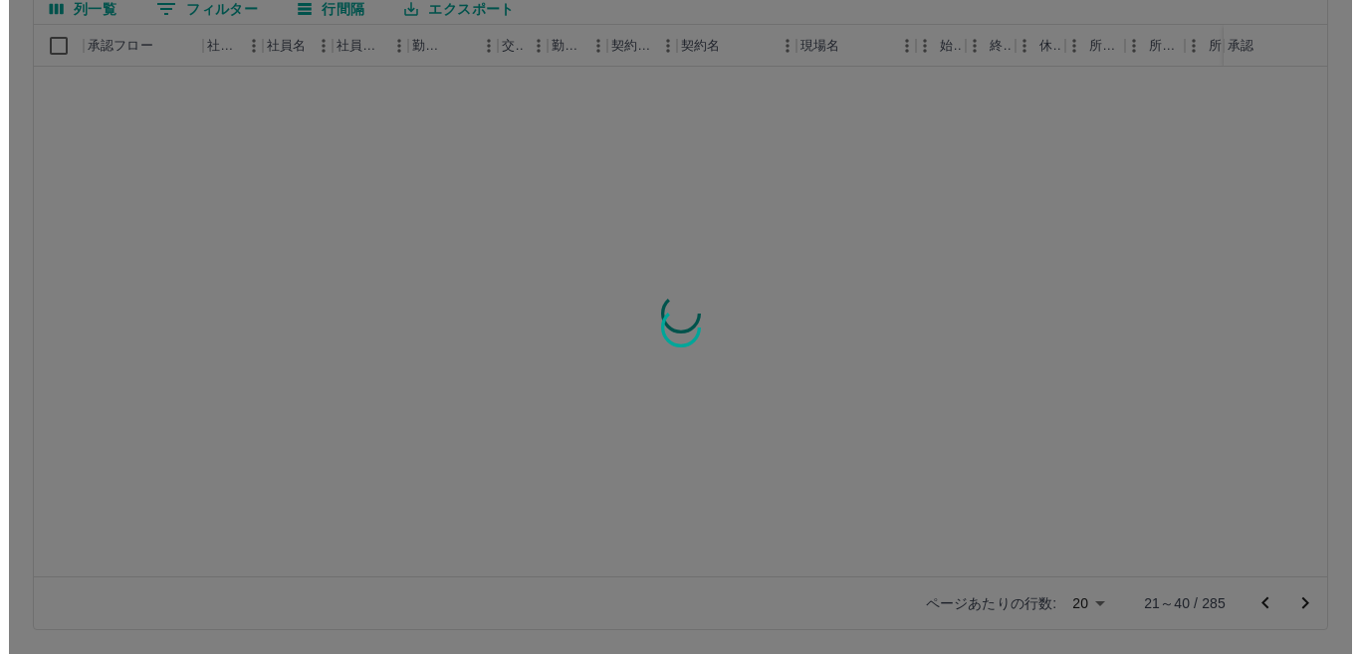
scroll to position [0, 0]
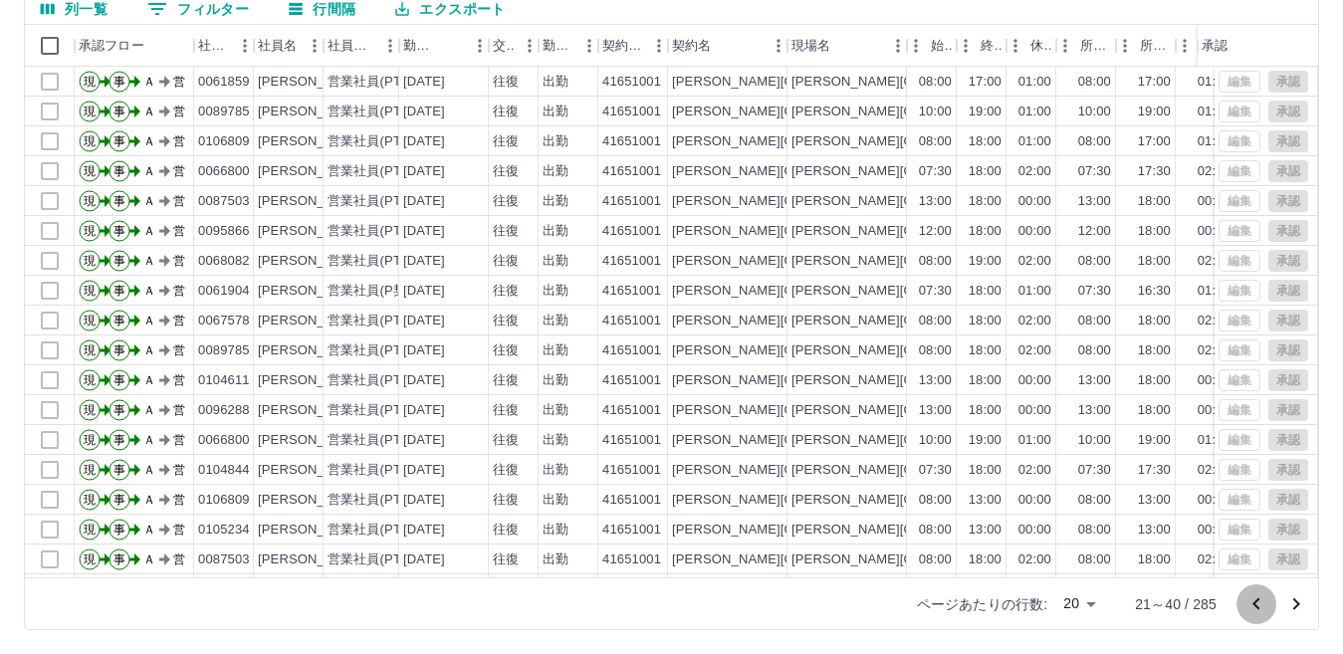
click at [1258, 605] on icon "前のページへ" at bounding box center [1257, 605] width 24 height 24
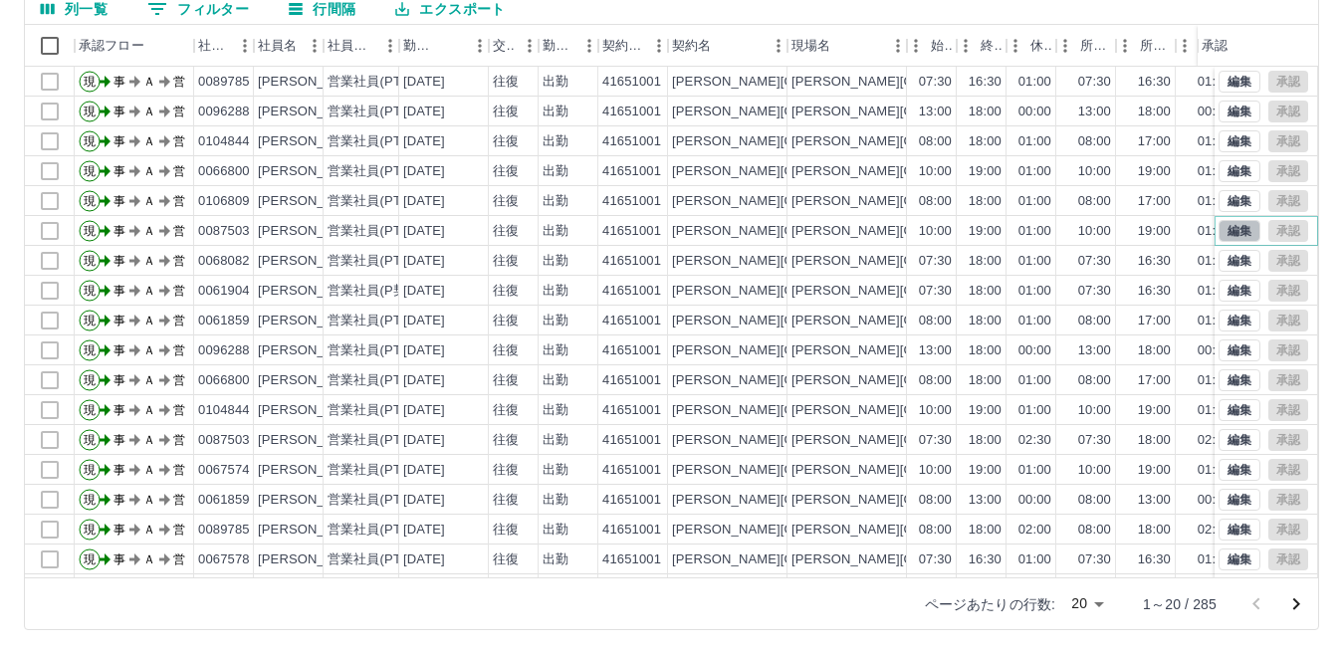
click at [1224, 228] on button "編集" at bounding box center [1240, 231] width 42 height 22
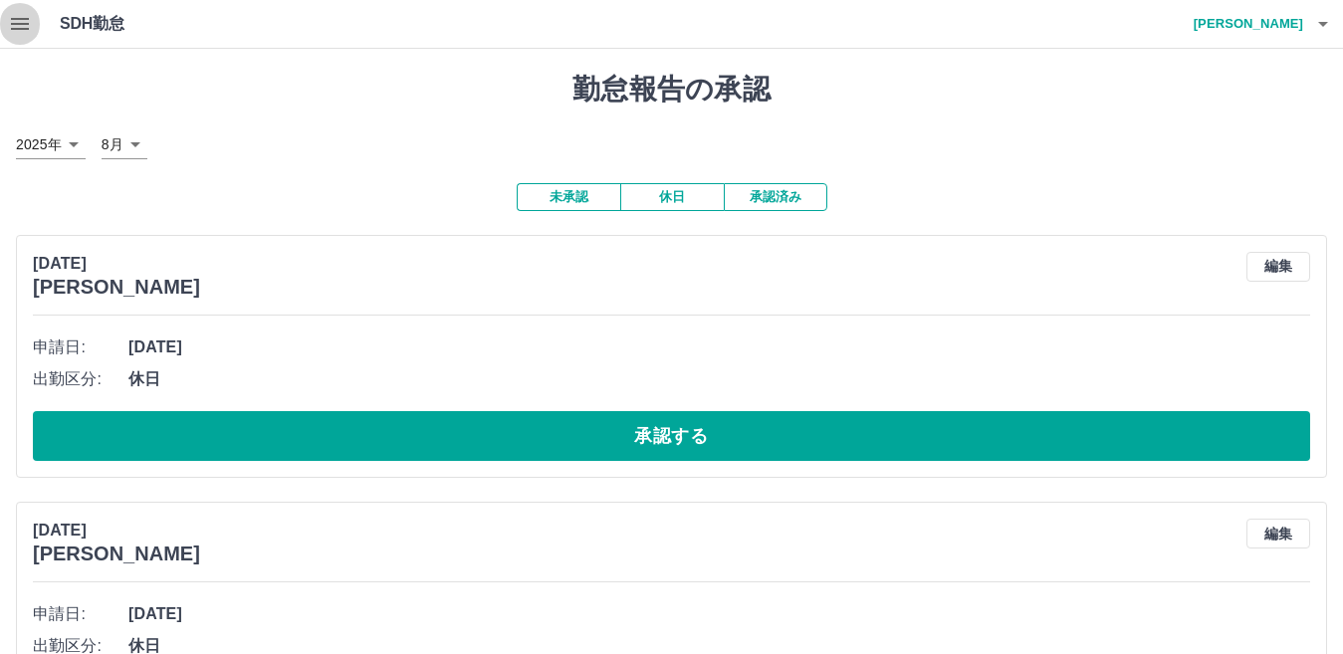
click at [19, 24] on icon "button" at bounding box center [20, 24] width 18 height 12
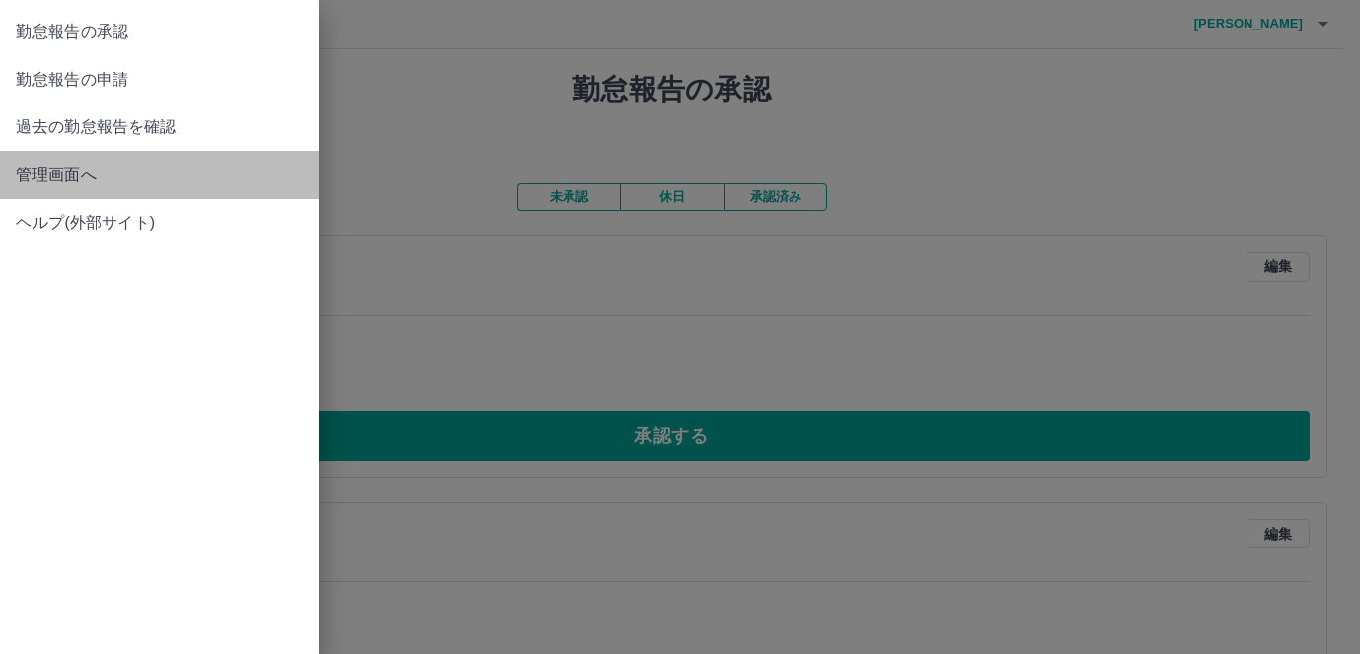
click at [65, 170] on span "管理画面へ" at bounding box center [159, 175] width 287 height 24
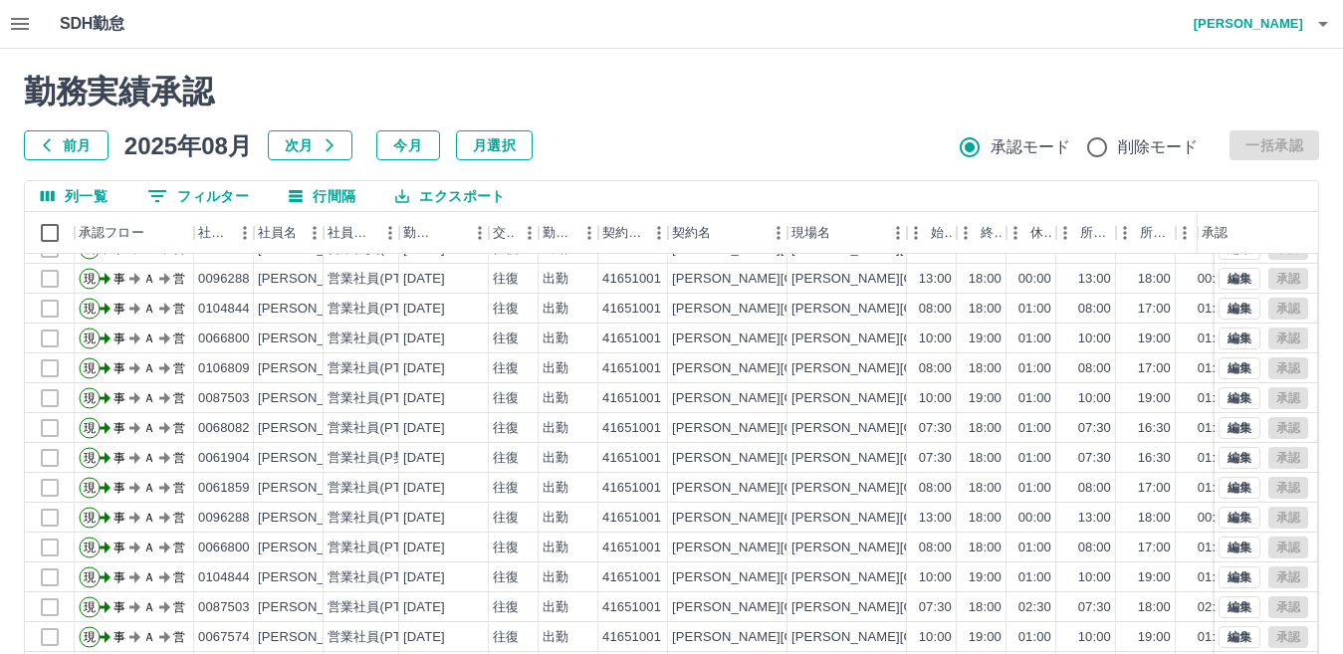
scroll to position [104, 0]
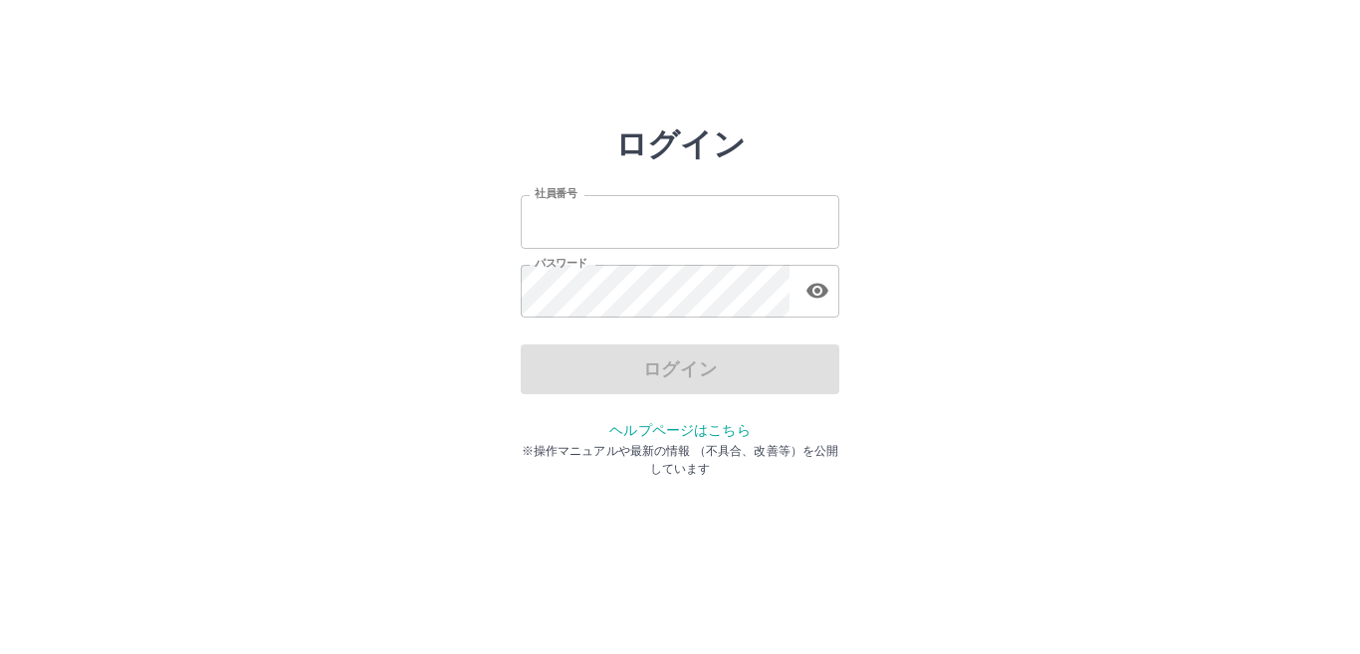
type input "*******"
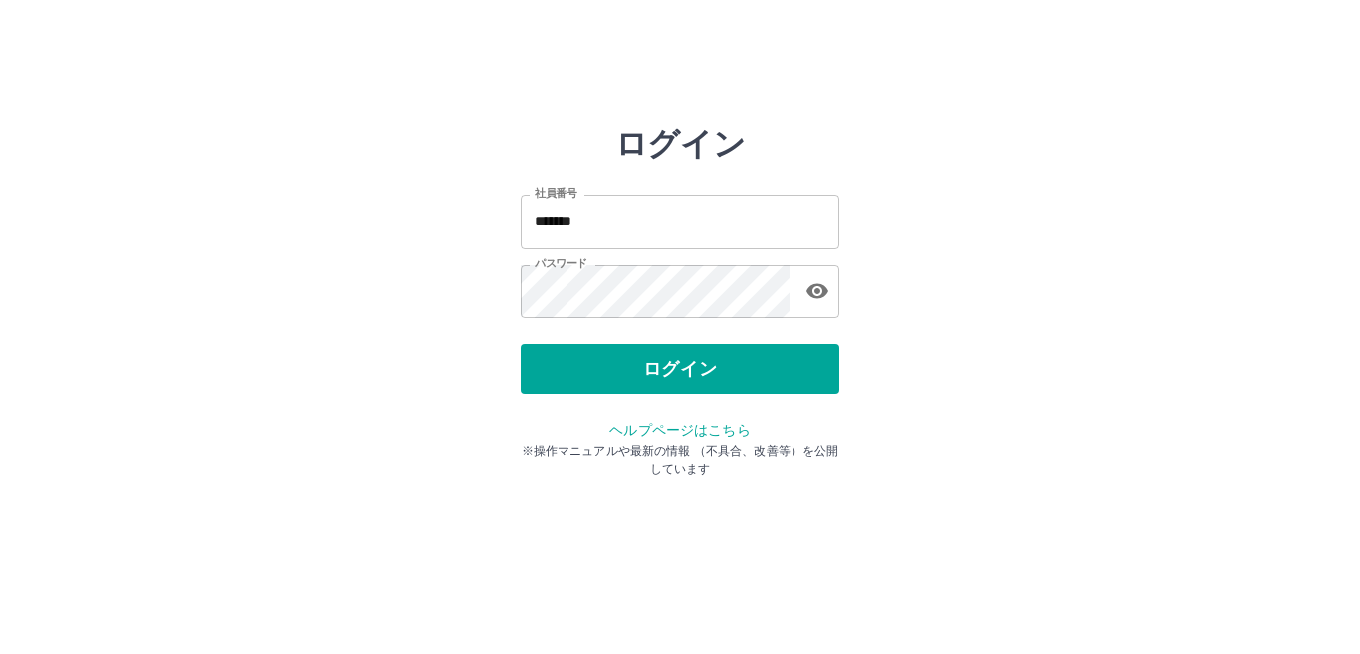
click at [641, 365] on div "ログイン" at bounding box center [680, 370] width 319 height 50
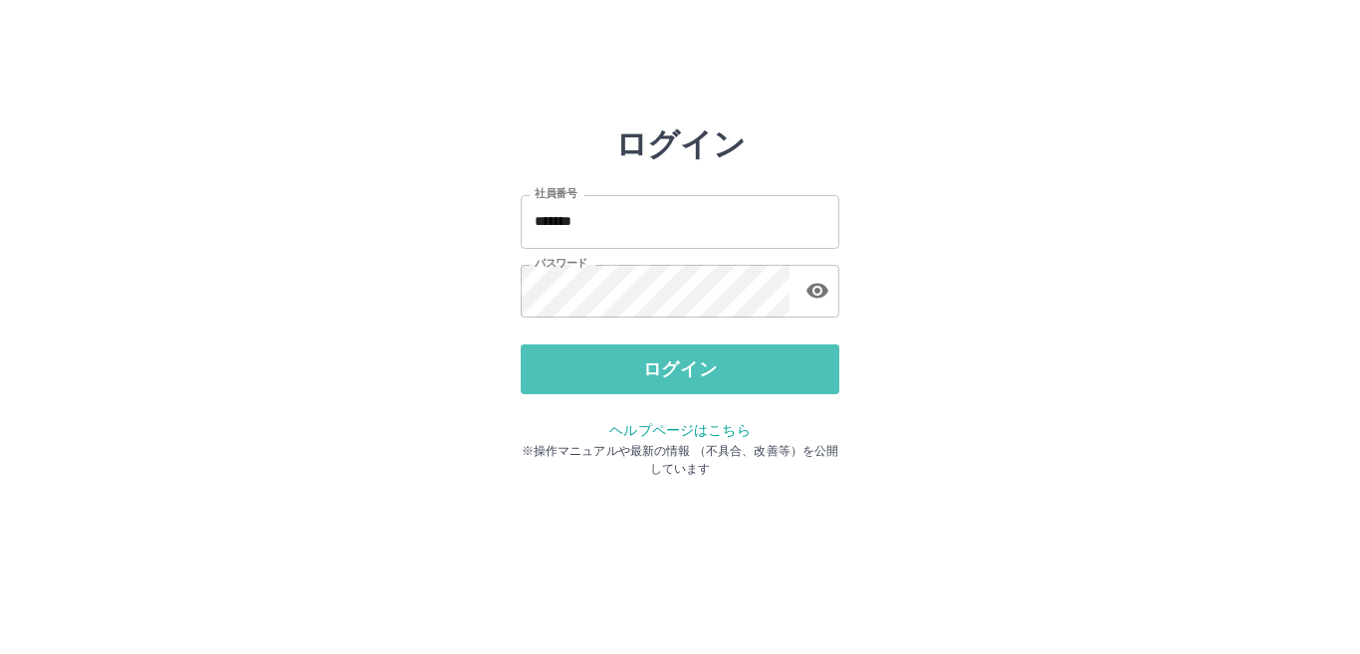
click at [641, 365] on button "ログイン" at bounding box center [680, 370] width 319 height 50
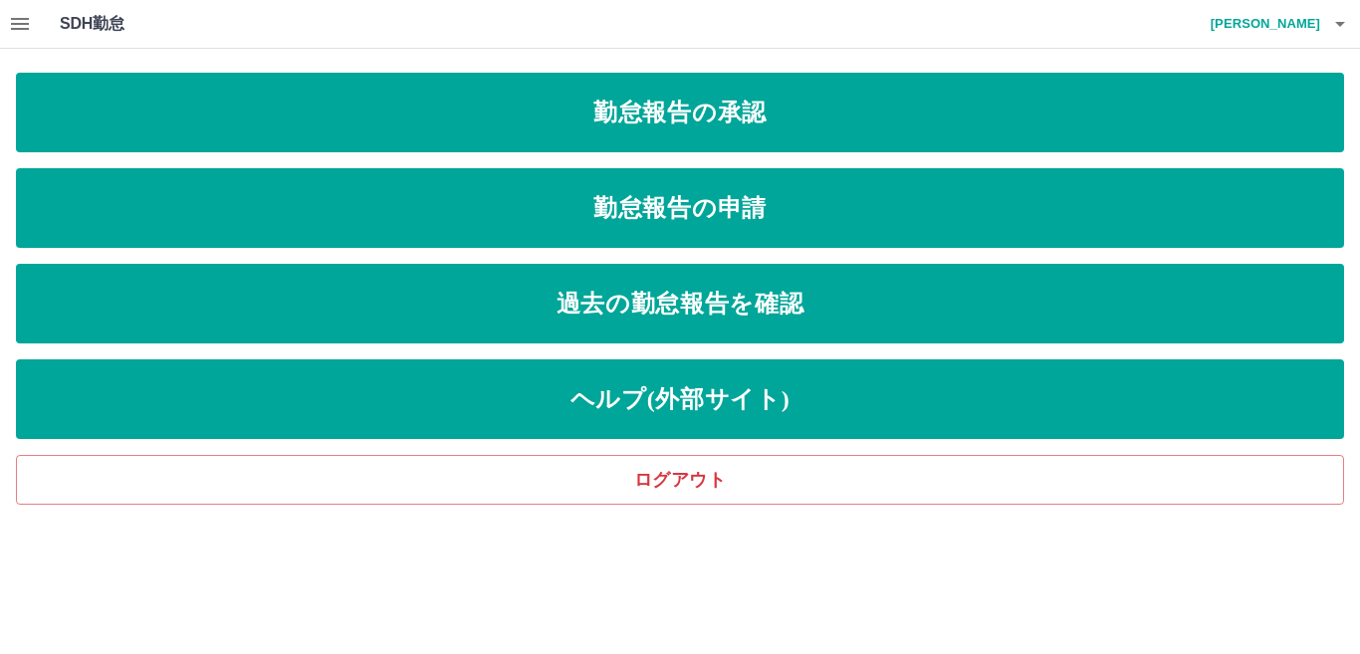
click at [18, 16] on icon "button" at bounding box center [20, 24] width 24 height 24
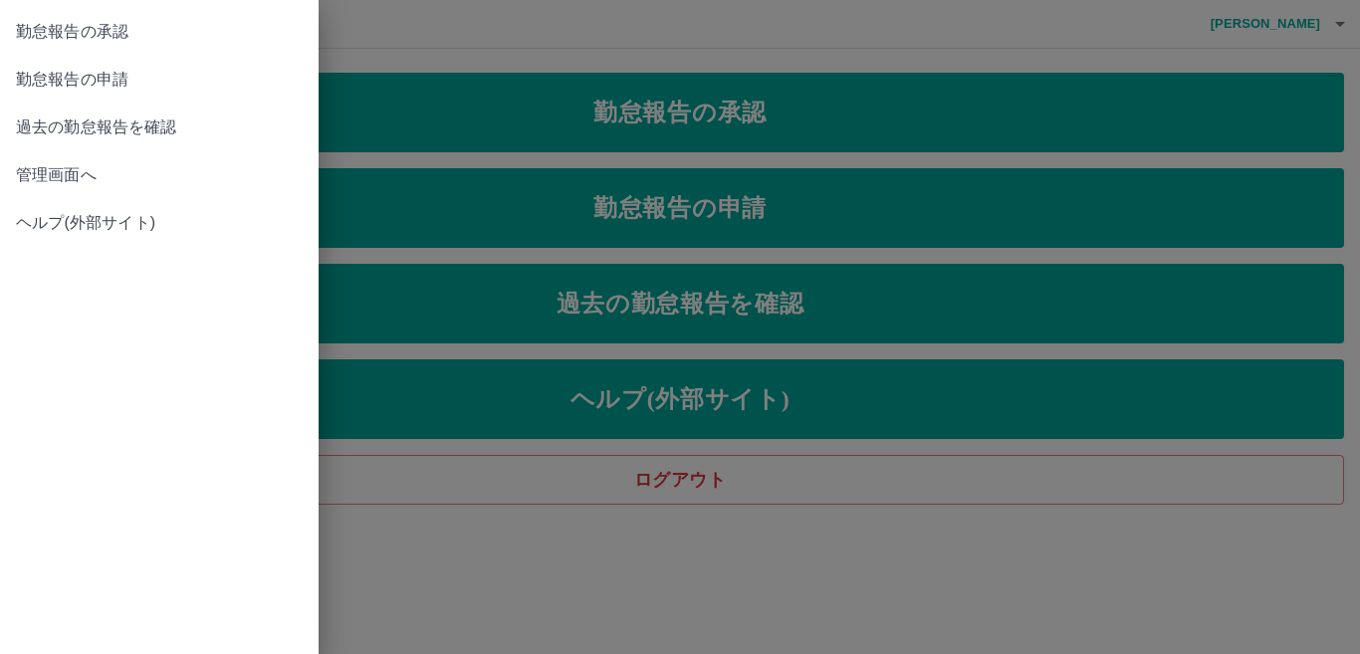
click at [60, 176] on span "管理画面へ" at bounding box center [159, 175] width 287 height 24
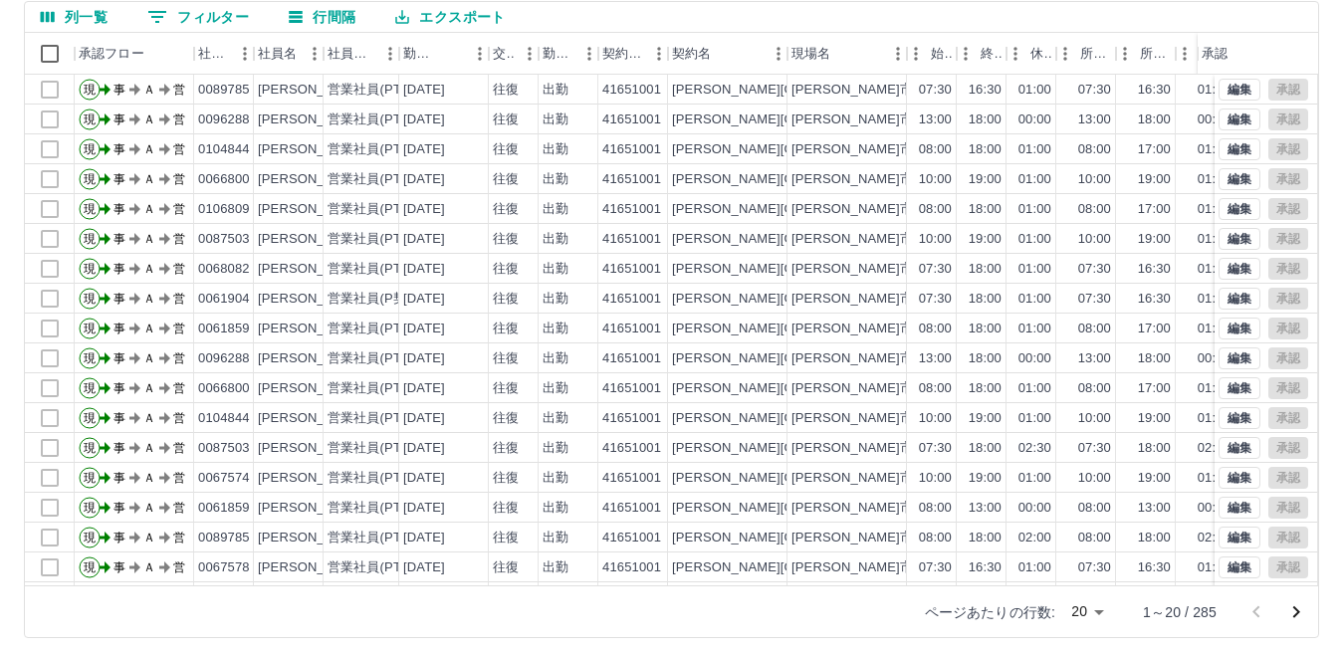
scroll to position [187, 0]
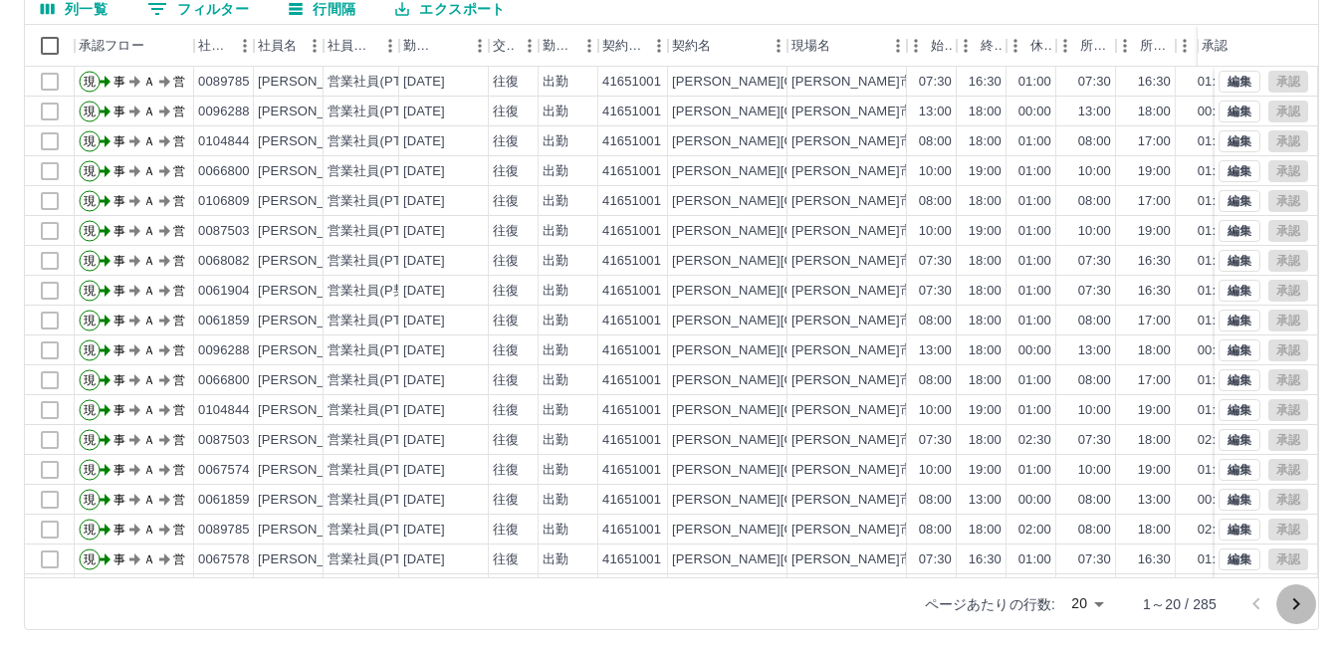
click at [1296, 599] on icon "次のページへ" at bounding box center [1297, 605] width 24 height 24
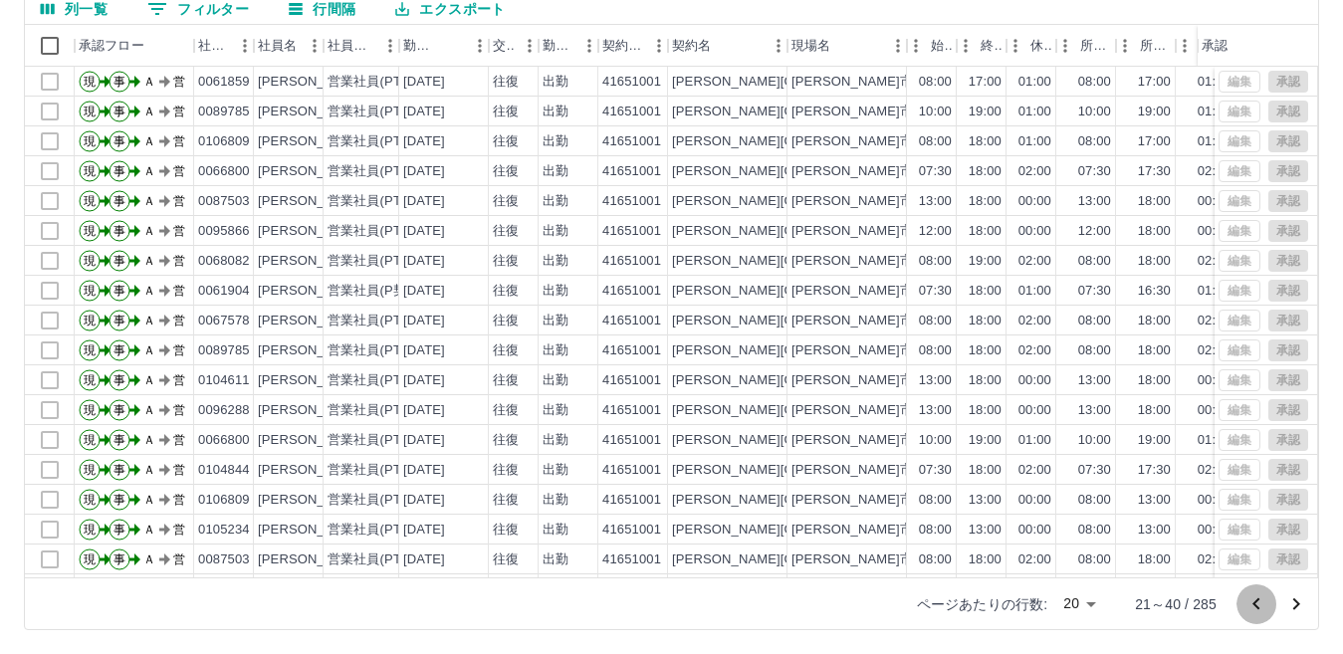
click at [1259, 599] on icon "前のページへ" at bounding box center [1256, 604] width 7 height 12
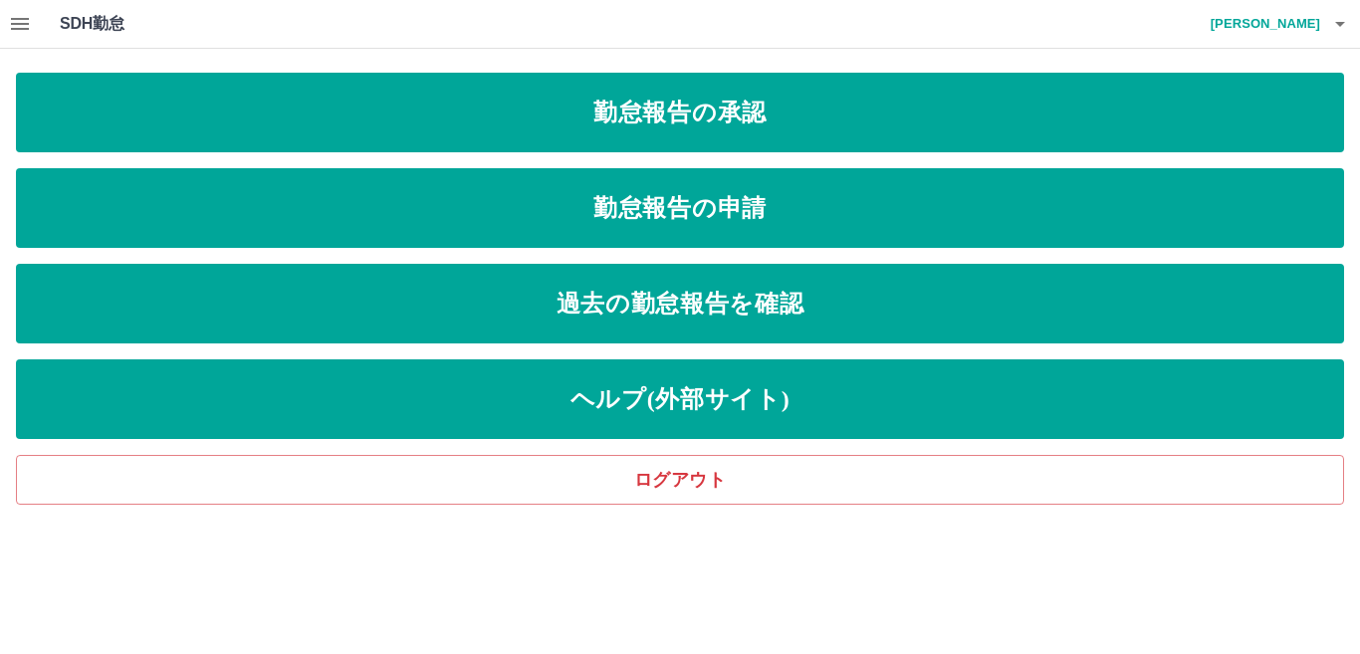
click at [11, 23] on icon "button" at bounding box center [20, 24] width 18 height 12
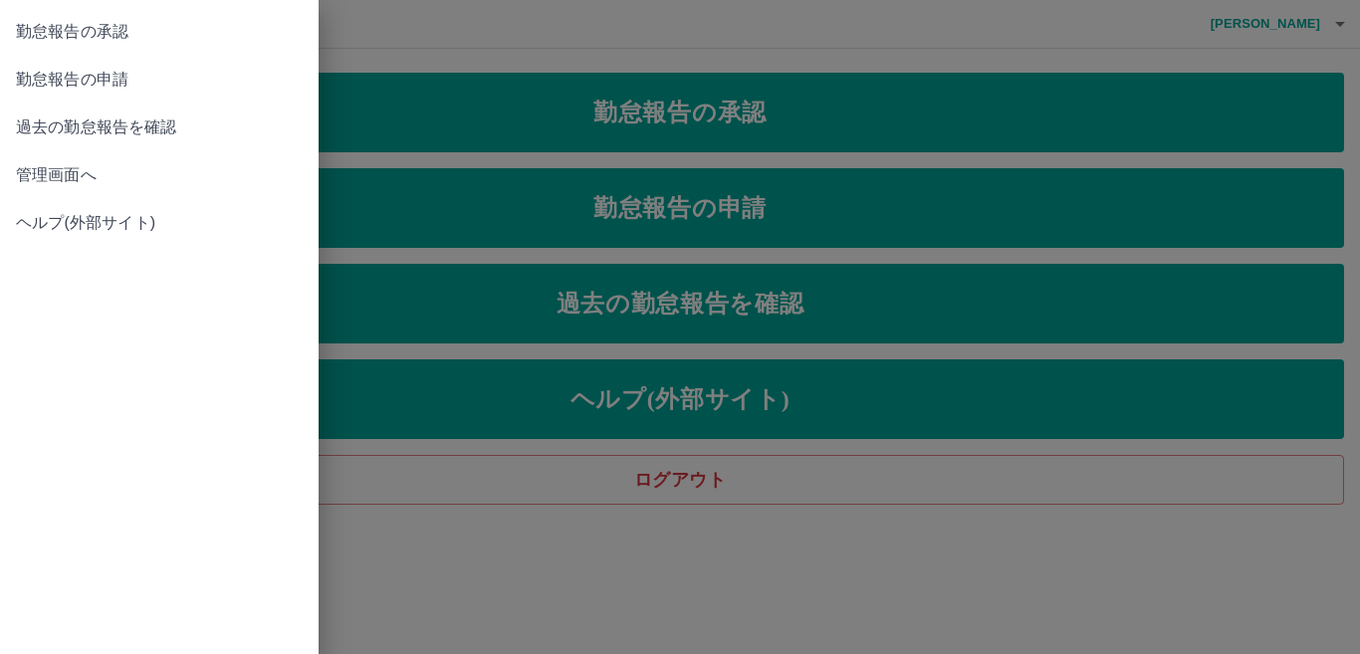
click at [117, 175] on span "管理画面へ" at bounding box center [159, 175] width 287 height 24
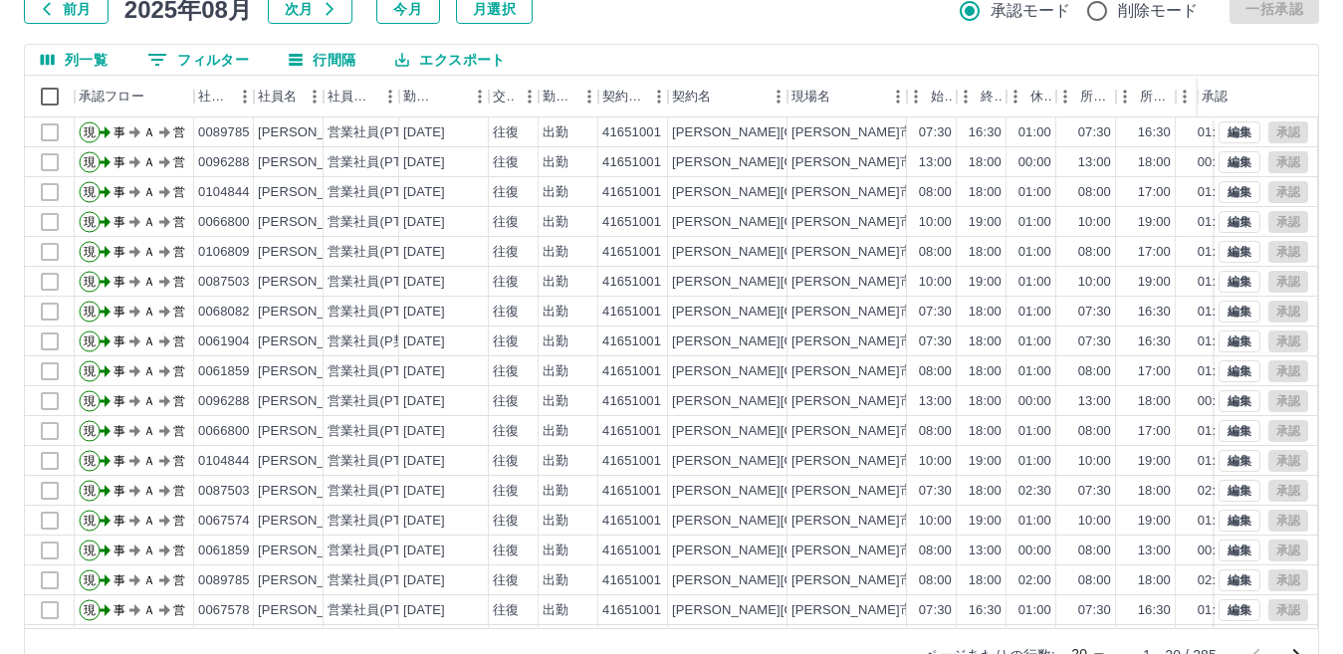
scroll to position [187, 0]
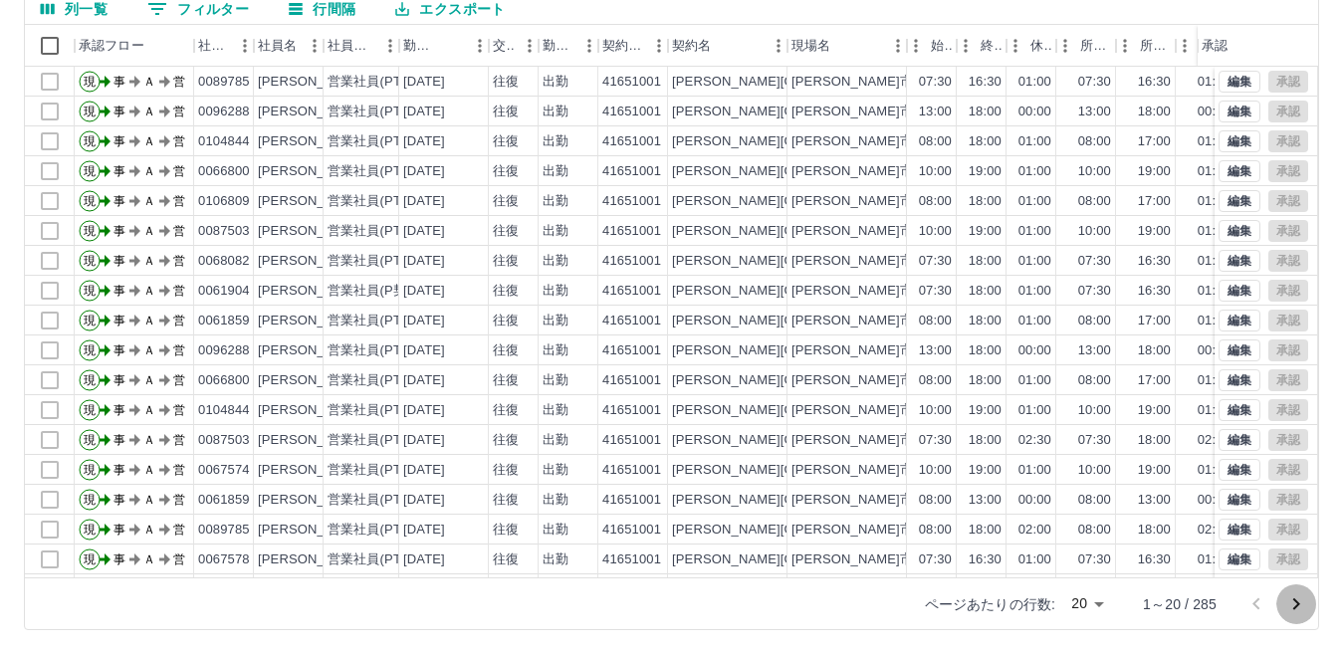
click at [1297, 600] on icon "次のページへ" at bounding box center [1297, 605] width 24 height 24
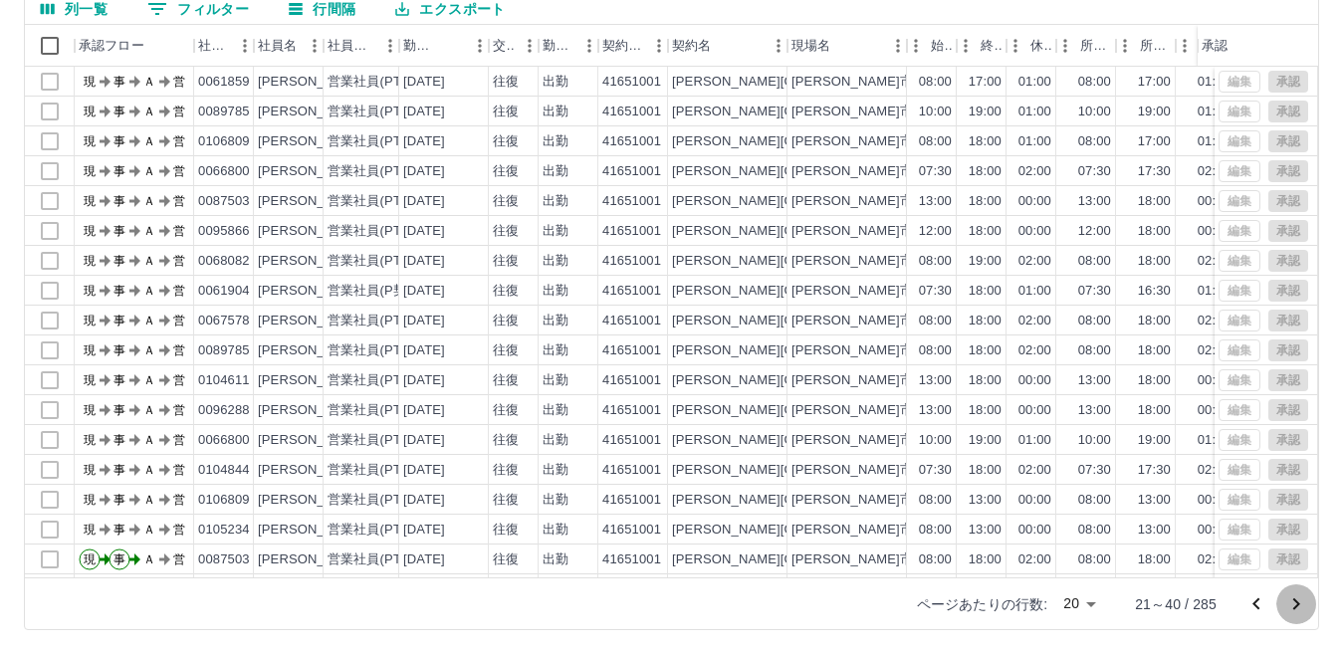
click at [1297, 600] on icon "次のページへ" at bounding box center [1297, 605] width 24 height 24
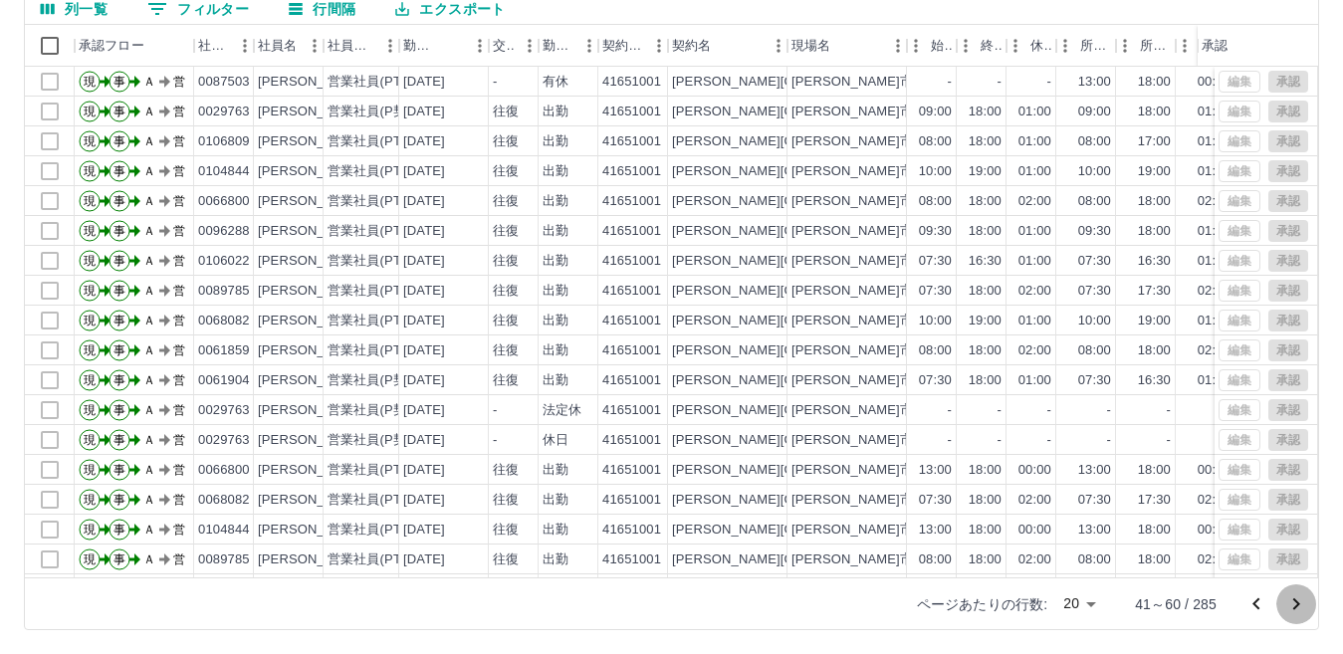
click at [1297, 600] on icon "次のページへ" at bounding box center [1297, 605] width 24 height 24
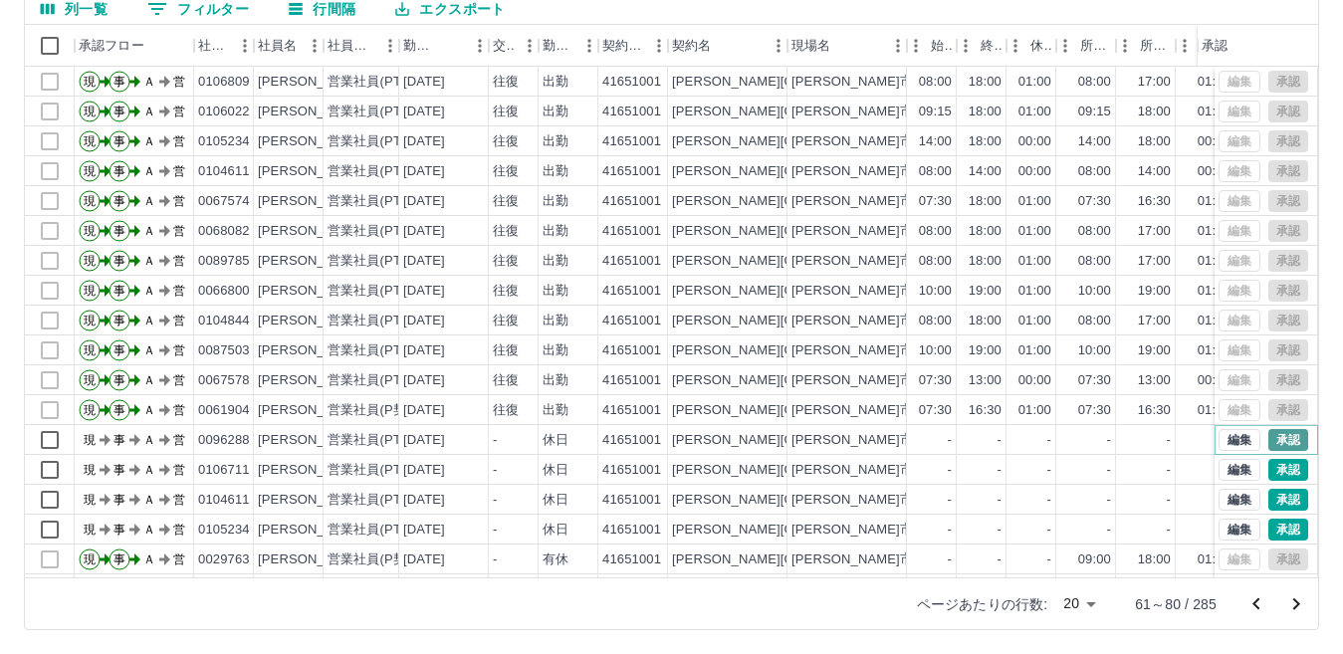
click at [1269, 429] on button "承認" at bounding box center [1289, 440] width 40 height 22
click at [1271, 473] on button "承認" at bounding box center [1289, 470] width 40 height 22
click at [1269, 501] on button "承認" at bounding box center [1289, 500] width 40 height 22
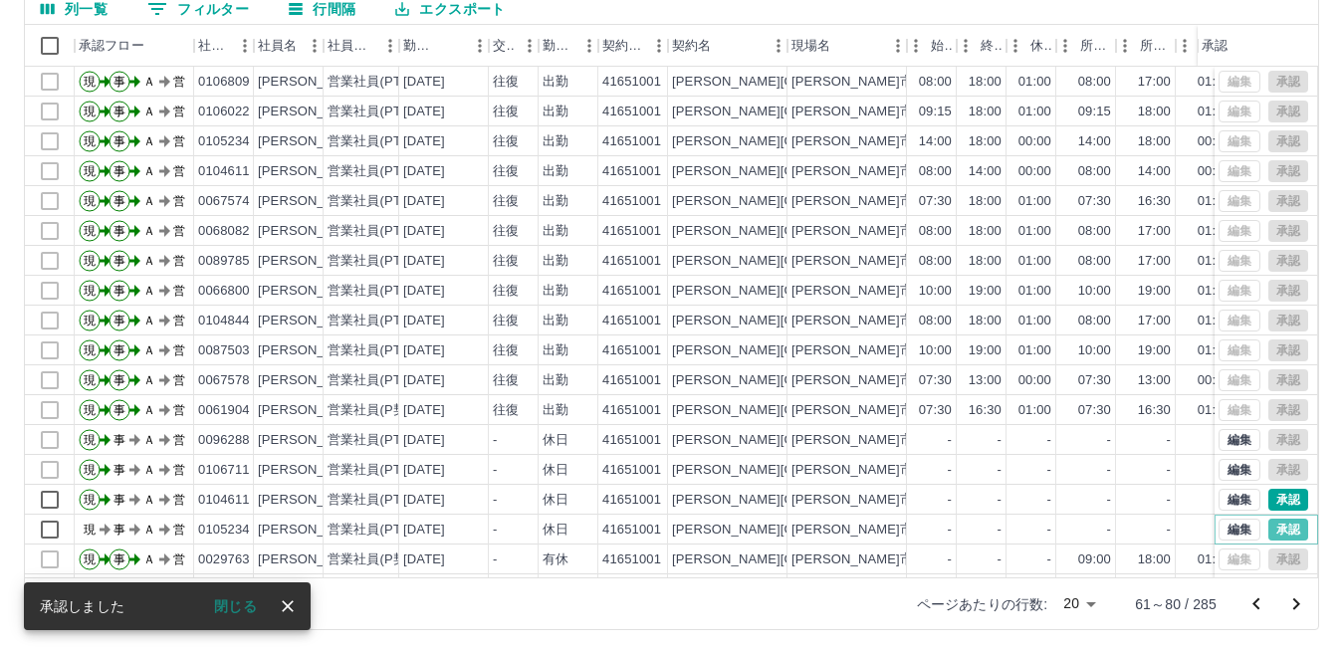
click at [1269, 528] on button "承認" at bounding box center [1289, 530] width 40 height 22
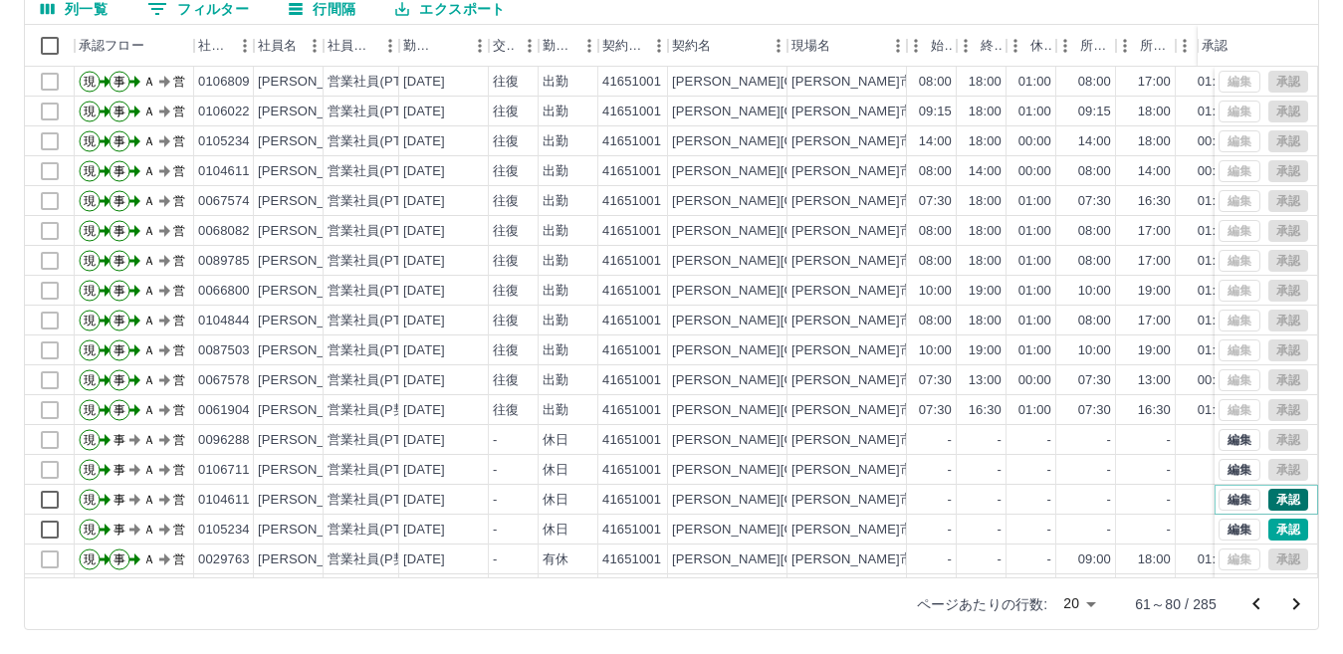
click at [1269, 493] on button "承認" at bounding box center [1289, 500] width 40 height 22
click at [1261, 602] on icon "前のページへ" at bounding box center [1257, 605] width 24 height 24
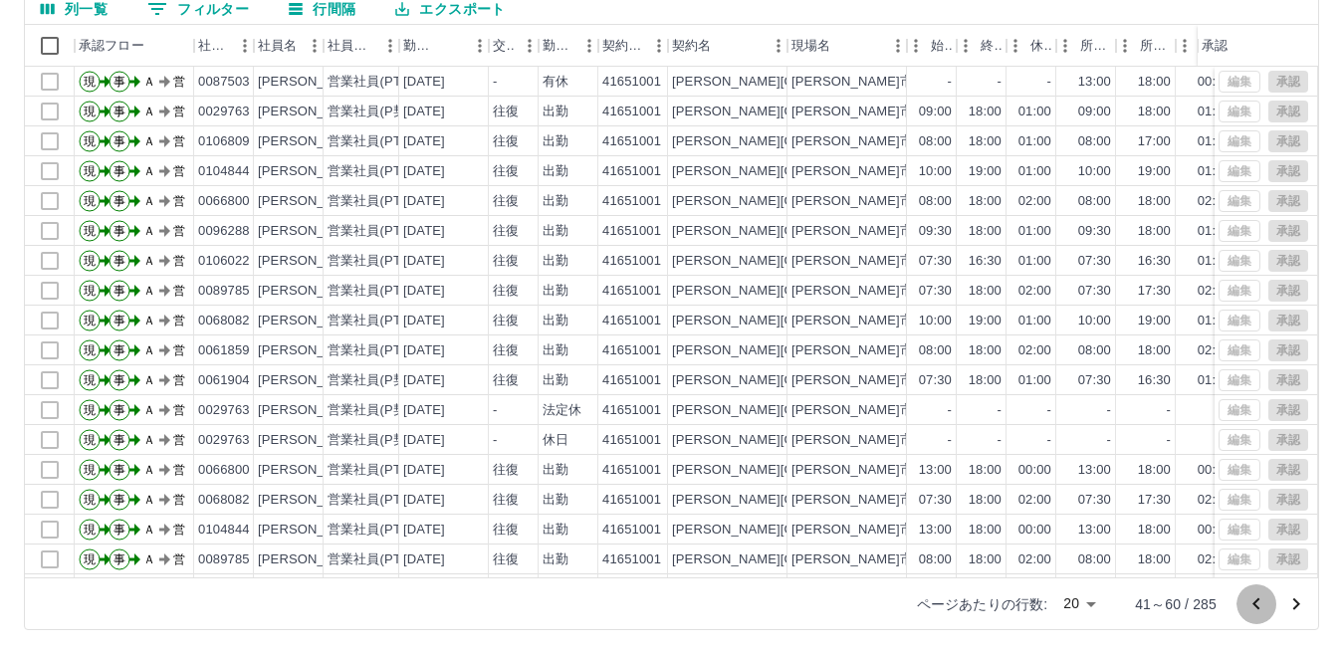
click at [1251, 600] on icon "前のページへ" at bounding box center [1257, 605] width 24 height 24
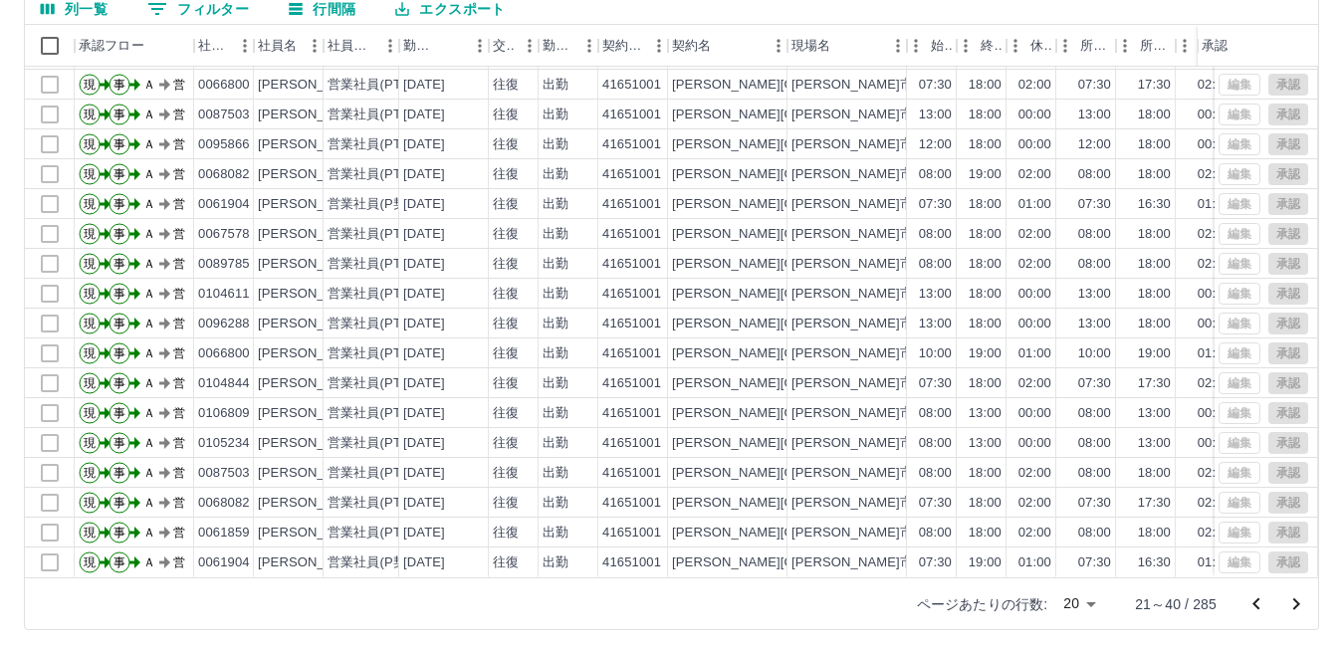
scroll to position [104, 0]
click at [1295, 604] on icon "次のページへ" at bounding box center [1297, 605] width 24 height 24
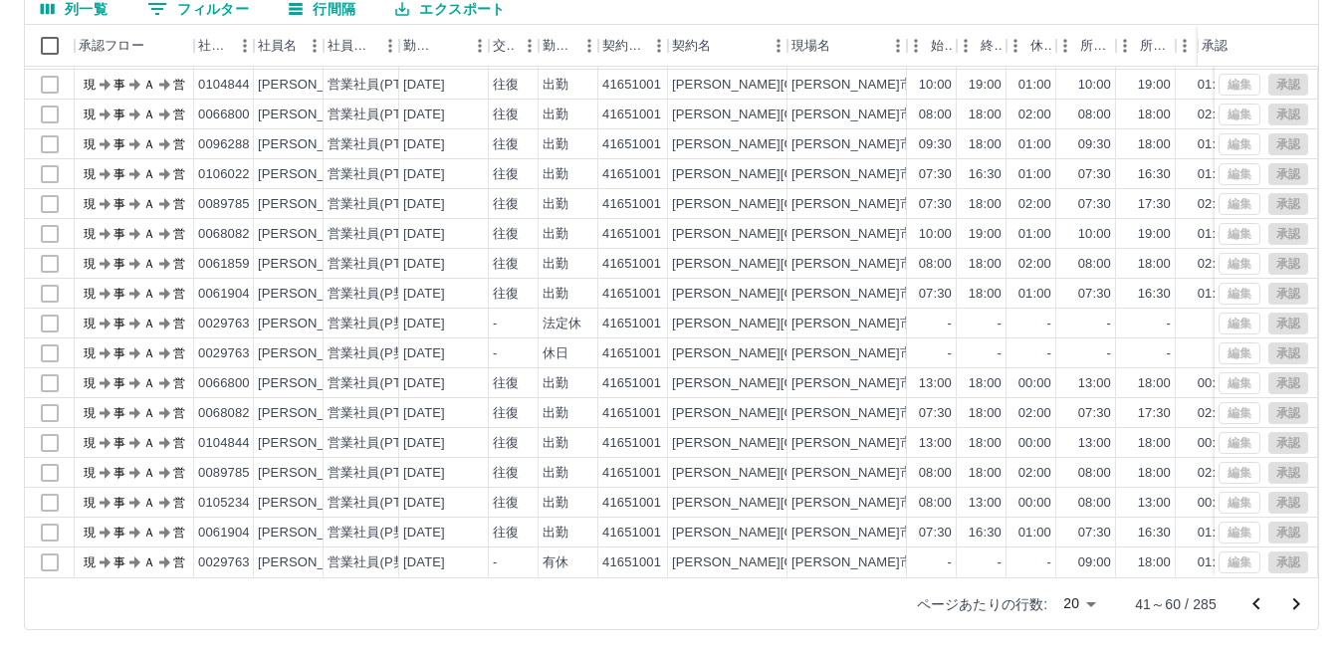
scroll to position [0, 0]
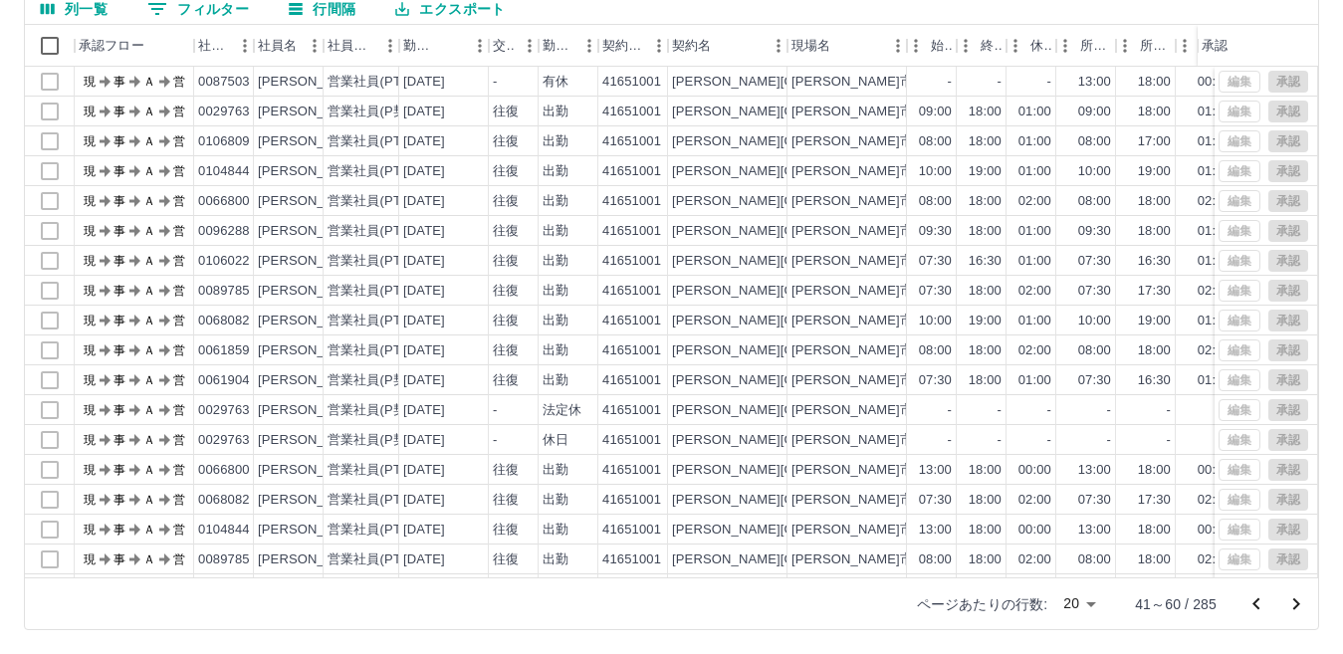
click at [1295, 604] on icon "次のページへ" at bounding box center [1297, 605] width 24 height 24
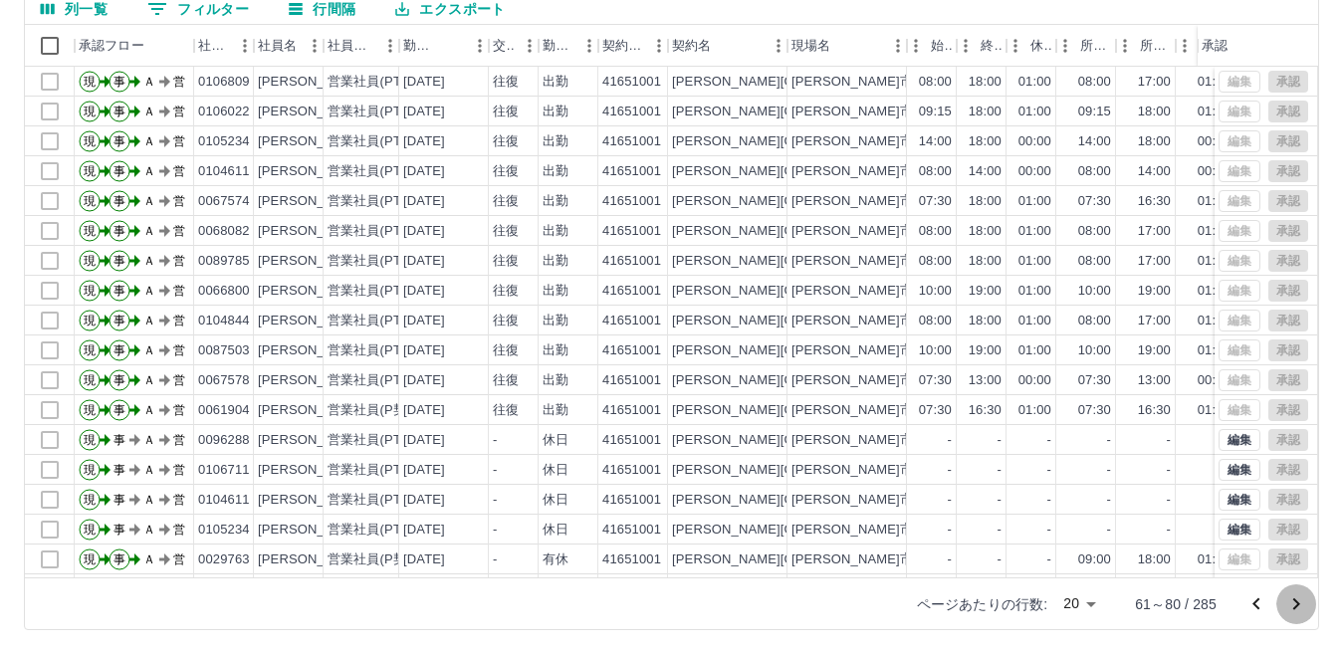
click at [1292, 604] on icon "次のページへ" at bounding box center [1297, 605] width 24 height 24
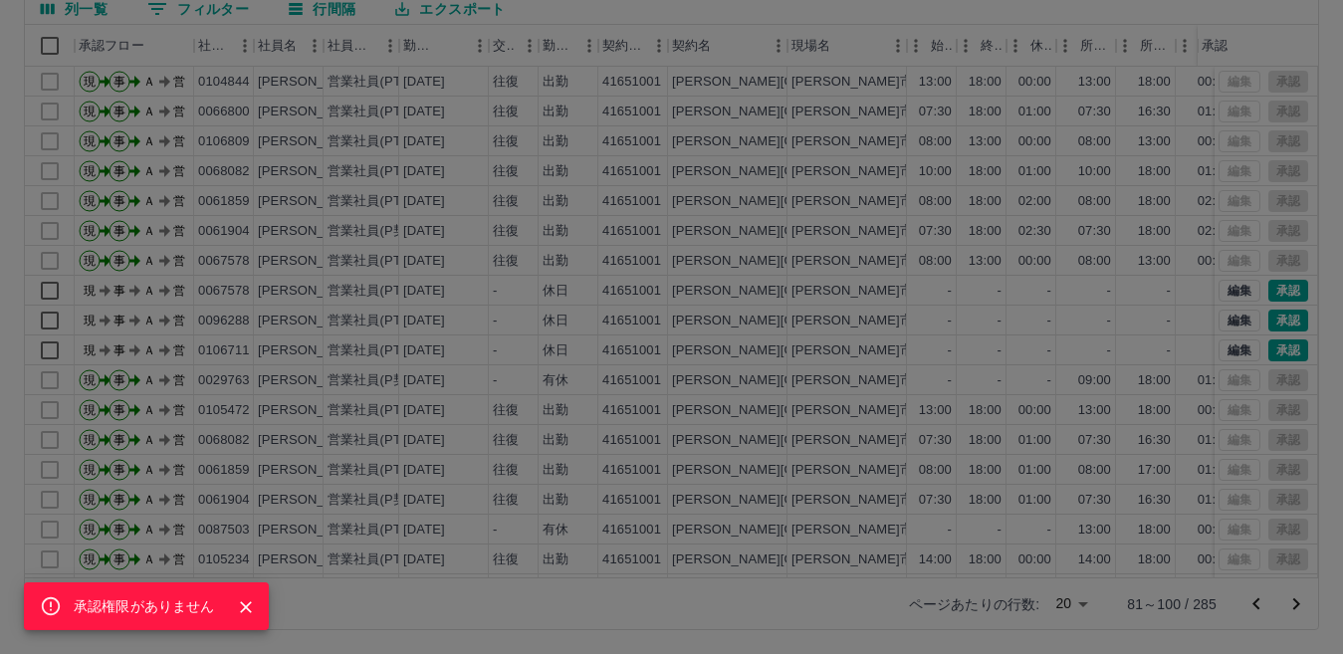
click at [1304, 604] on div "承認権限がありません" at bounding box center [671, 327] width 1343 height 654
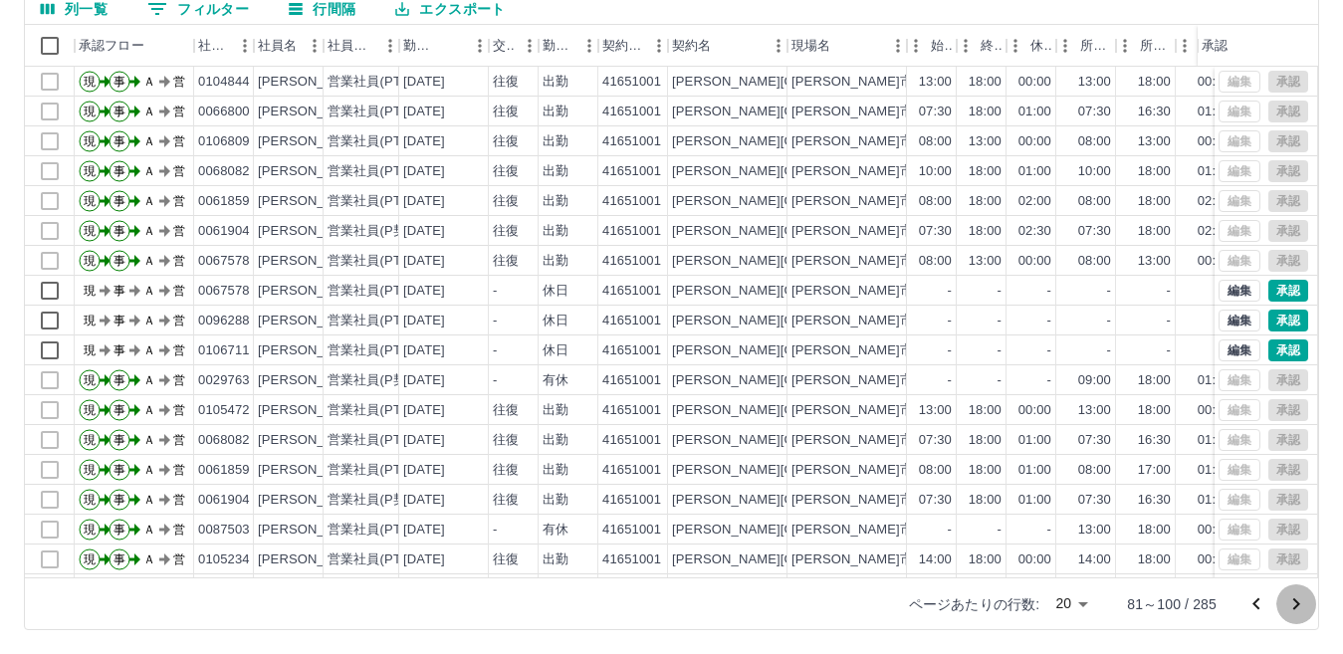
click at [1293, 603] on icon "次のページへ" at bounding box center [1297, 605] width 24 height 24
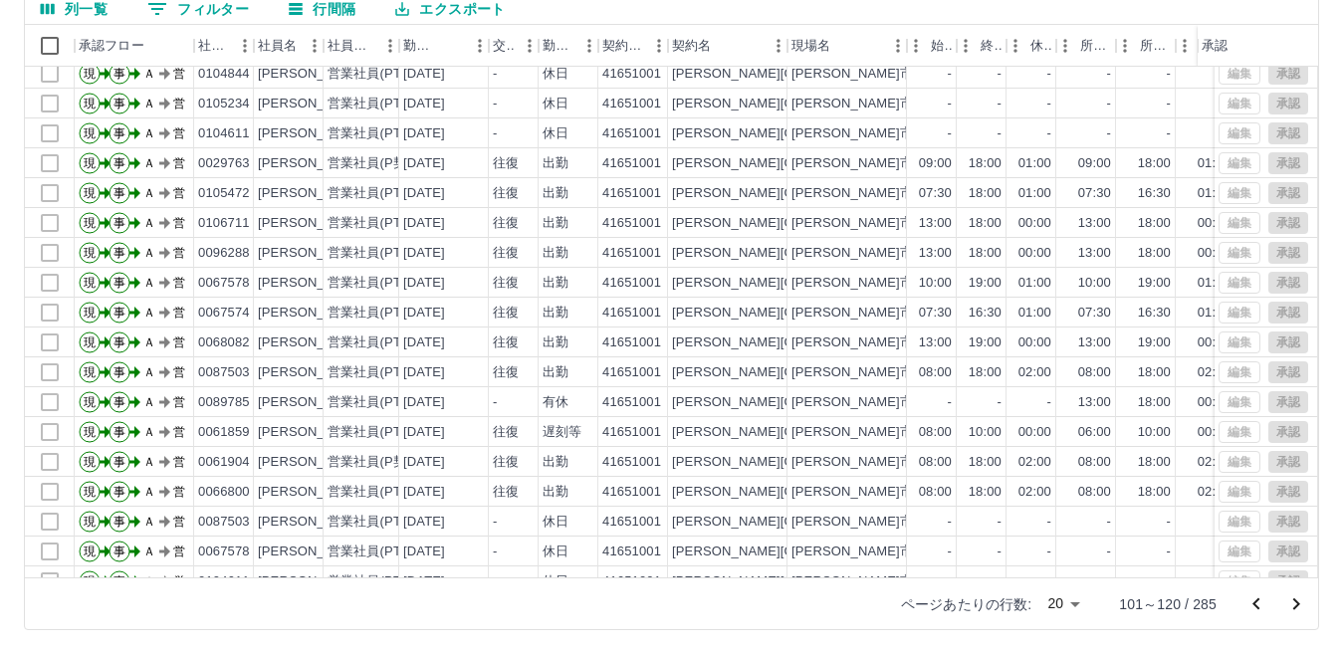
scroll to position [84, 0]
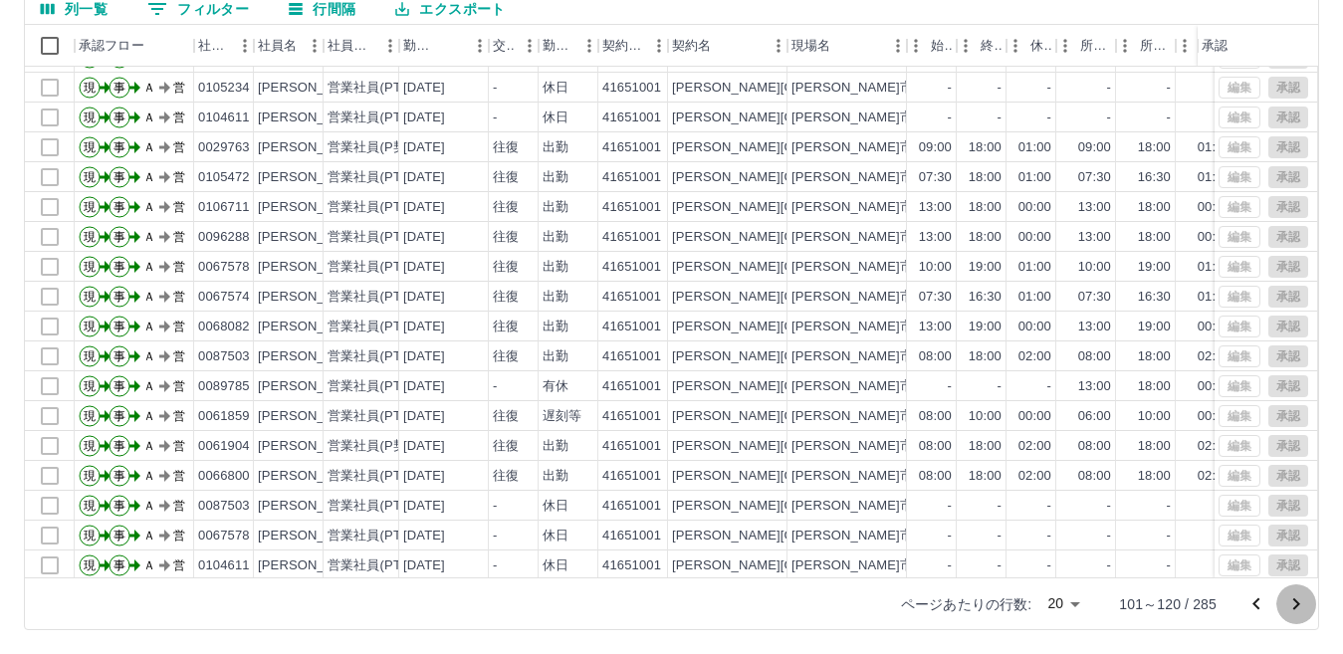
click at [1299, 603] on icon "次のページへ" at bounding box center [1297, 605] width 7 height 12
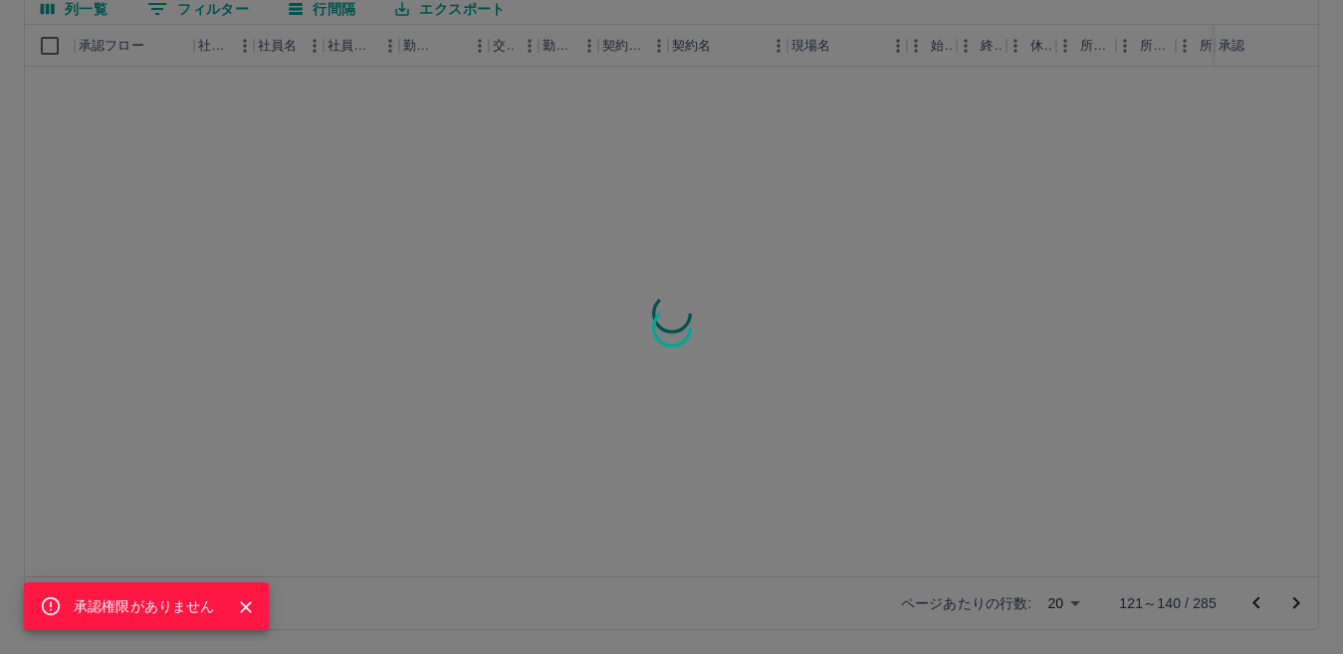
scroll to position [0, 0]
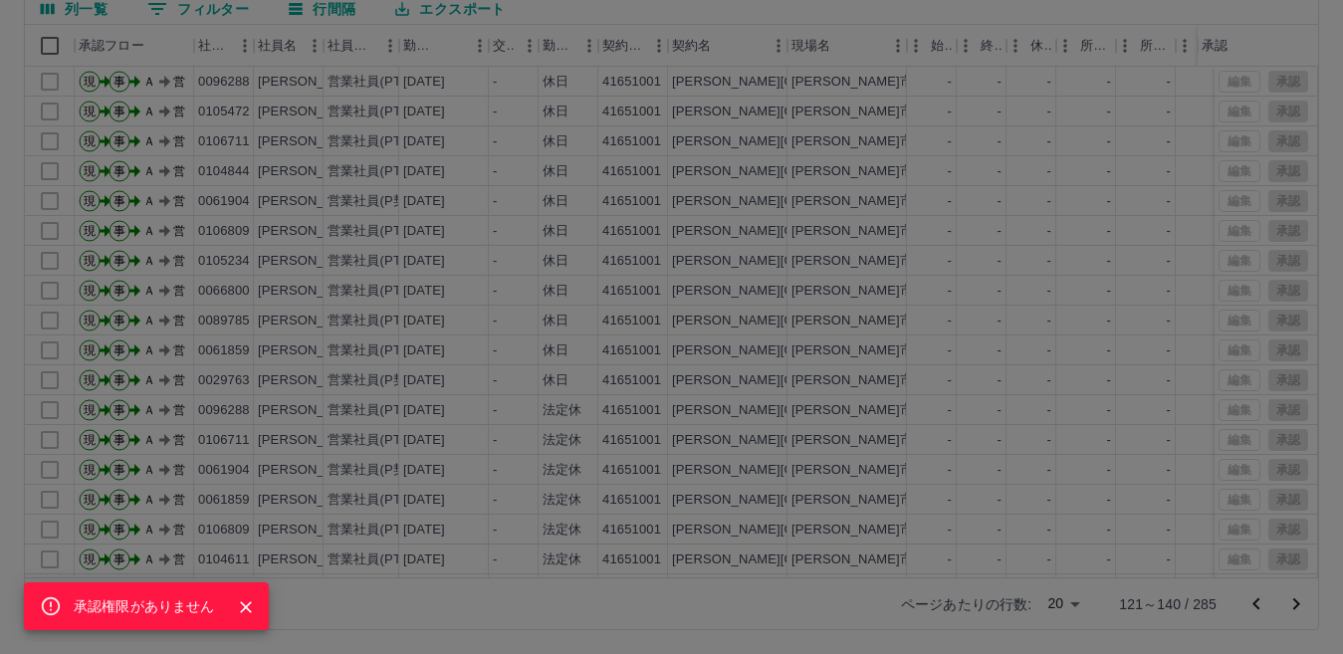
click at [1249, 604] on div "承認権限がありません" at bounding box center [671, 327] width 1343 height 654
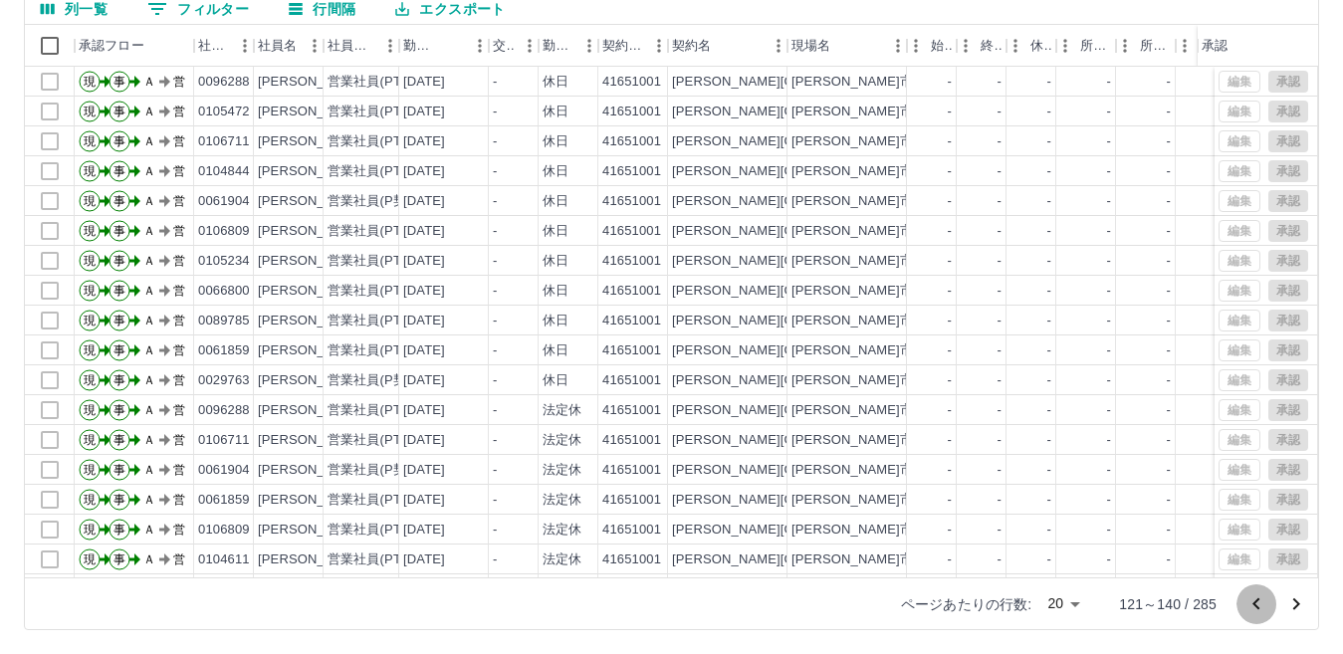
click at [1255, 604] on icon "前のページへ" at bounding box center [1256, 604] width 7 height 12
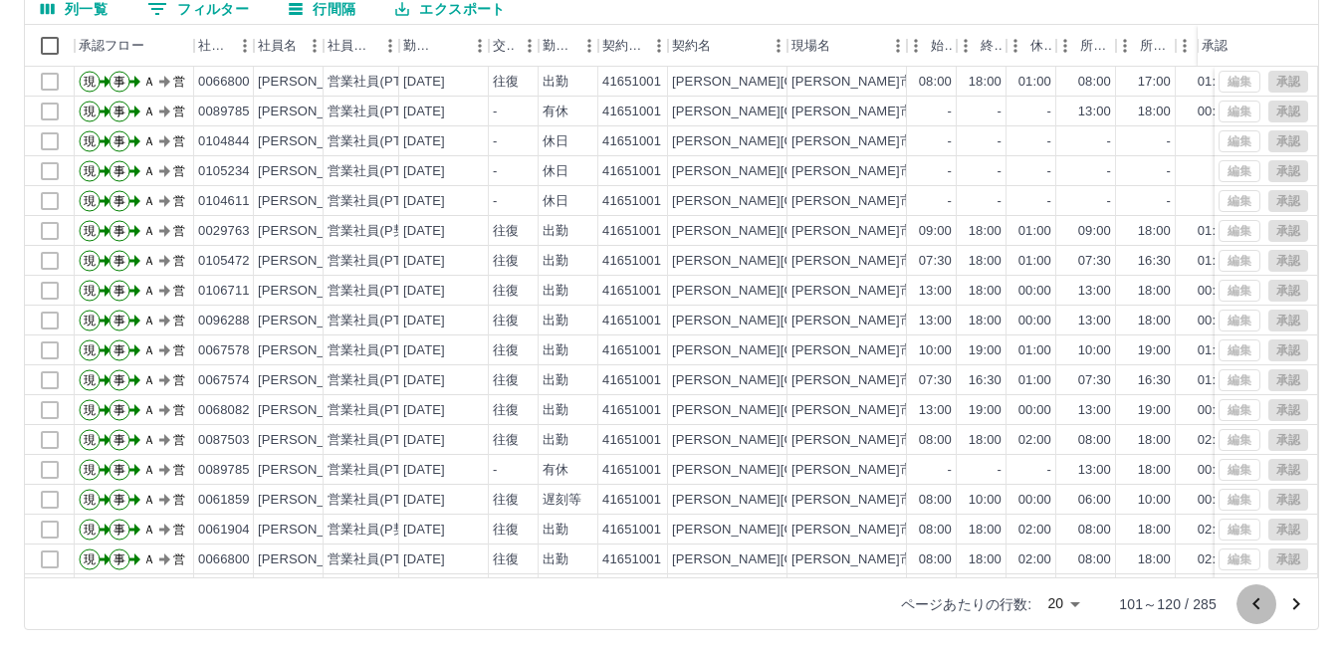
click at [1255, 607] on icon "前のページへ" at bounding box center [1257, 605] width 24 height 24
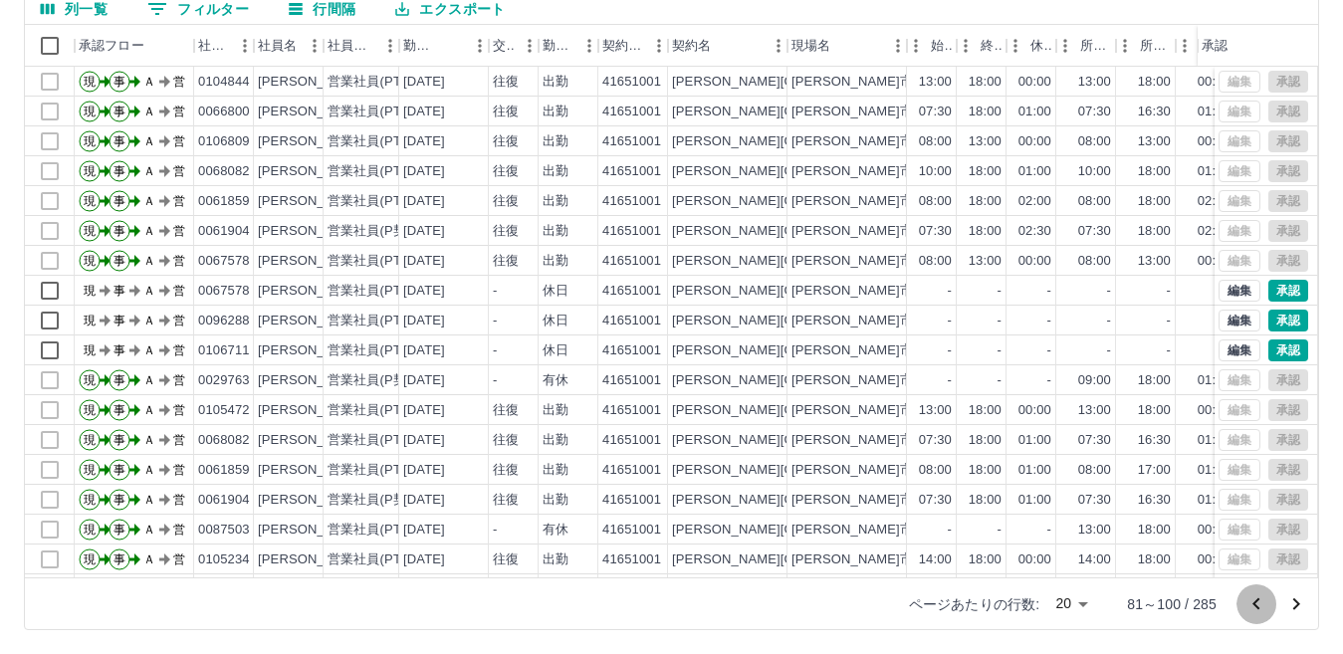
click at [1258, 608] on icon "前のページへ" at bounding box center [1256, 604] width 7 height 12
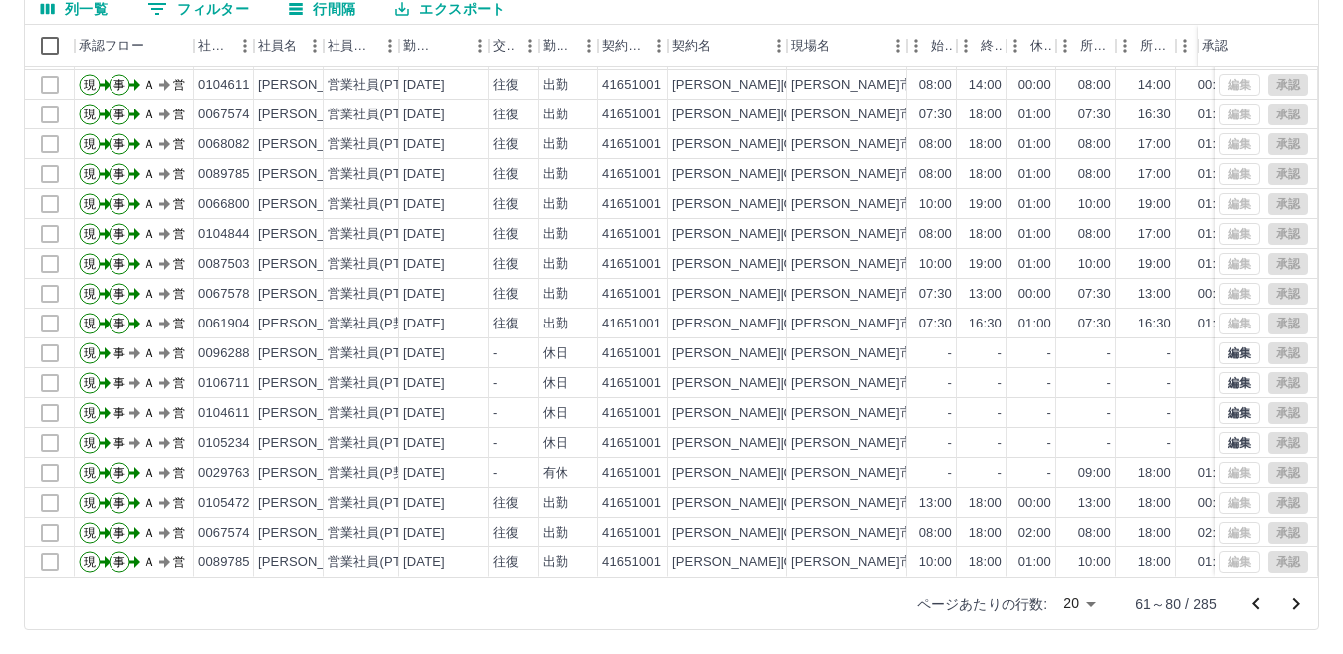
scroll to position [104, 0]
click at [1248, 599] on icon "前のページへ" at bounding box center [1257, 605] width 24 height 24
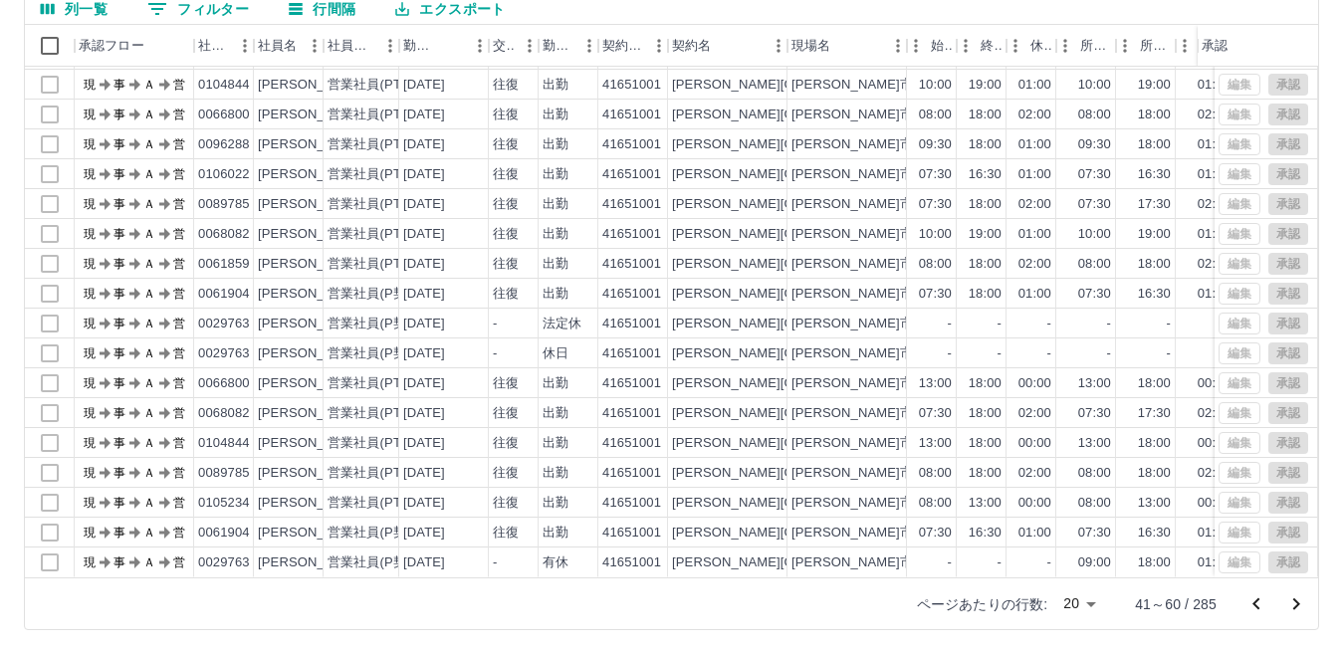
scroll to position [0, 0]
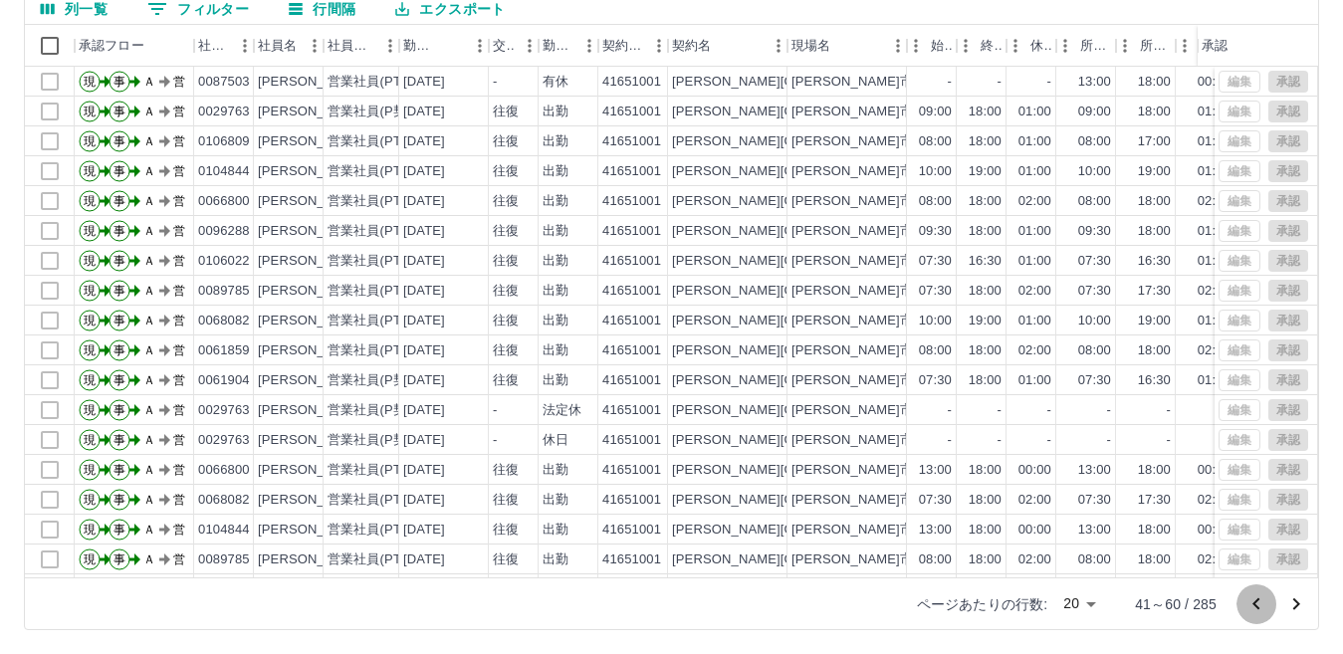
click at [1263, 601] on icon "前のページへ" at bounding box center [1257, 605] width 24 height 24
click at [1259, 602] on icon "前のページへ" at bounding box center [1257, 605] width 24 height 24
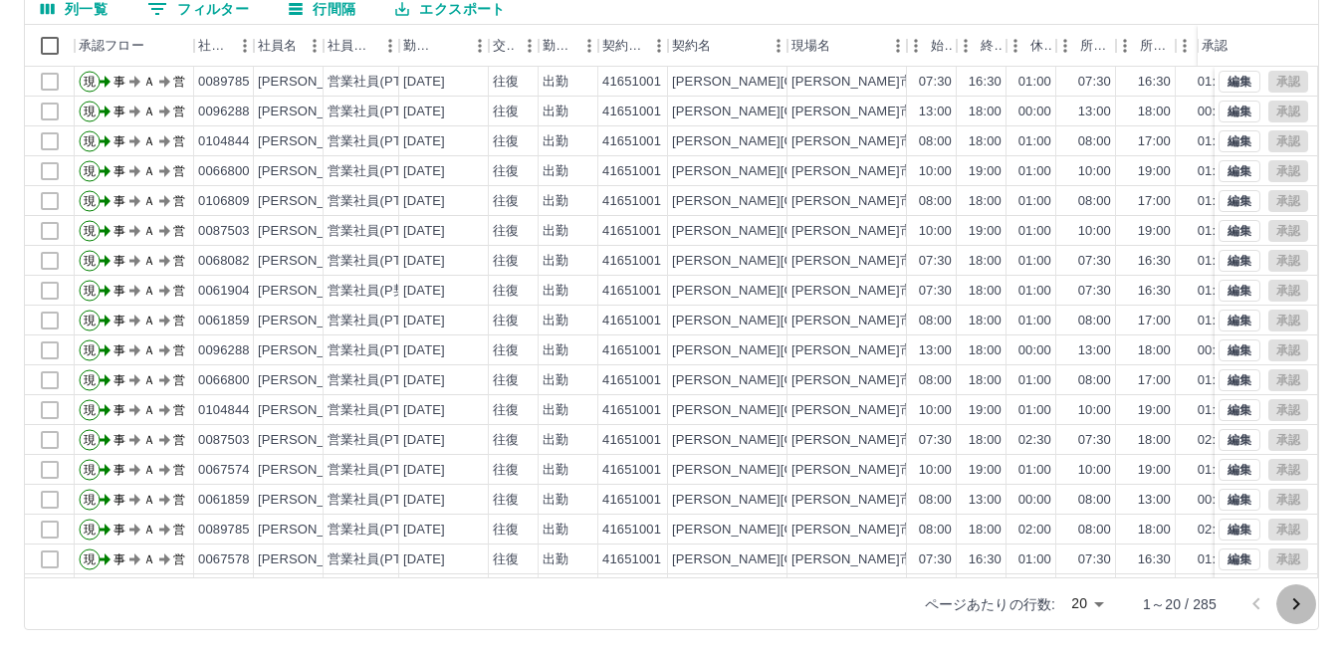
click at [1295, 605] on icon "次のページへ" at bounding box center [1297, 605] width 24 height 24
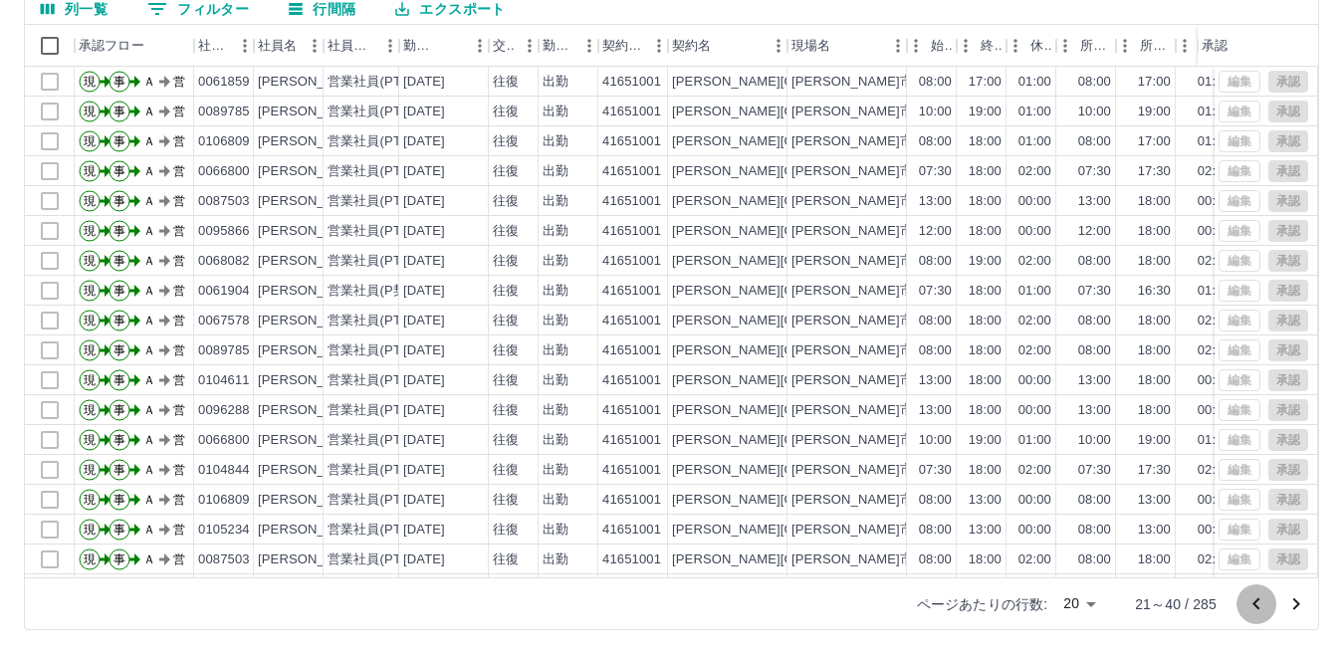
click at [1263, 609] on icon "前のページへ" at bounding box center [1257, 605] width 24 height 24
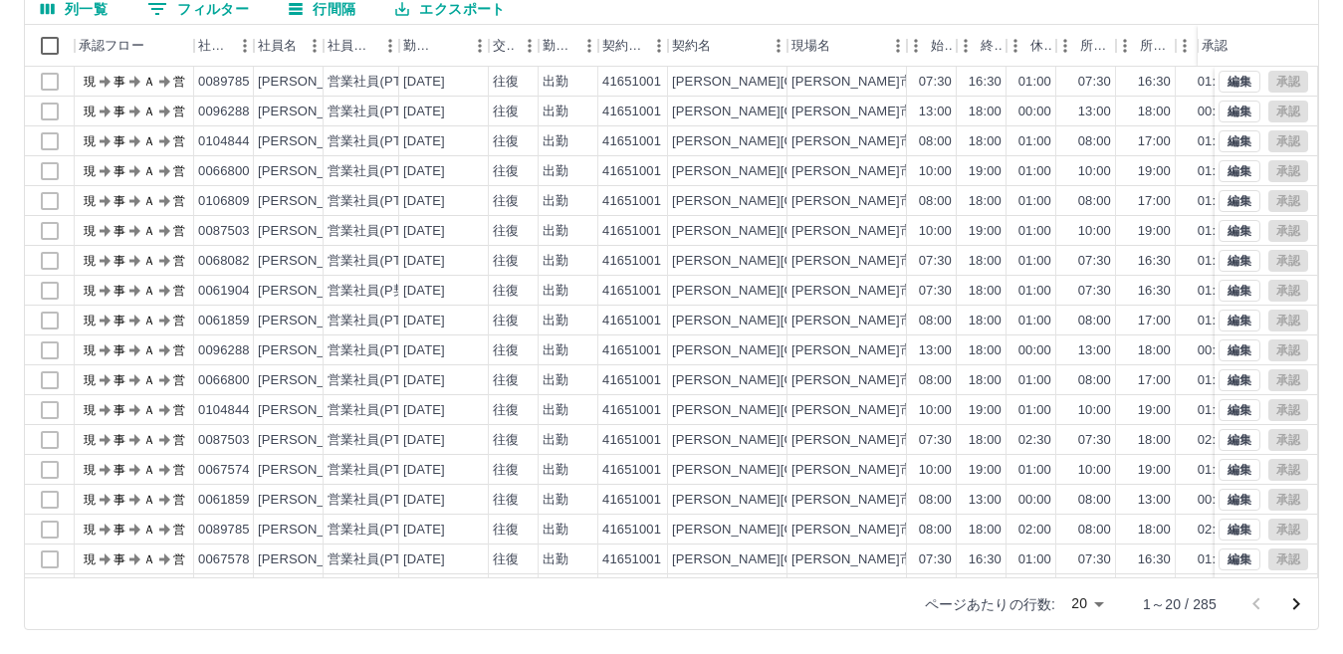
click at [1263, 609] on div at bounding box center [1277, 605] width 80 height 40
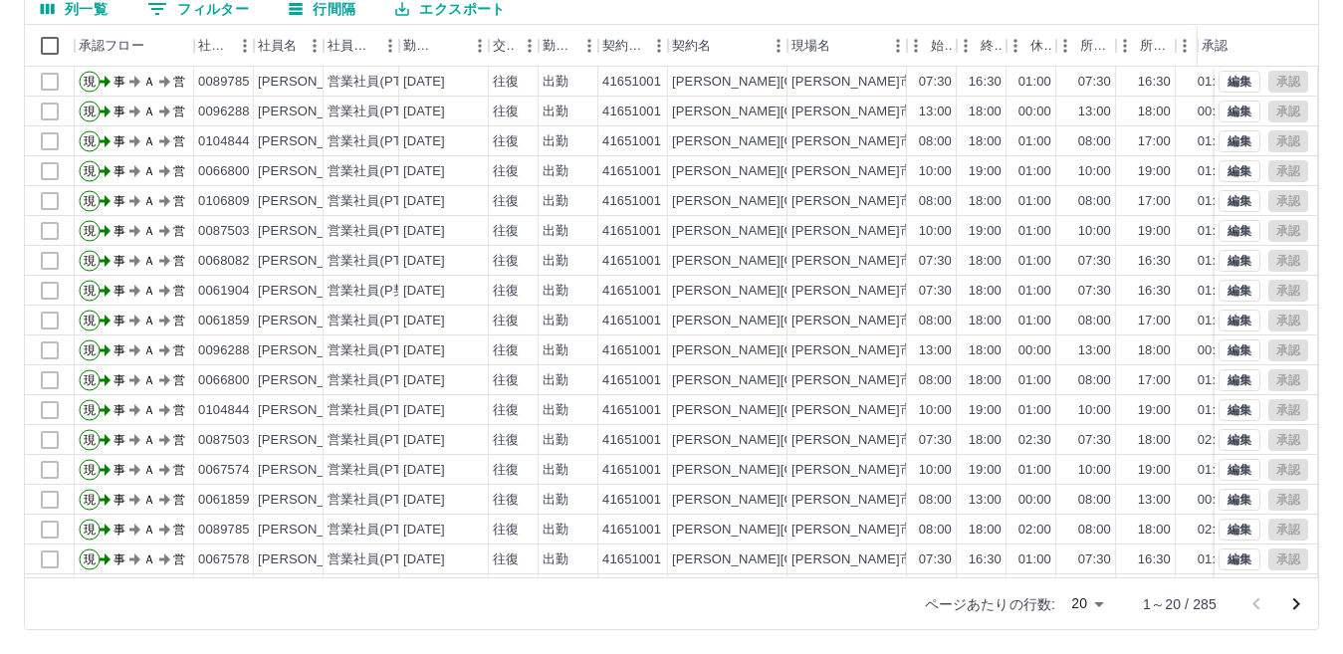
click at [1263, 609] on div at bounding box center [1277, 605] width 80 height 40
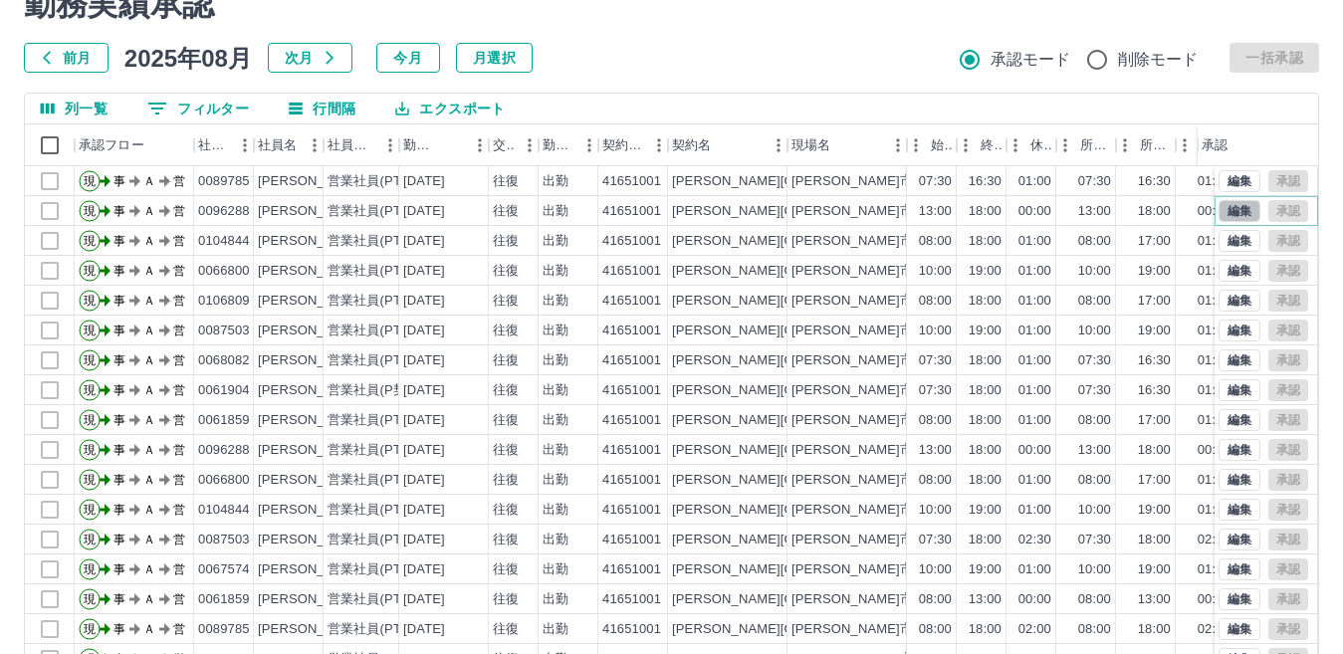
click at [1227, 207] on button "編集" at bounding box center [1240, 211] width 42 height 22
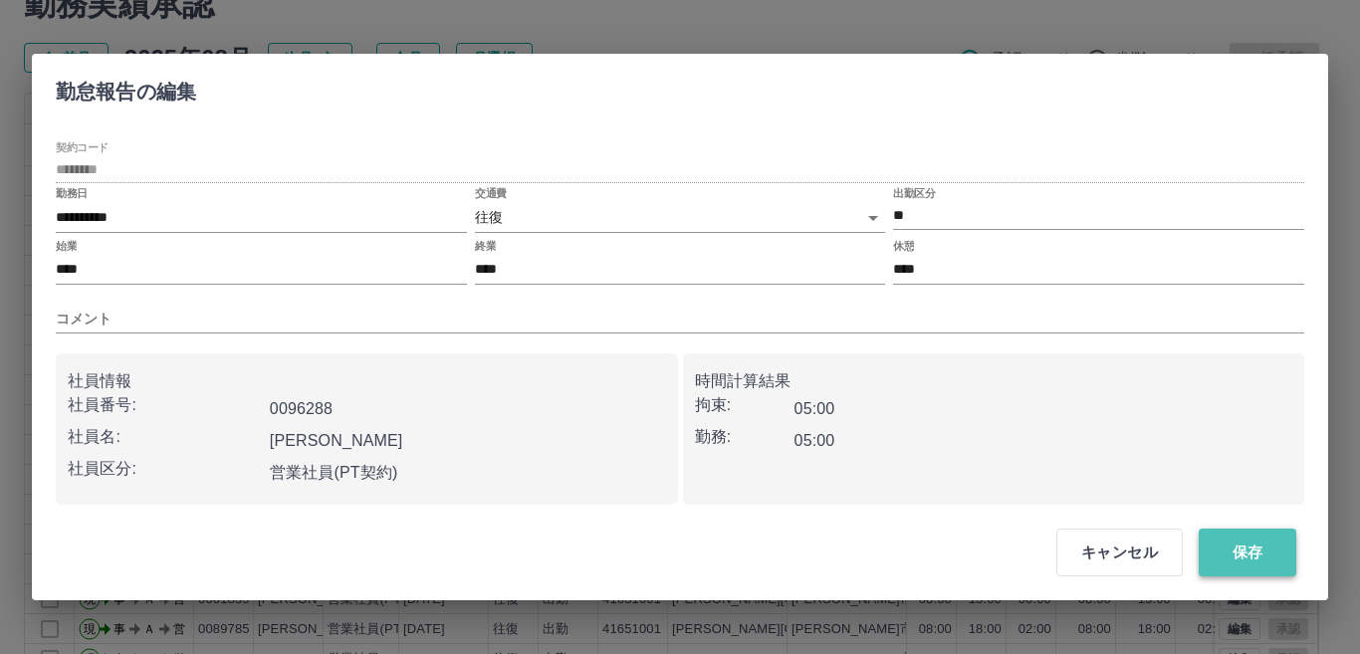
click at [1259, 541] on button "保存" at bounding box center [1248, 553] width 98 height 48
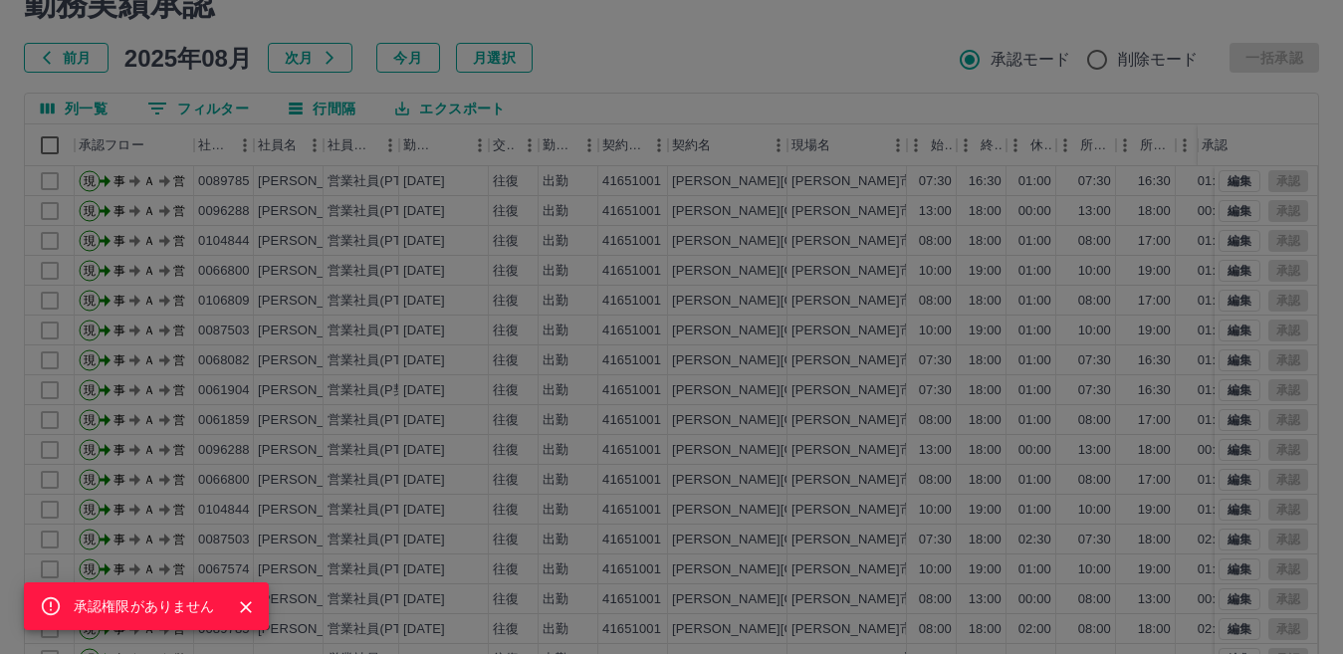
click at [698, 75] on div "承認権限がありません" at bounding box center [671, 327] width 1343 height 654
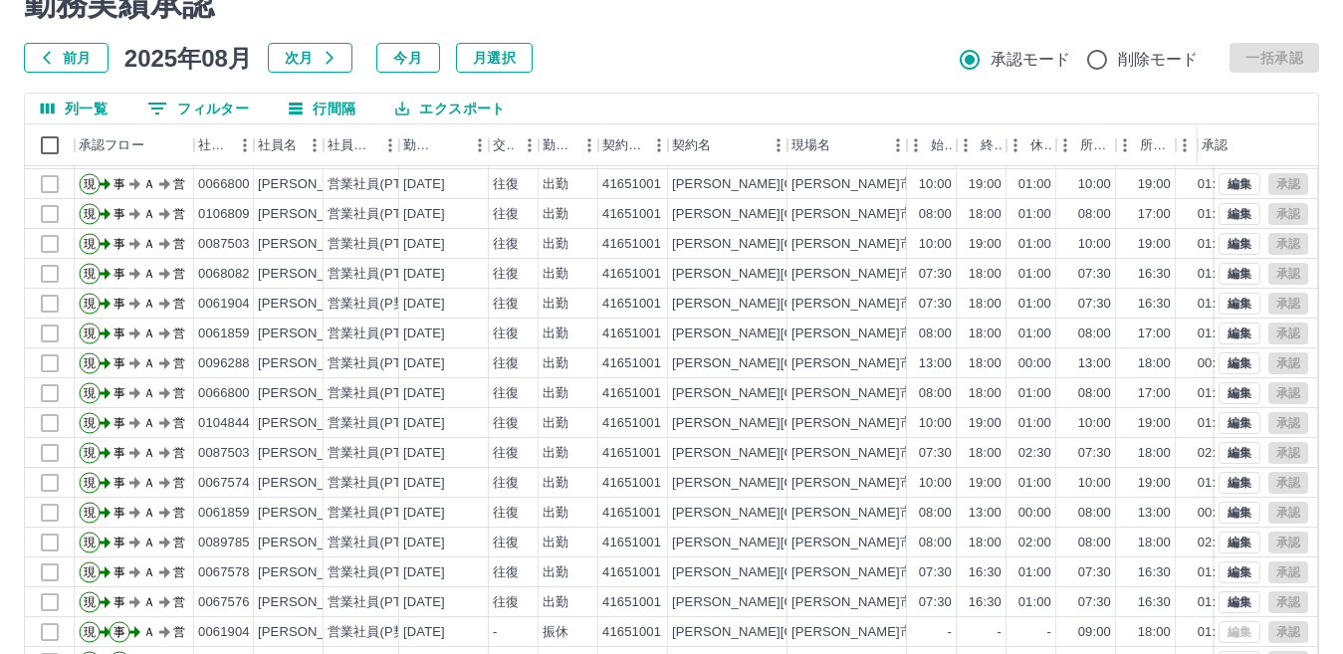
scroll to position [104, 0]
